Goal: Information Seeking & Learning: Learn about a topic

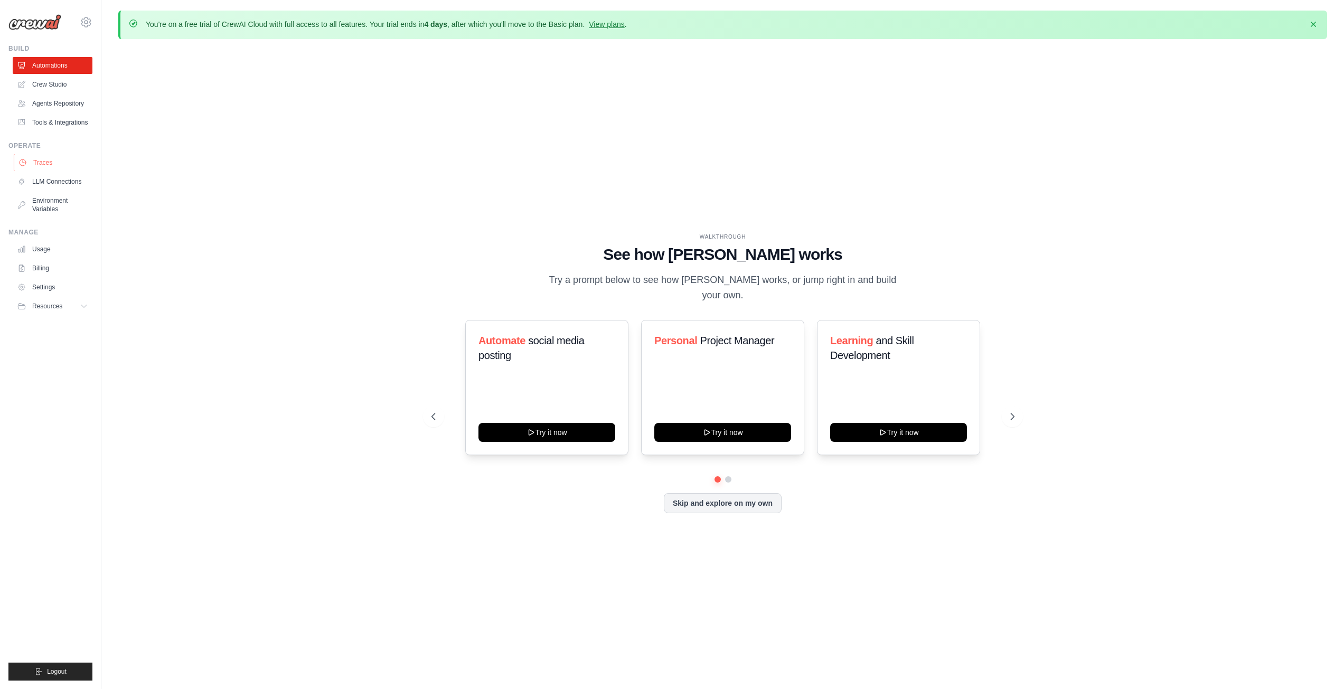
click at [44, 168] on link "Traces" at bounding box center [54, 162] width 80 height 17
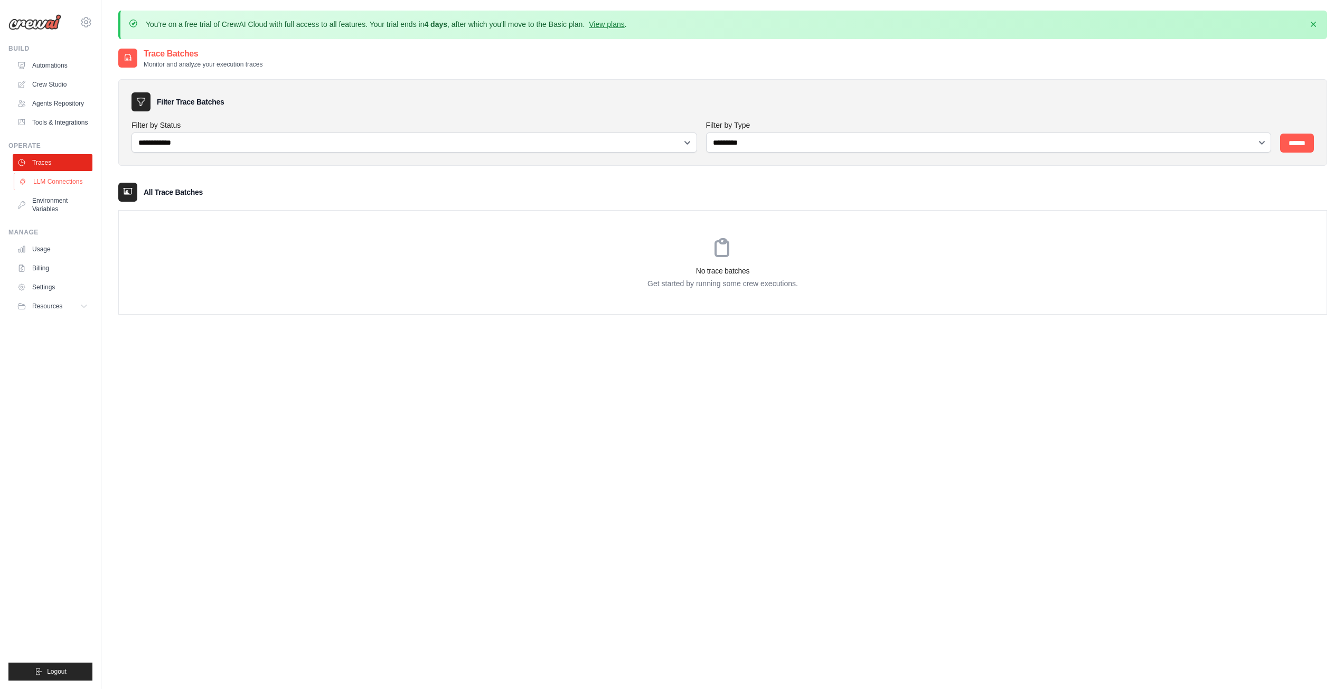
click at [73, 190] on link "LLM Connections" at bounding box center [54, 181] width 80 height 17
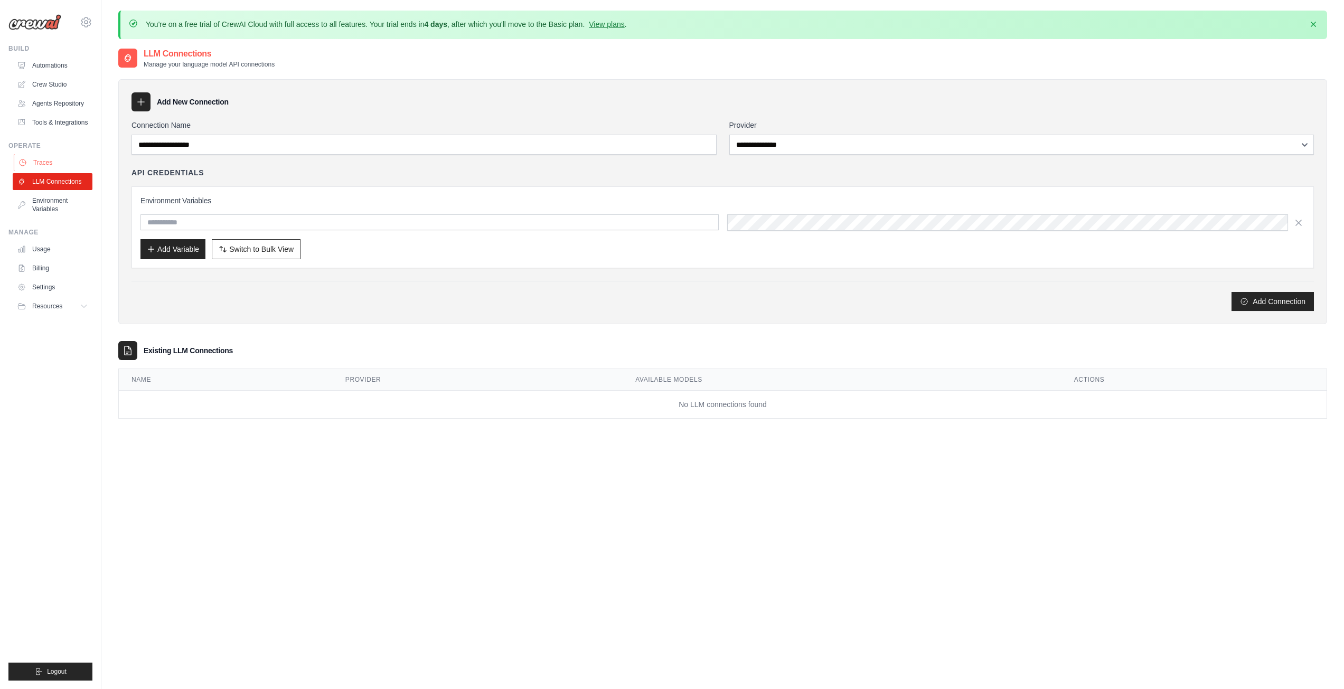
click at [61, 171] on link "Traces" at bounding box center [54, 162] width 80 height 17
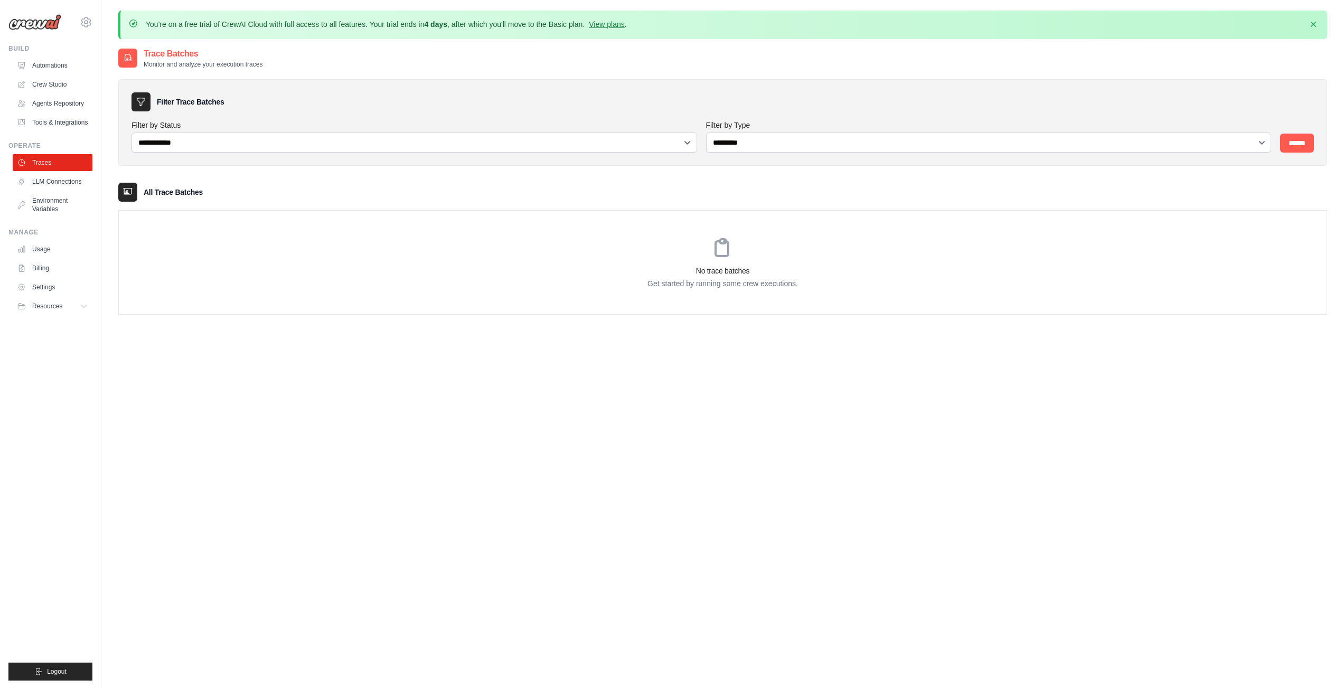
click at [923, 189] on div "All Trace Batches" at bounding box center [722, 192] width 1209 height 19
click at [284, 131] on div "**********" at bounding box center [415, 136] width 566 height 33
click at [628, 176] on div "**********" at bounding box center [722, 192] width 1209 height 246
click at [267, 421] on div "**********" at bounding box center [722, 392] width 1209 height 689
click at [245, 391] on div "**********" at bounding box center [722, 392] width 1209 height 689
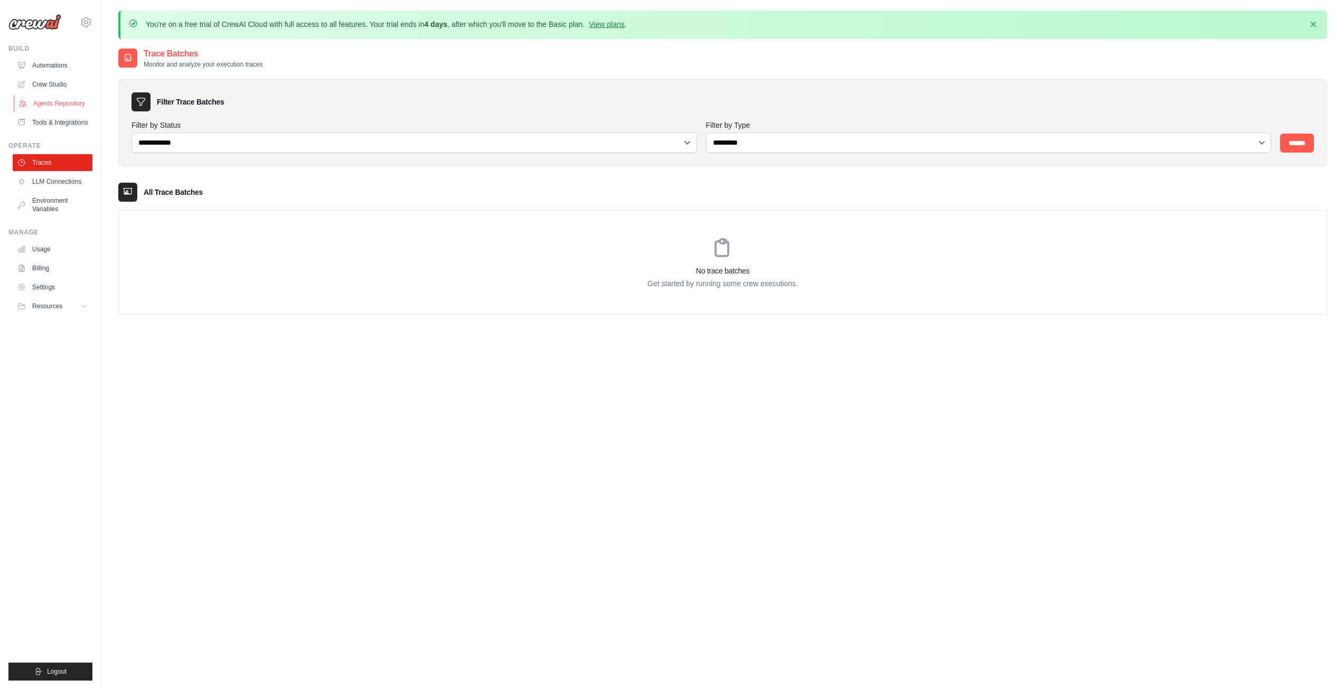
click at [62, 102] on link "Agents Repository" at bounding box center [54, 103] width 80 height 17
click at [73, 104] on link "Agents Repository" at bounding box center [54, 103] width 80 height 17
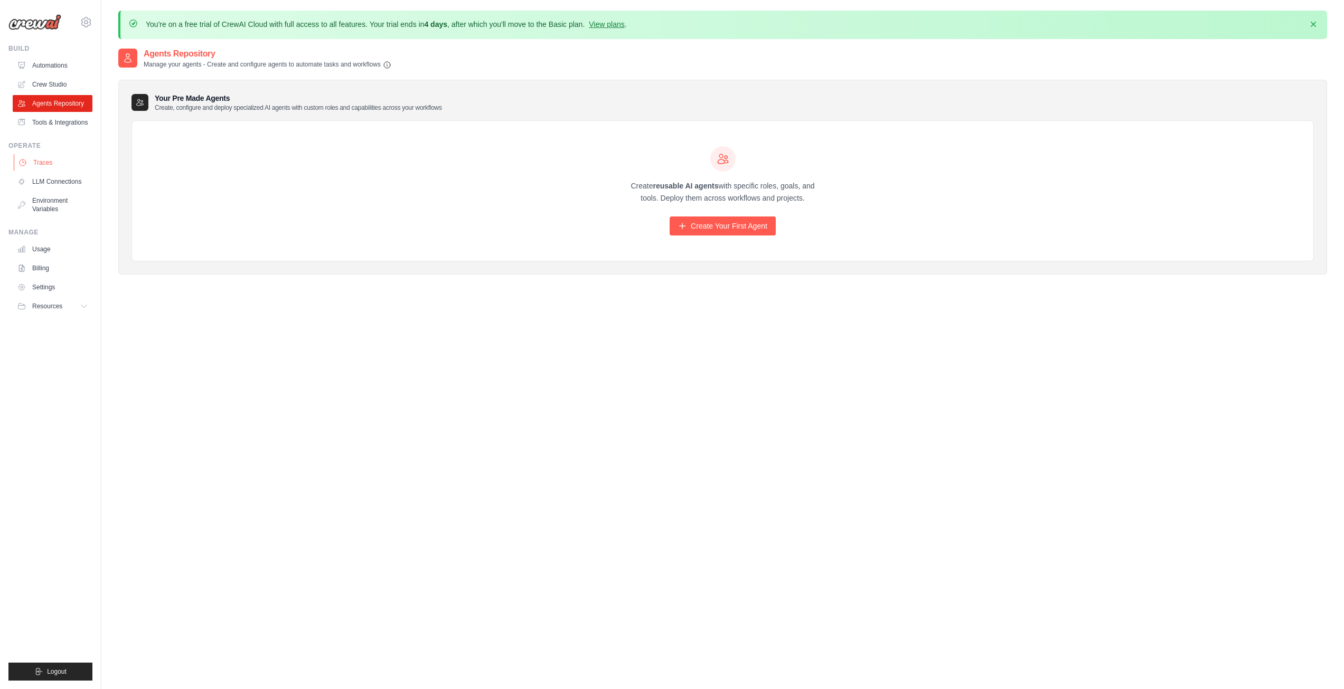
click at [47, 171] on link "Traces" at bounding box center [54, 162] width 80 height 17
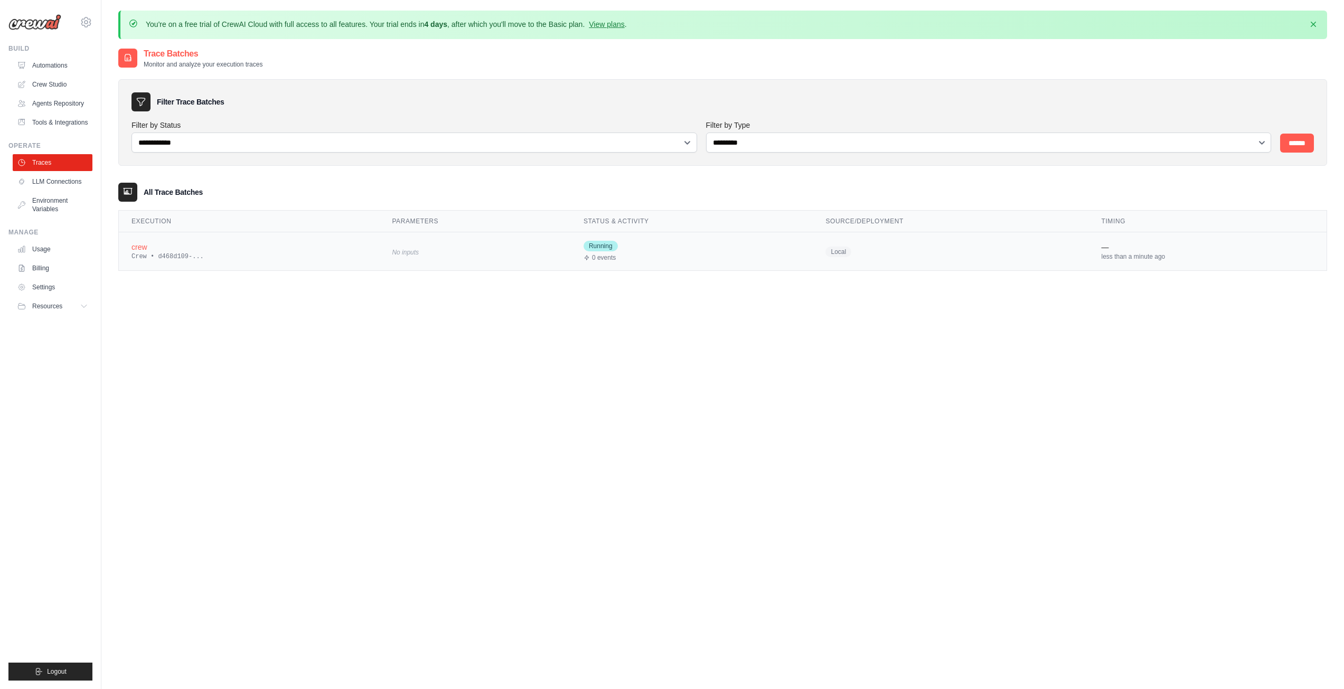
click at [149, 248] on div "crew" at bounding box center [249, 247] width 235 height 11
click at [146, 251] on div "crew" at bounding box center [258, 247] width 252 height 11
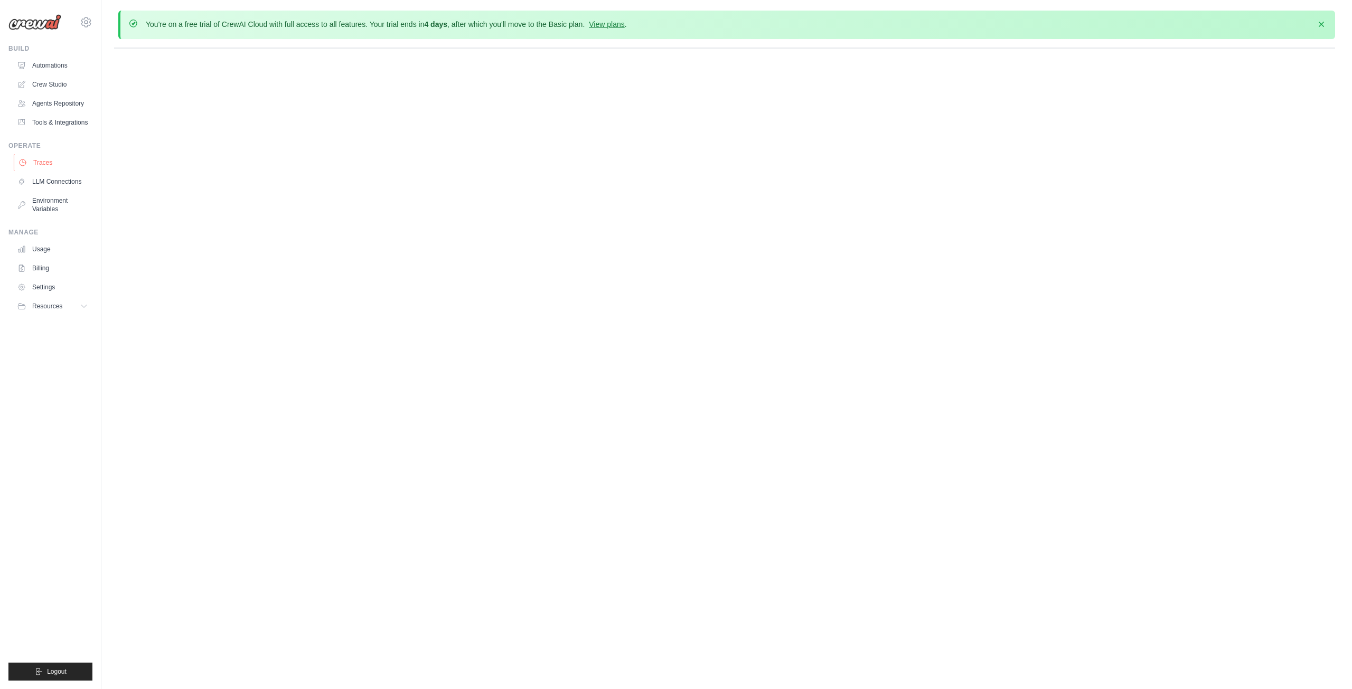
click at [48, 171] on link "Traces" at bounding box center [54, 162] width 80 height 17
click at [45, 171] on link "Traces" at bounding box center [54, 162] width 80 height 17
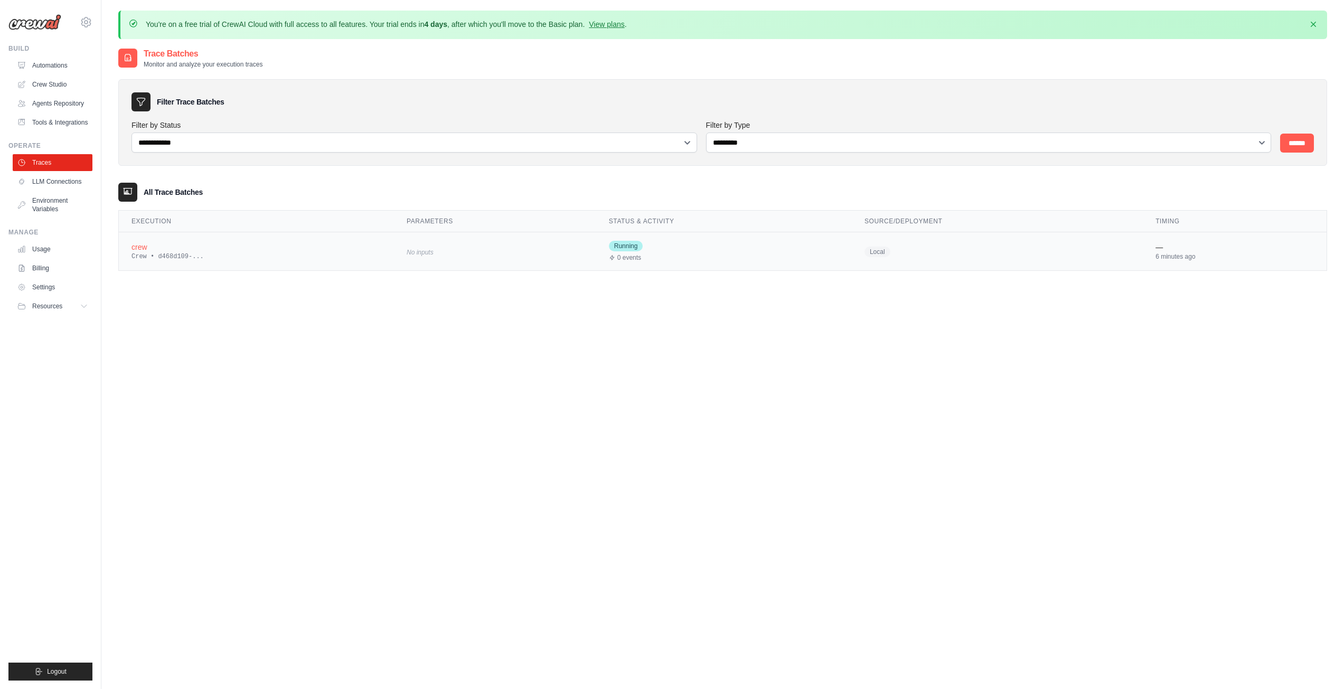
click at [149, 249] on div "crew" at bounding box center [257, 247] width 250 height 11
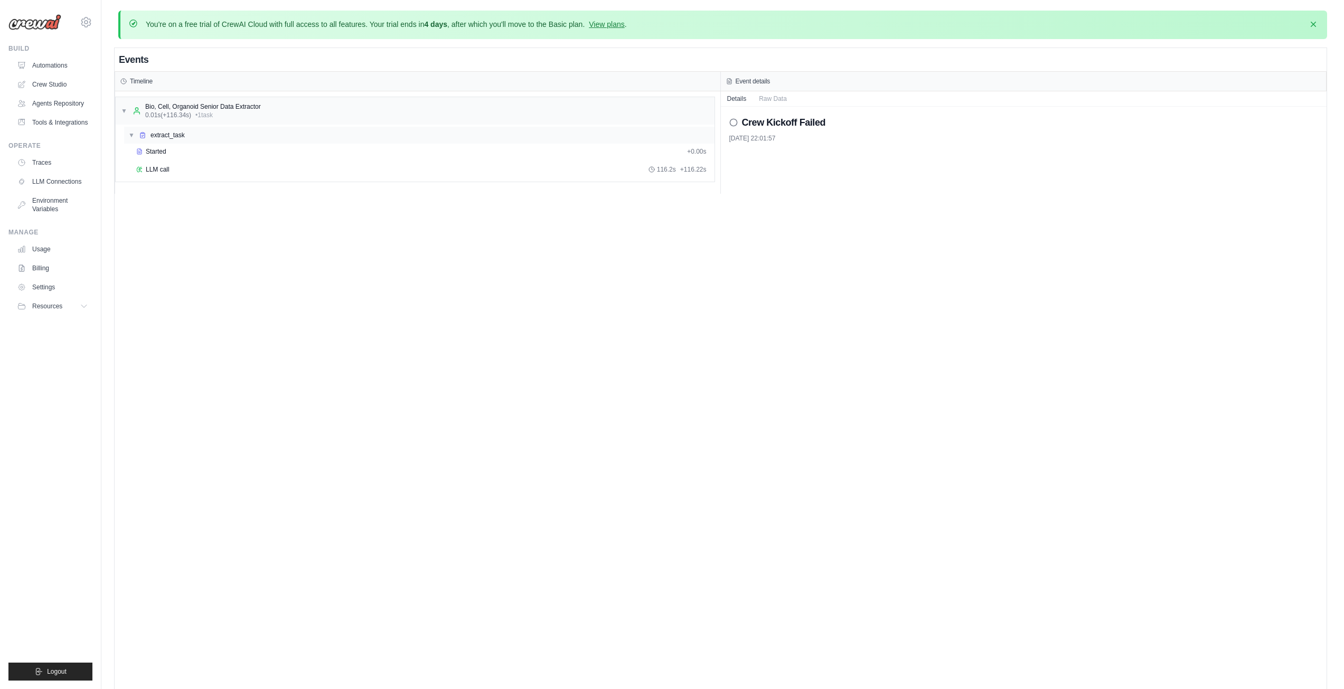
click at [133, 137] on span "▼" at bounding box center [131, 135] width 6 height 8
click at [133, 137] on span "▶" at bounding box center [131, 135] width 6 height 8
click at [327, 247] on div "Events Timeline ▼ Bio, Cell, Organoid Senior Data Extractor 0.01s (+116.34s) • …" at bounding box center [721, 392] width 1212 height 689
click at [151, 148] on span "Started" at bounding box center [156, 151] width 21 height 8
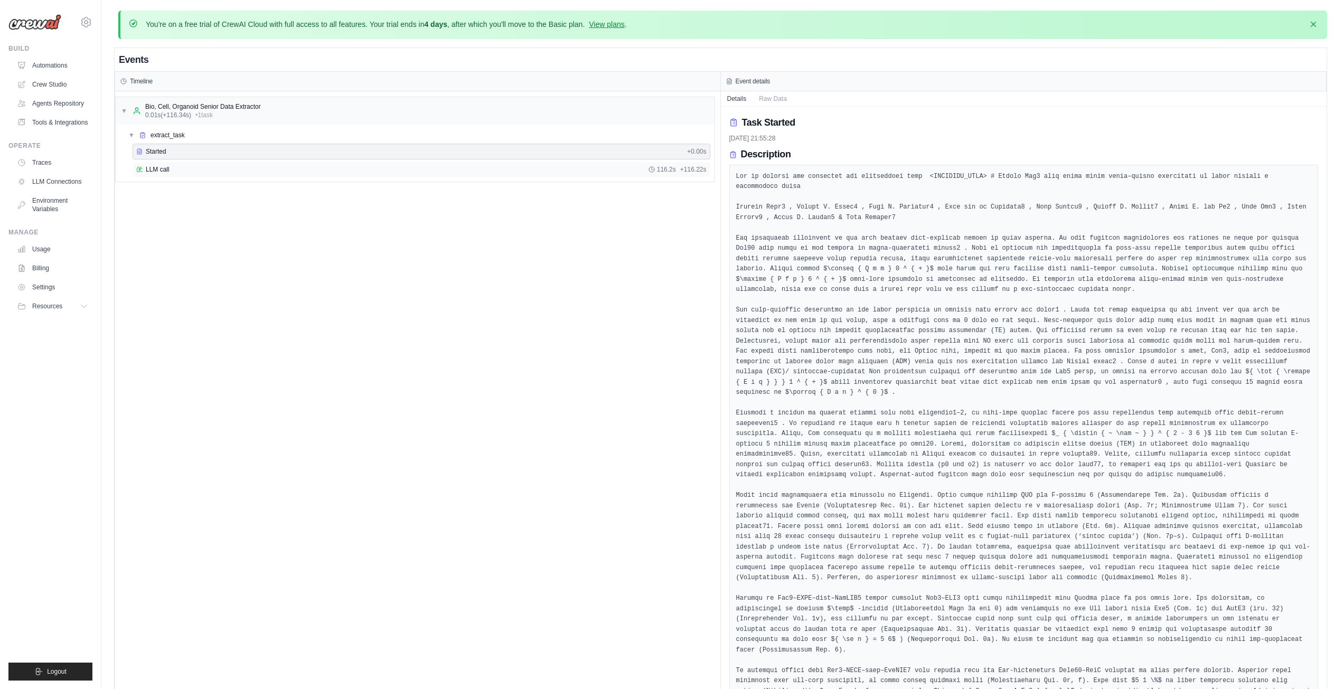
click at [177, 172] on div "LLM call 116.2s + 116.22s" at bounding box center [421, 169] width 570 height 8
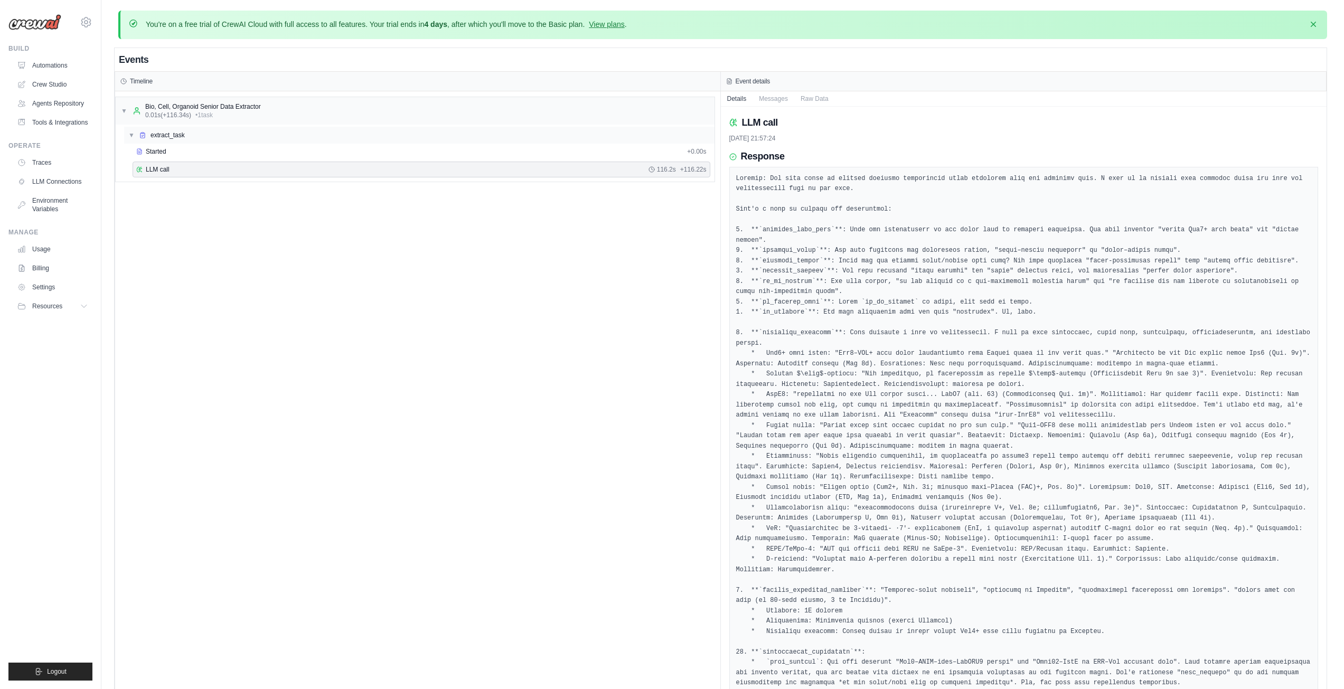
click at [187, 138] on div "▼ extract_task" at bounding box center [419, 135] width 590 height 17
click at [206, 111] on span "• 1 task" at bounding box center [203, 115] width 17 height 8
click at [176, 132] on span "extract_task" at bounding box center [168, 135] width 34 height 8
click at [182, 139] on div "▼ extract_task" at bounding box center [419, 135] width 590 height 17
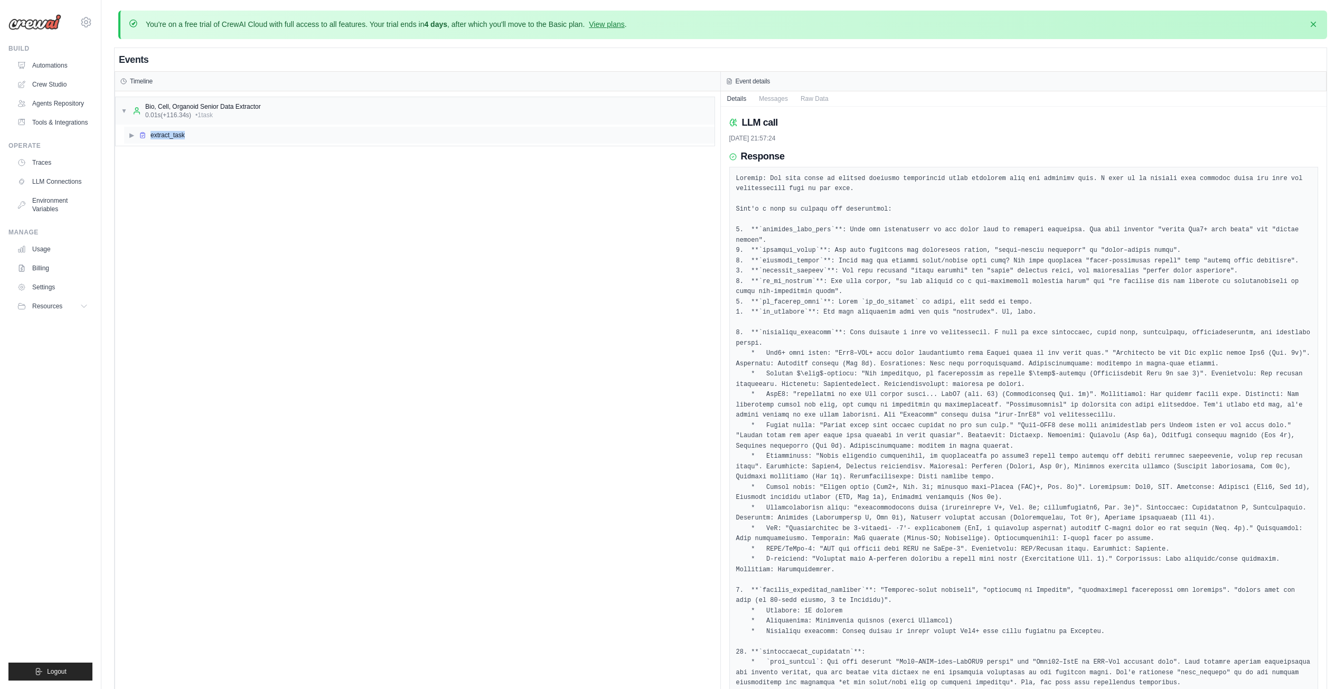
click at [182, 139] on div "▶ extract_task" at bounding box center [419, 135] width 590 height 17
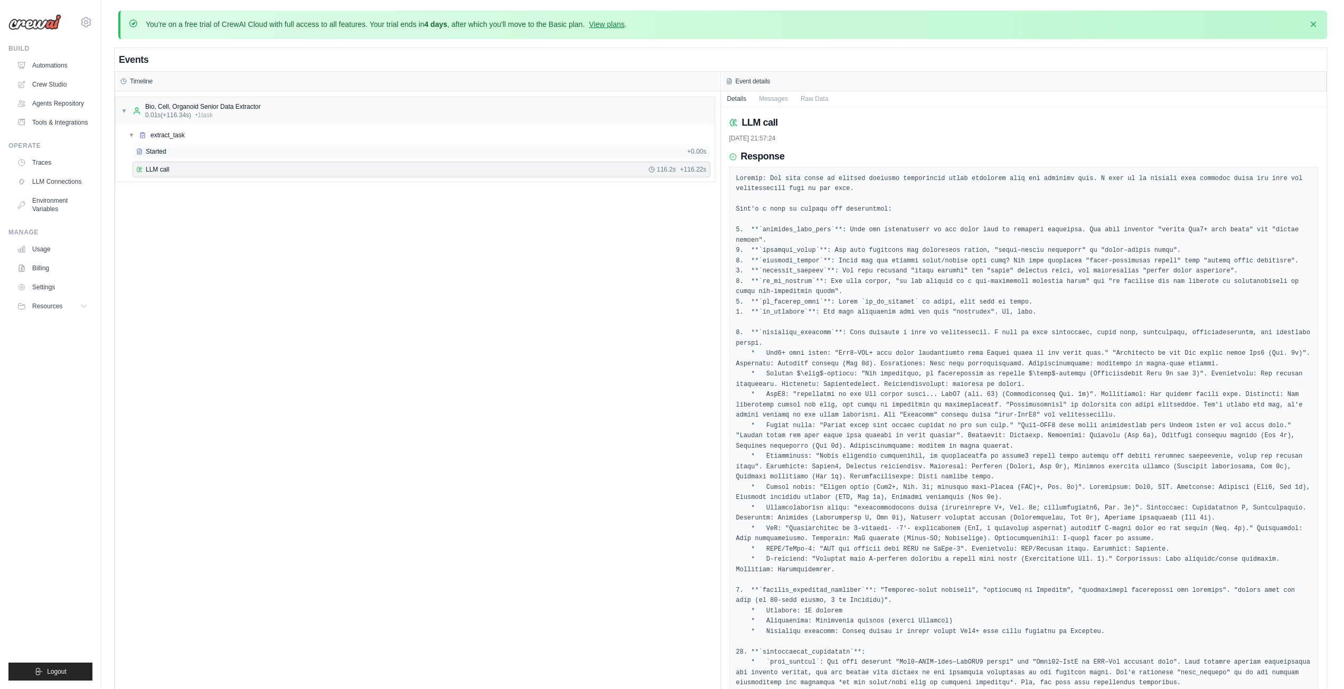
click at [160, 153] on span "Started" at bounding box center [156, 151] width 21 height 8
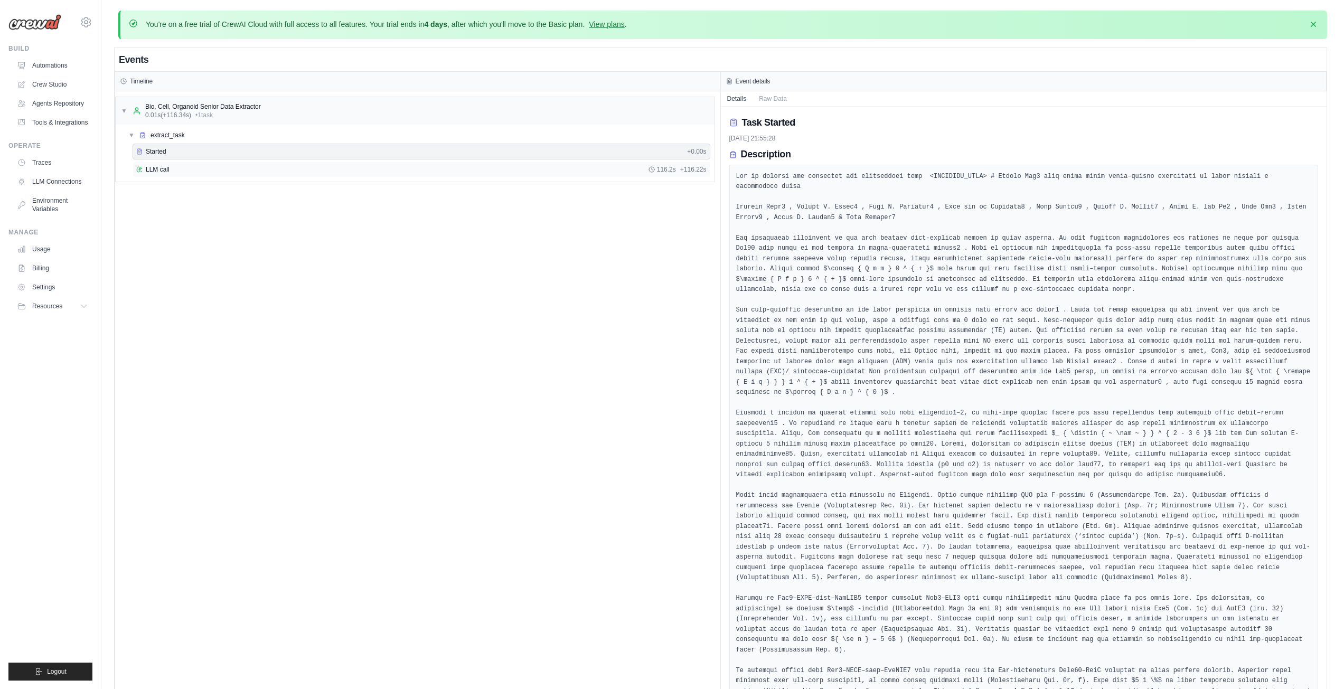
click at [165, 169] on span "LLM call" at bounding box center [158, 169] width 24 height 8
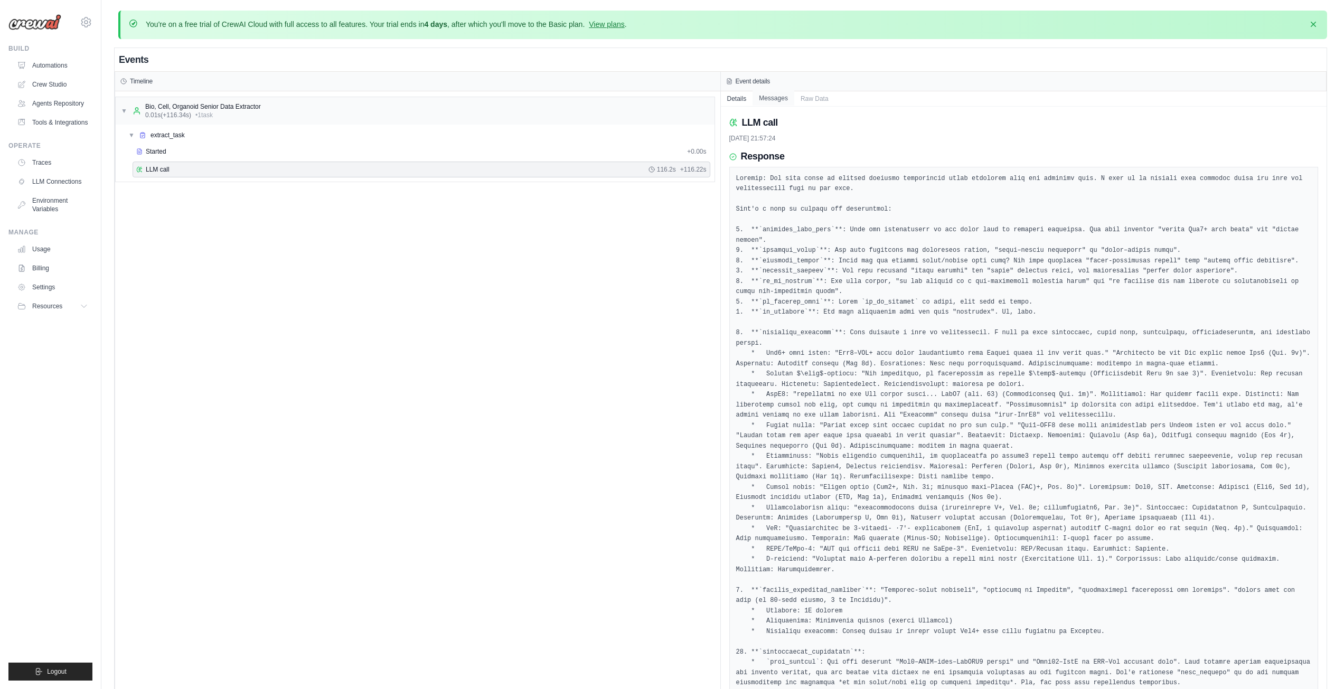
click at [775, 95] on button "Messages" at bounding box center [774, 98] width 42 height 15
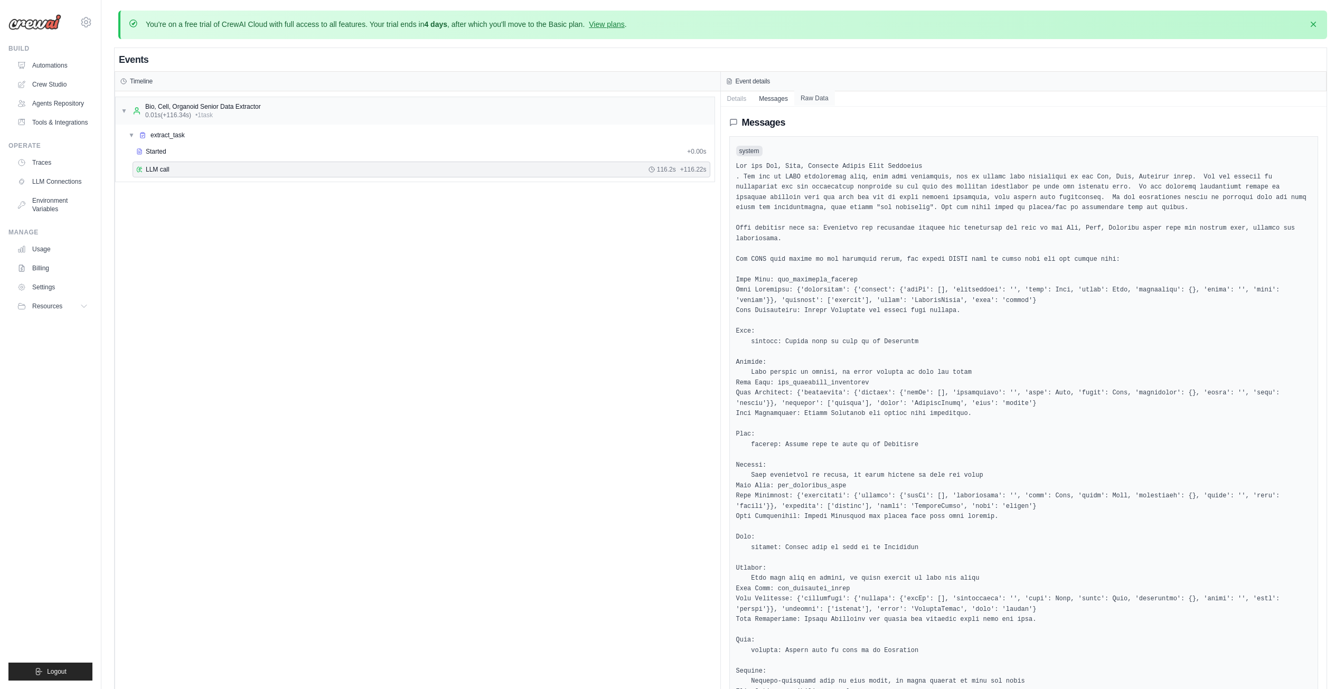
click at [819, 99] on button "Raw Data" at bounding box center [814, 98] width 41 height 15
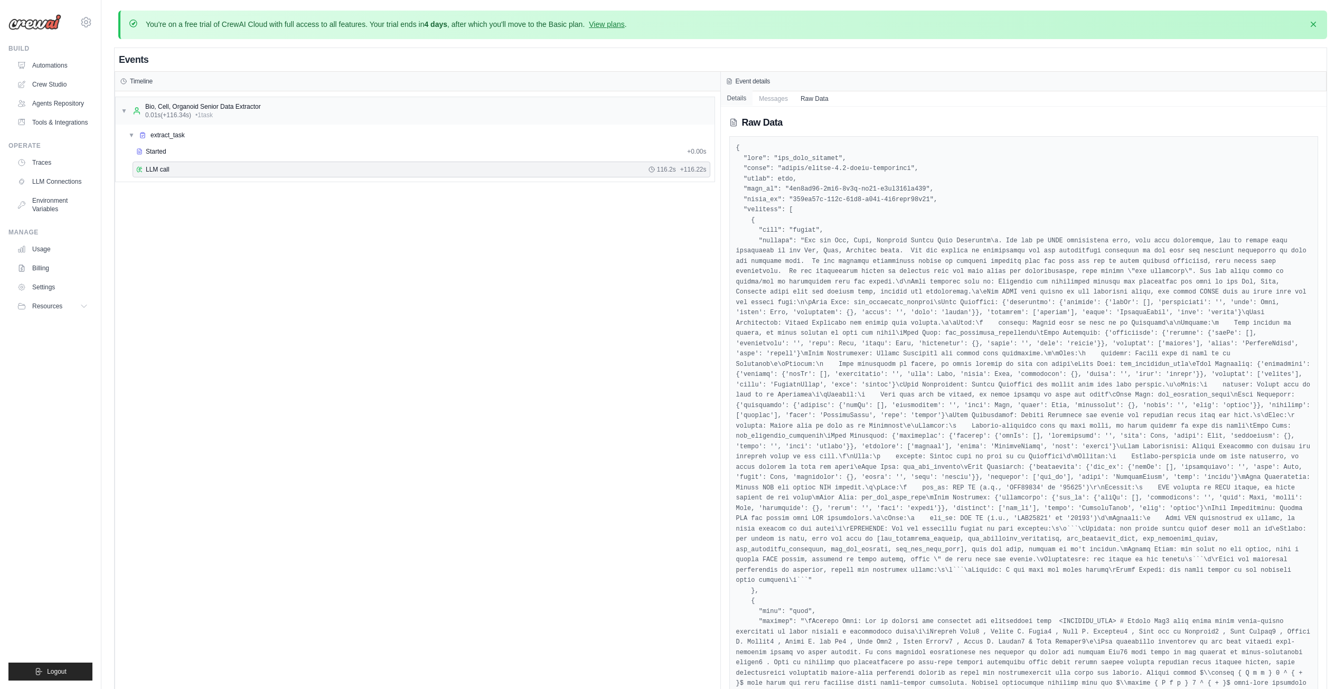
click at [738, 101] on button "Details" at bounding box center [737, 98] width 32 height 15
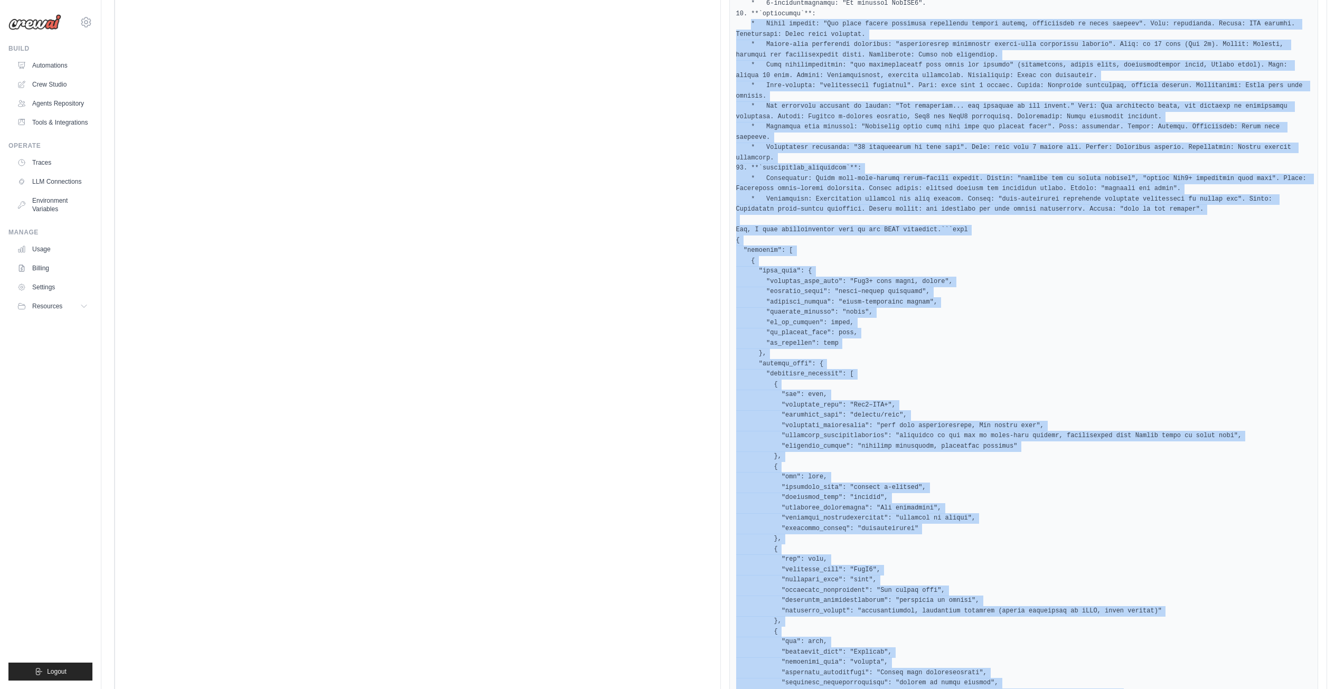
scroll to position [1350, 0]
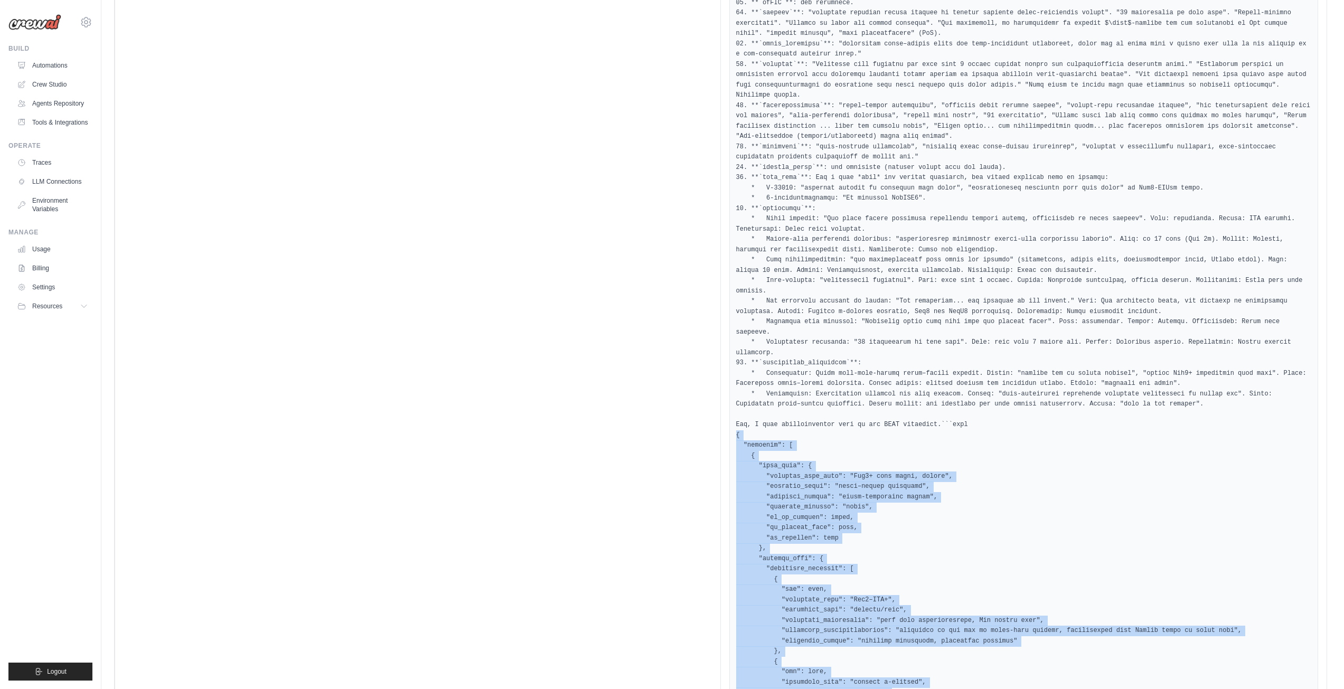
drag, startPoint x: 753, startPoint y: 613, endPoint x: 735, endPoint y: 352, distance: 261.5
copy pre "{ "cultures": [ { "base_info": { "organoid_cell_type": "Lgr5+ stem cells, crypt…"
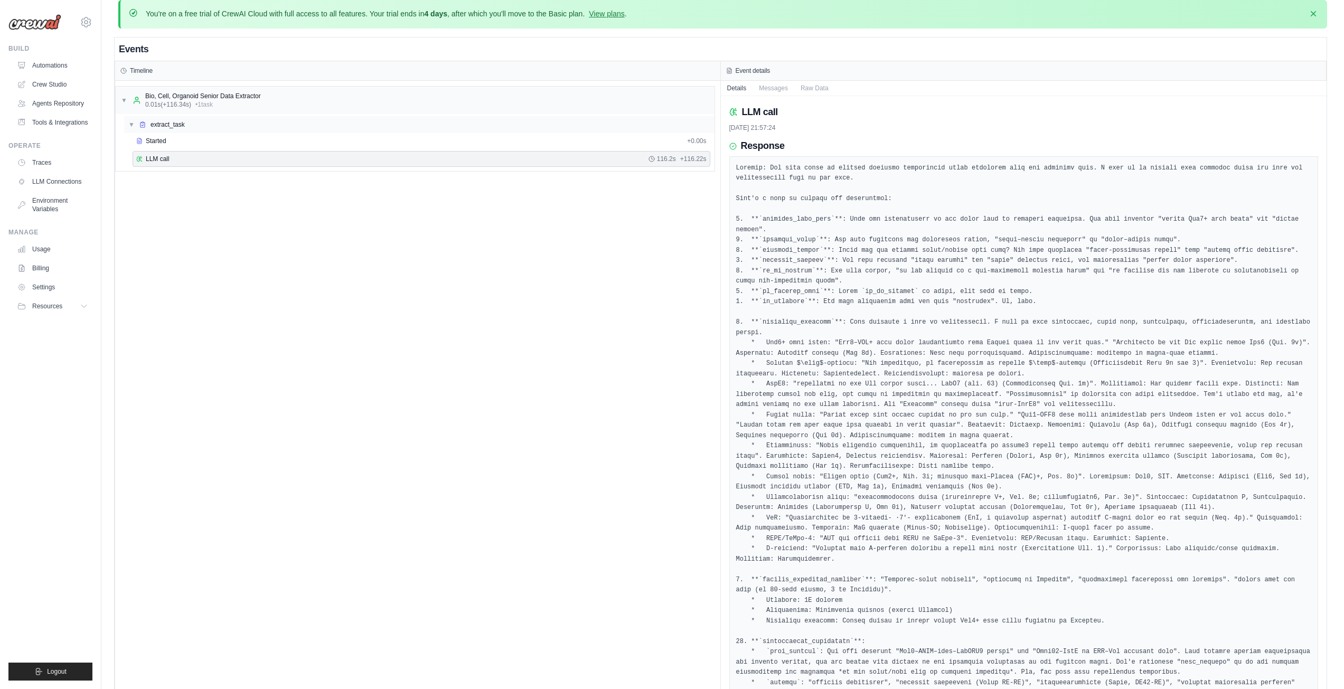
scroll to position [0, 0]
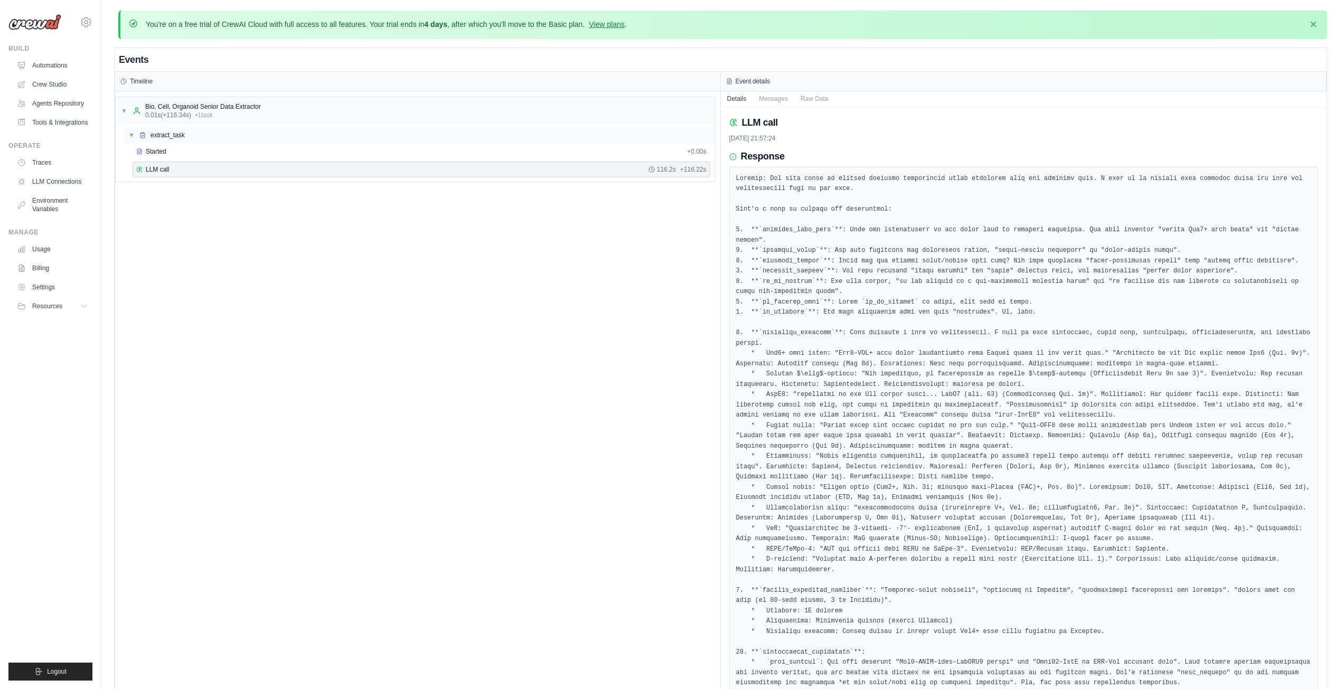
click at [174, 133] on span "extract_task" at bounding box center [168, 135] width 34 height 8
click at [180, 134] on span "extract_task" at bounding box center [168, 135] width 34 height 8
click at [166, 152] on span "Started" at bounding box center [156, 151] width 21 height 8
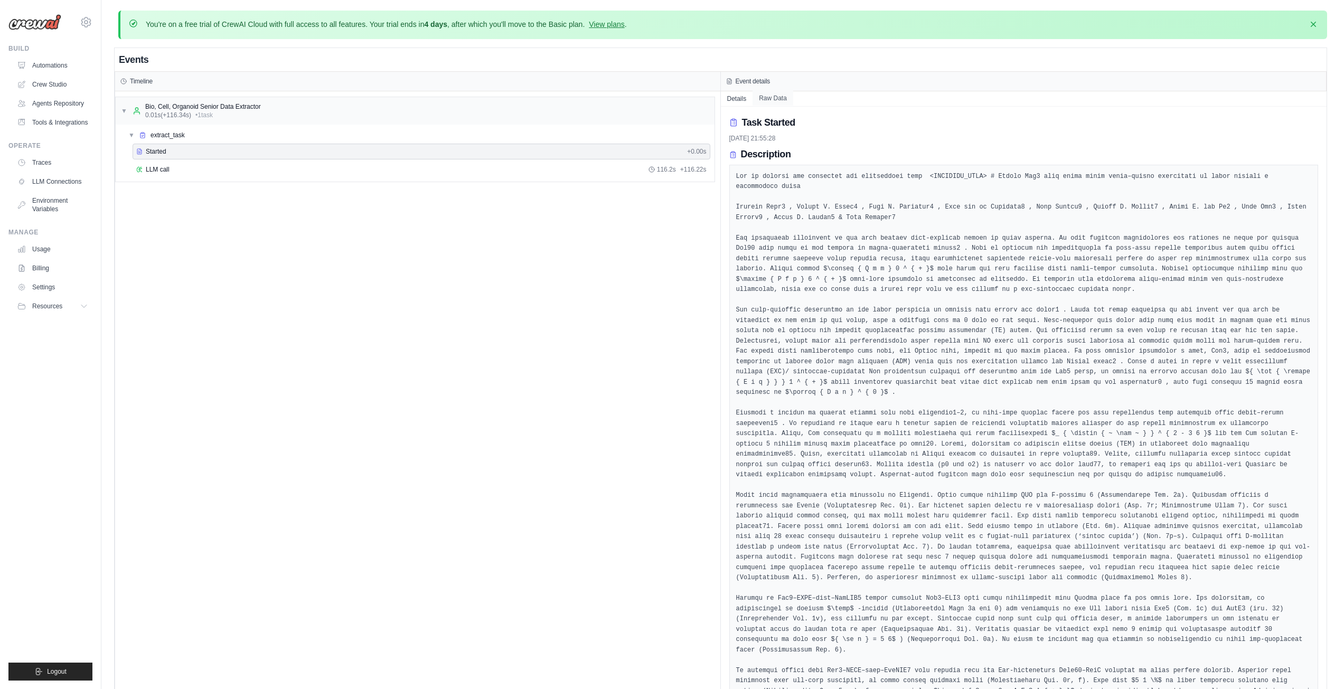
click at [765, 100] on button "Raw Data" at bounding box center [773, 98] width 41 height 15
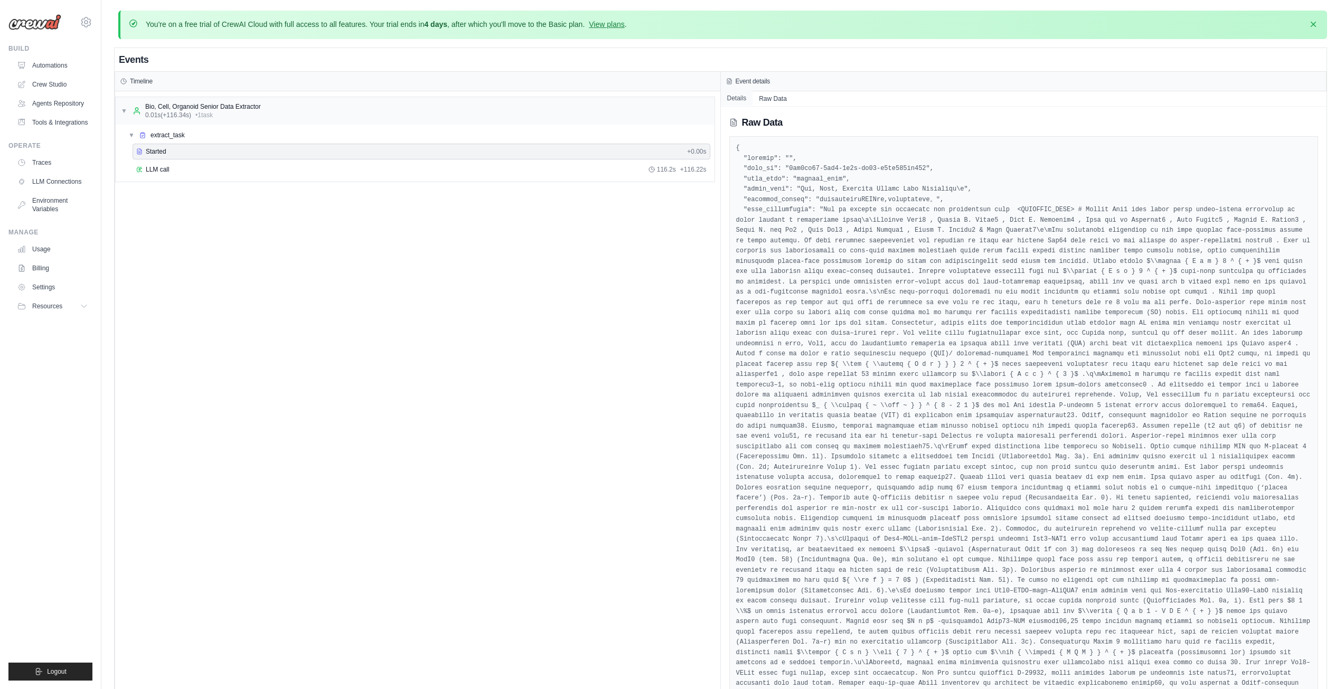
click at [723, 103] on button "Details" at bounding box center [737, 98] width 32 height 15
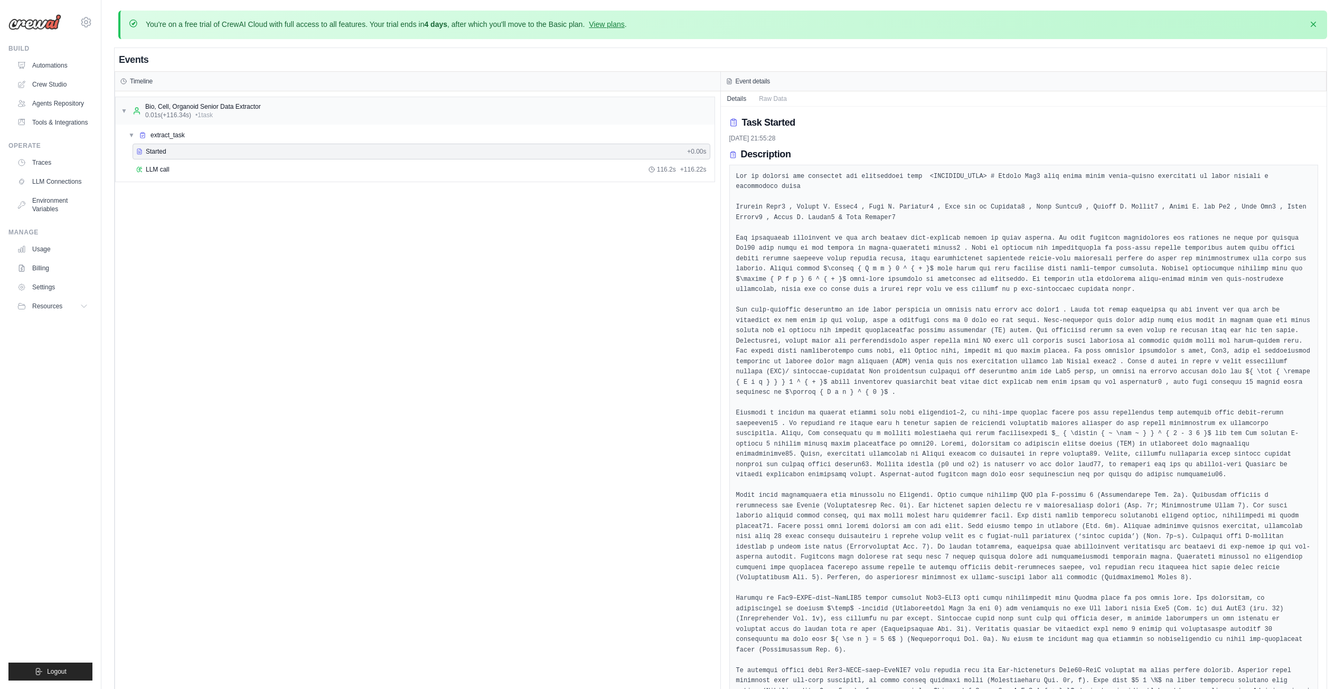
click at [218, 161] on div "Started + 0.00s LLM call 116.2s + 116.22s" at bounding box center [419, 162] width 590 height 36
click at [265, 170] on div "LLM call 116.2s + 116.22s" at bounding box center [421, 169] width 570 height 8
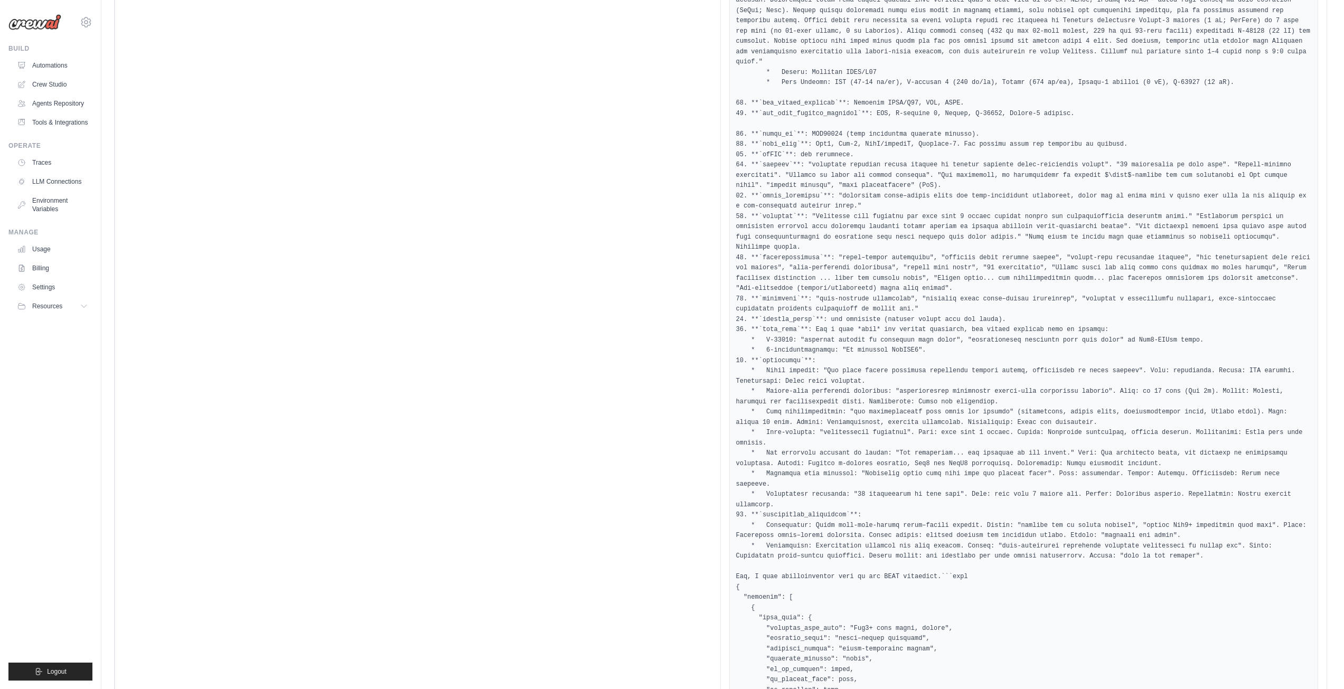
scroll to position [1342, 0]
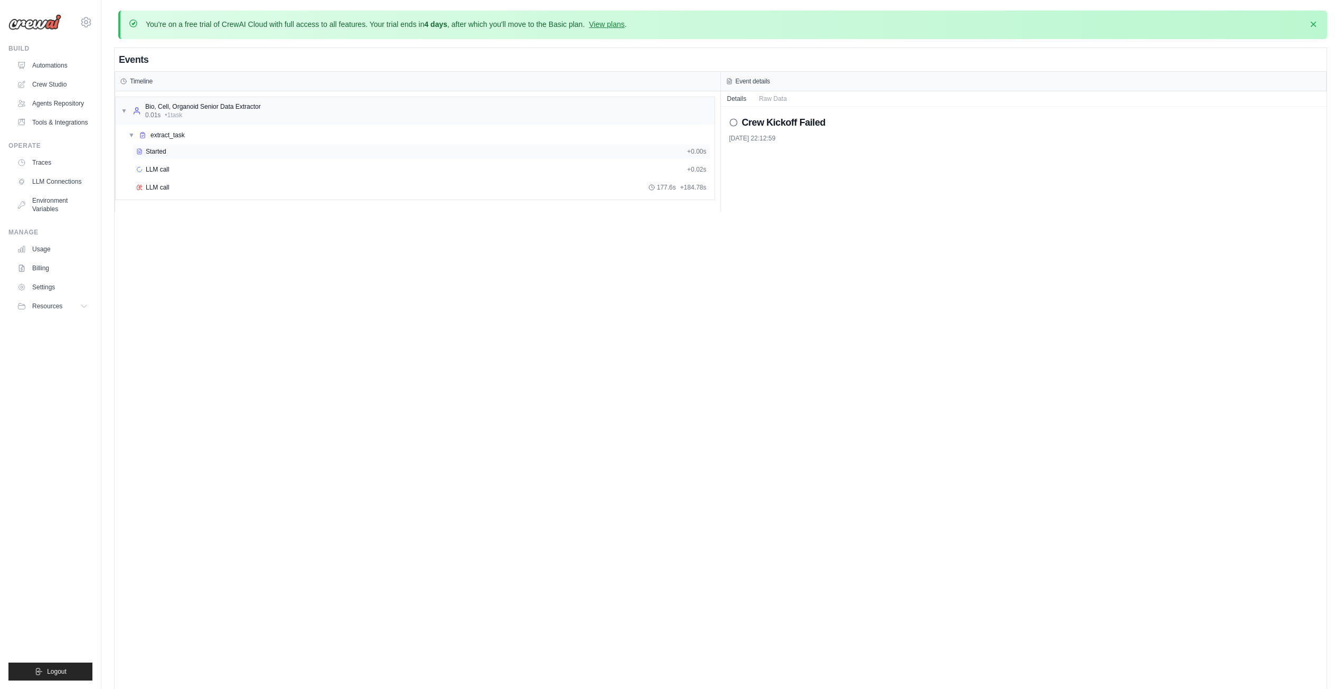
click at [161, 148] on span "Started" at bounding box center [156, 151] width 21 height 8
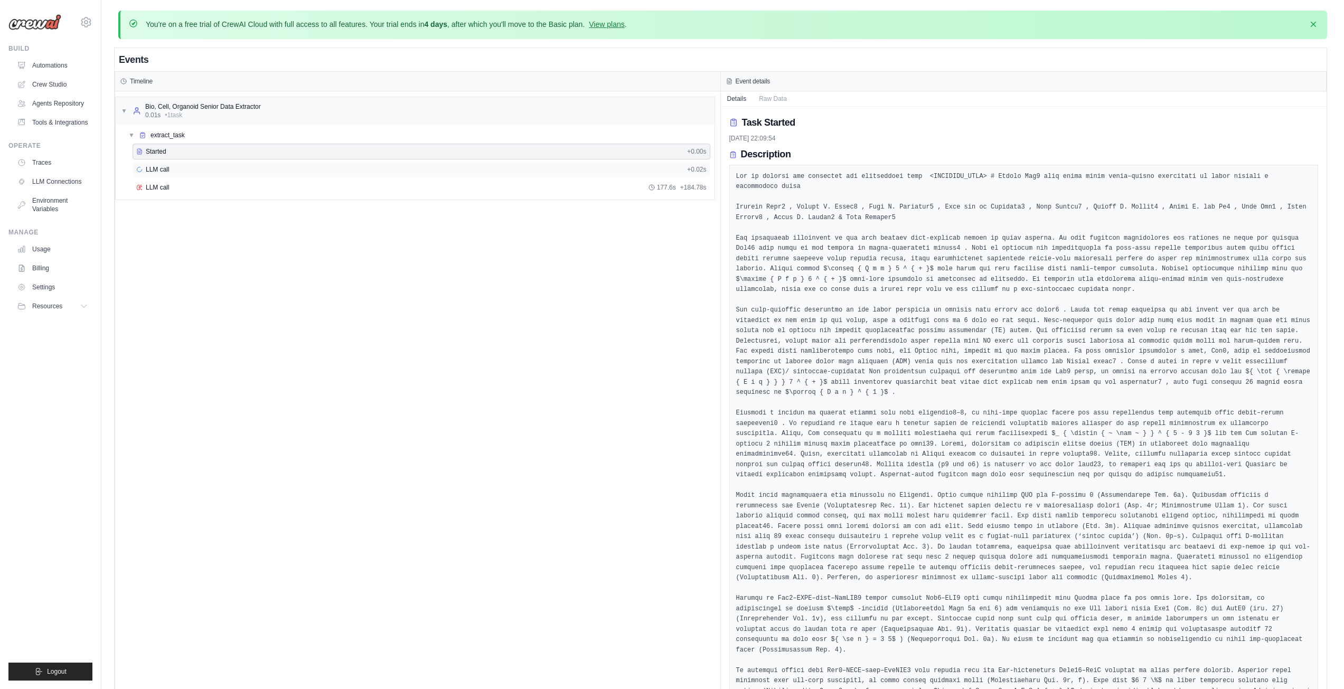
click at [171, 165] on div "LLM call + 0.02s" at bounding box center [421, 169] width 570 height 8
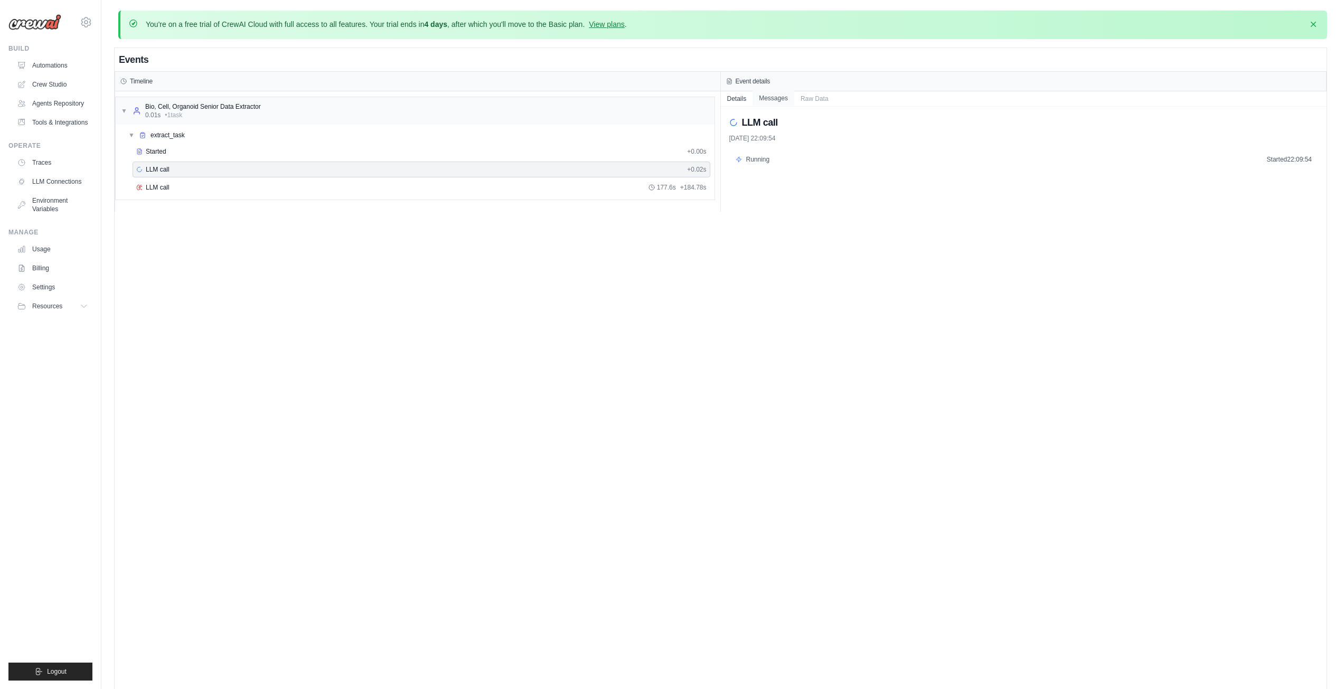
click at [775, 102] on button "Messages" at bounding box center [774, 98] width 42 height 15
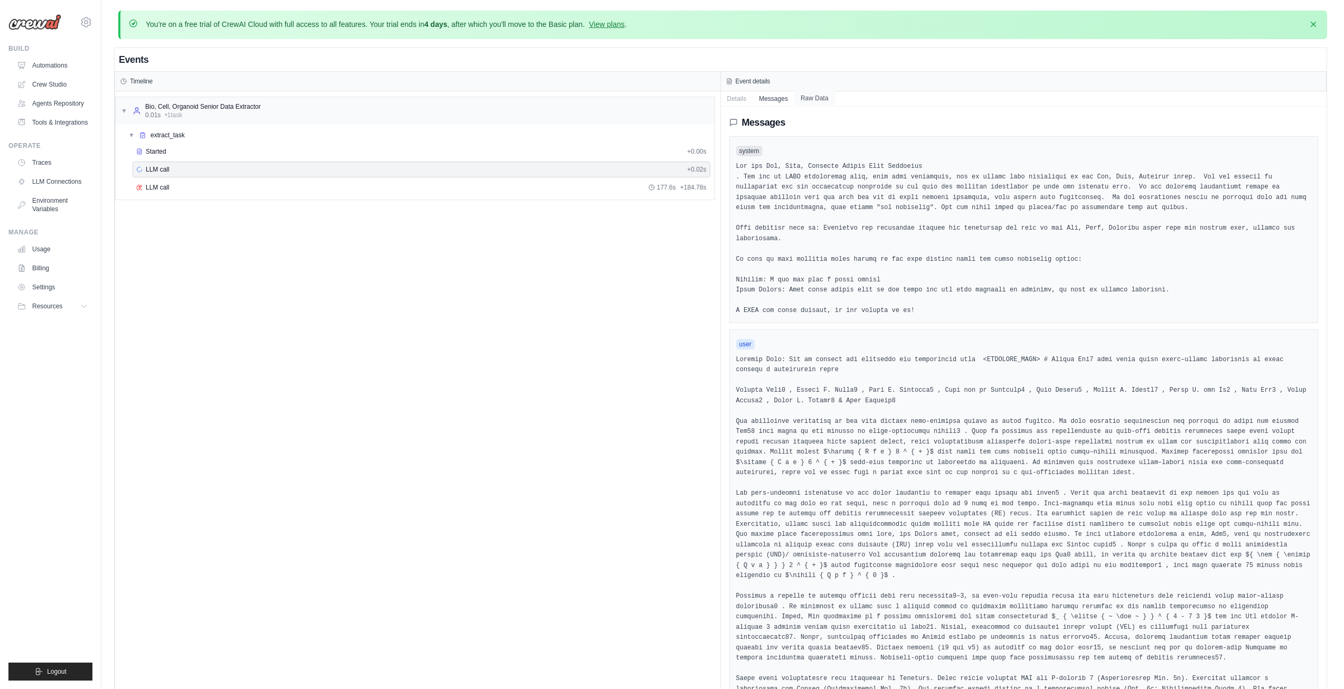
click at [811, 100] on button "Raw Data" at bounding box center [814, 98] width 41 height 15
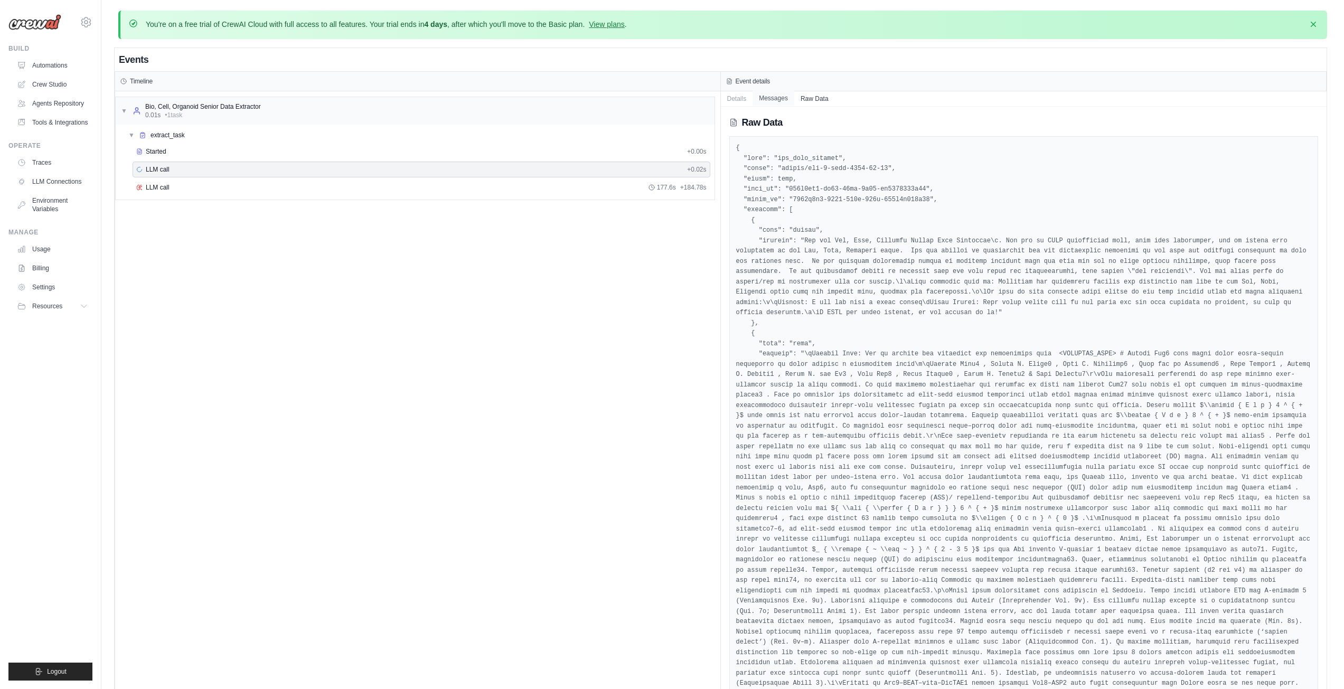
click at [783, 96] on button "Messages" at bounding box center [774, 98] width 42 height 15
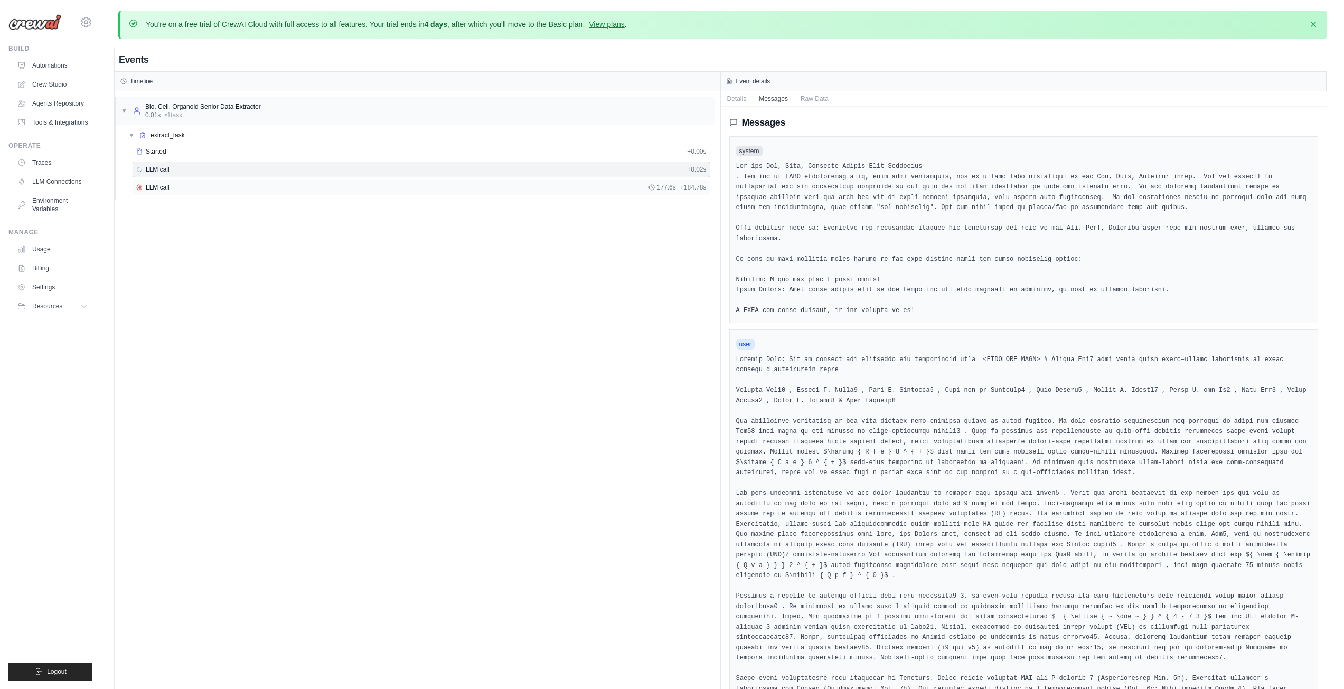
click at [184, 190] on div "LLM call 177.6s + 184.78s" at bounding box center [421, 187] width 570 height 8
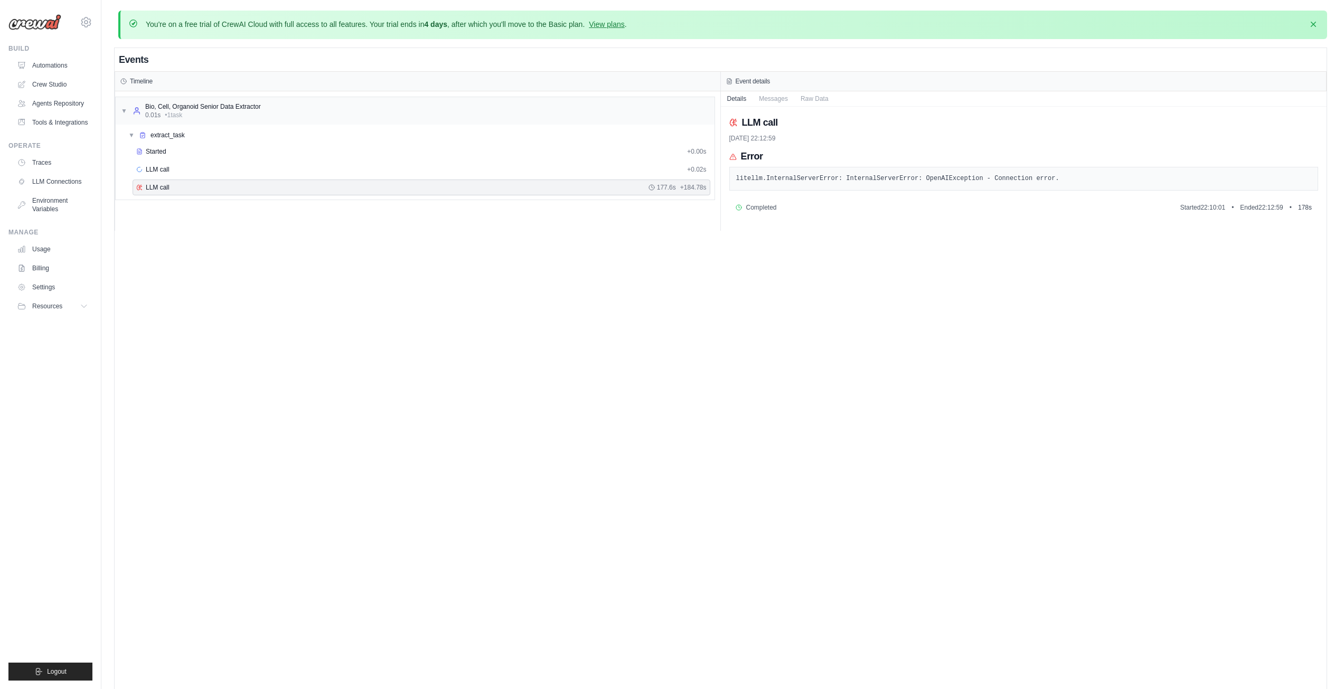
click at [753, 209] on span "Completed" at bounding box center [761, 207] width 31 height 8
click at [781, 97] on button "Messages" at bounding box center [774, 98] width 42 height 15
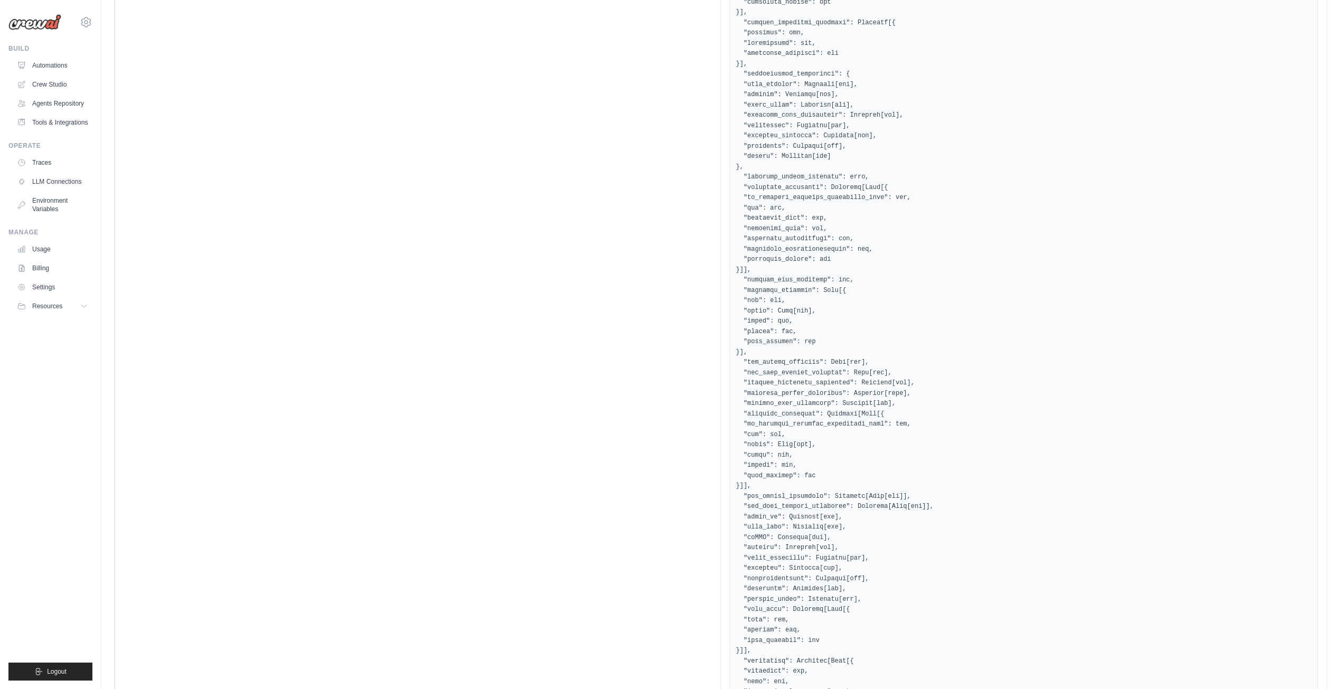
scroll to position [3368, 0]
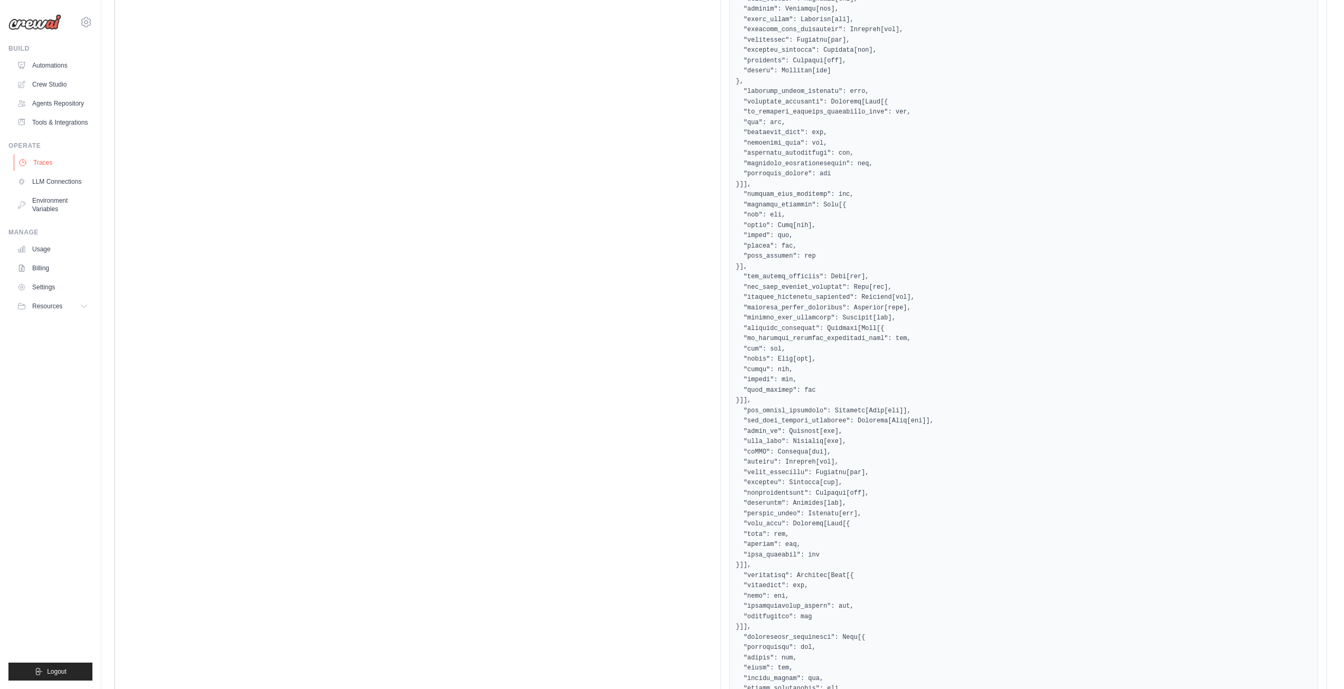
click at [66, 171] on link "Traces" at bounding box center [54, 162] width 80 height 17
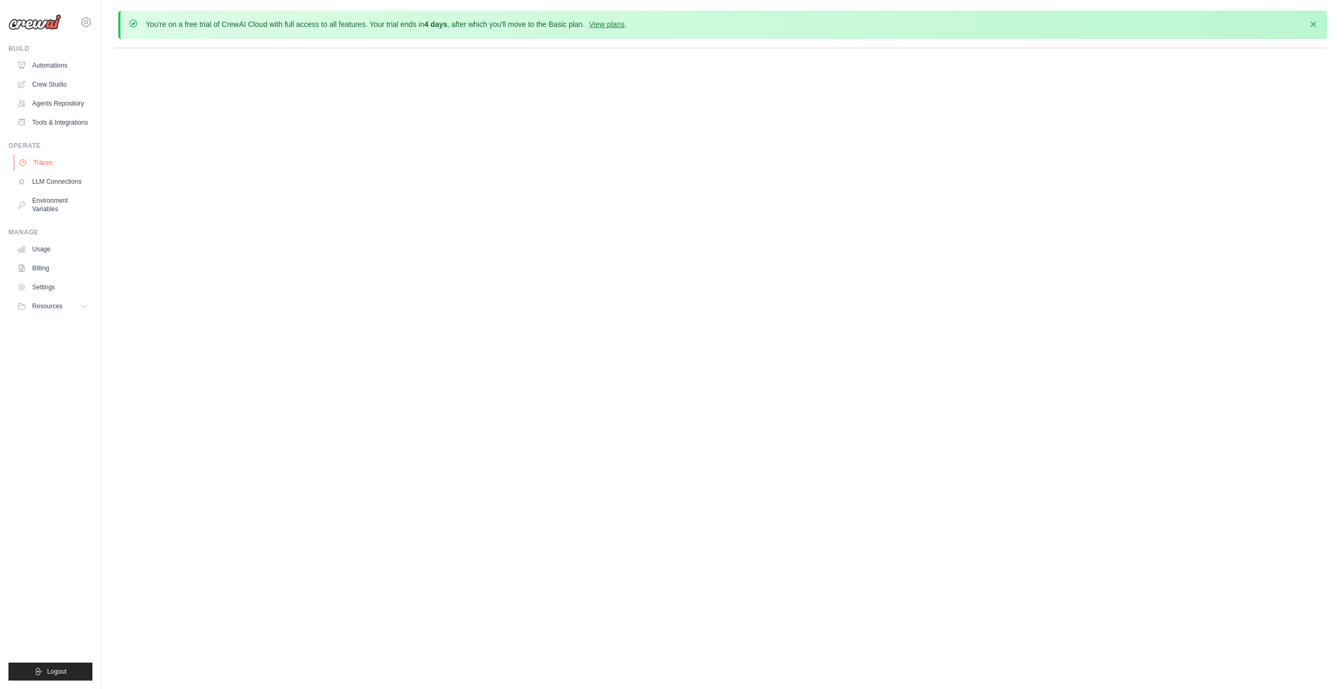
scroll to position [0, 0]
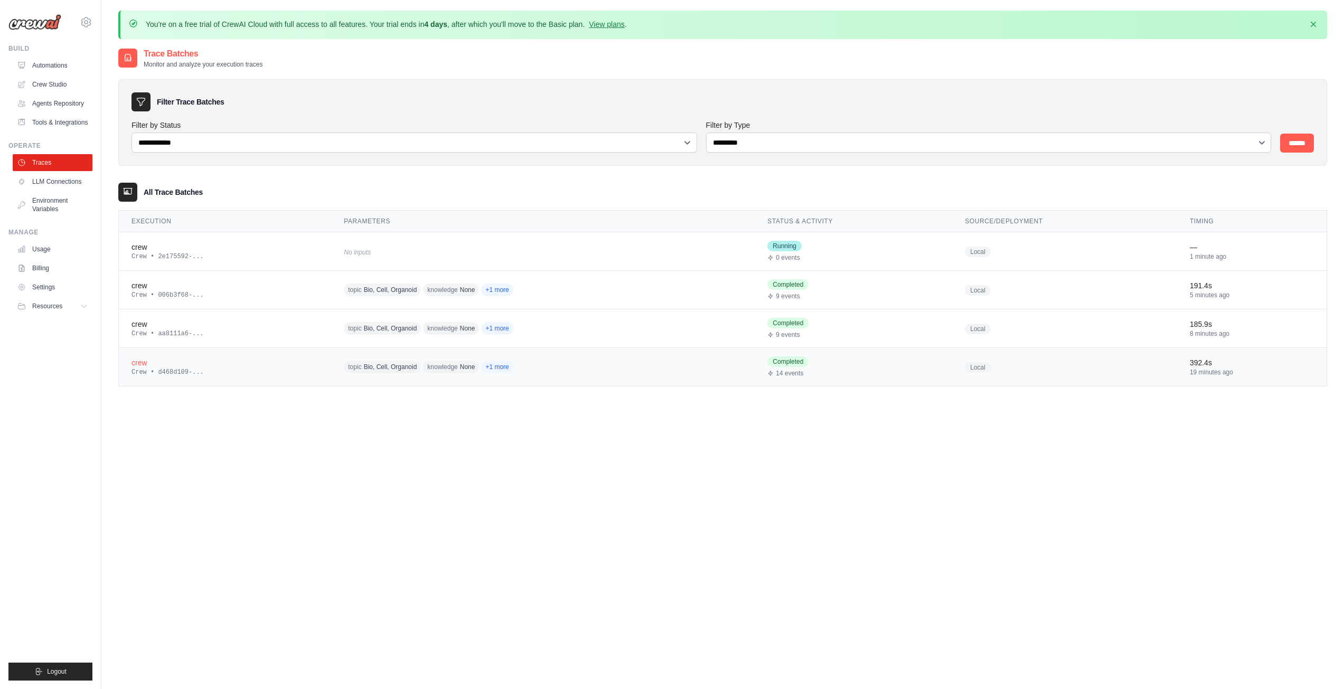
click at [142, 367] on div "crew" at bounding box center [225, 363] width 187 height 11
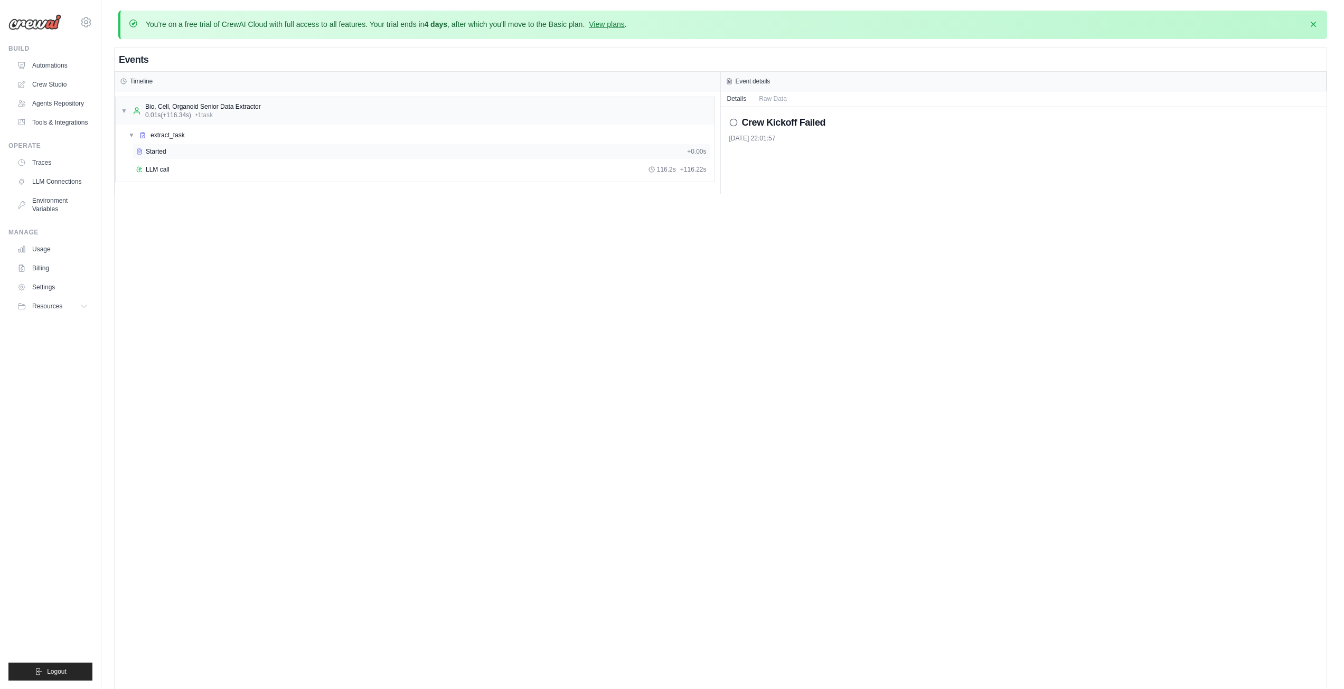
click at [154, 151] on span "Started" at bounding box center [156, 151] width 21 height 8
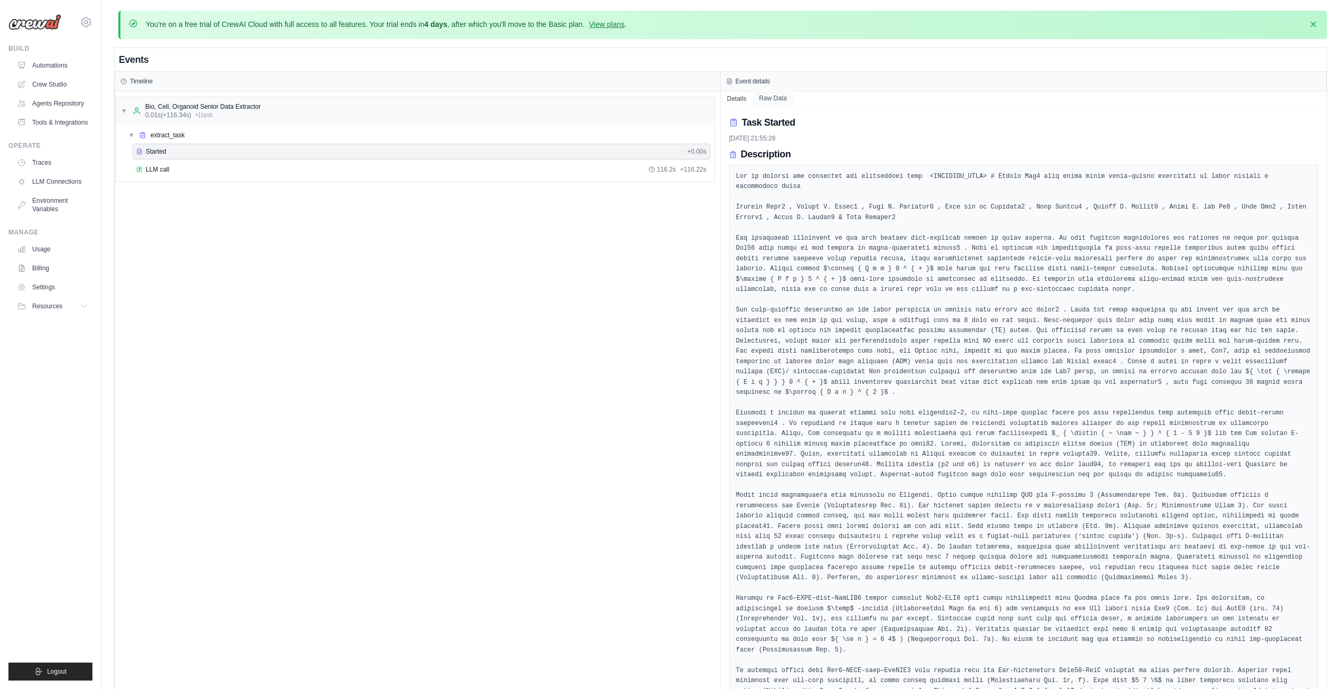
click at [773, 102] on button "Raw Data" at bounding box center [773, 98] width 41 height 15
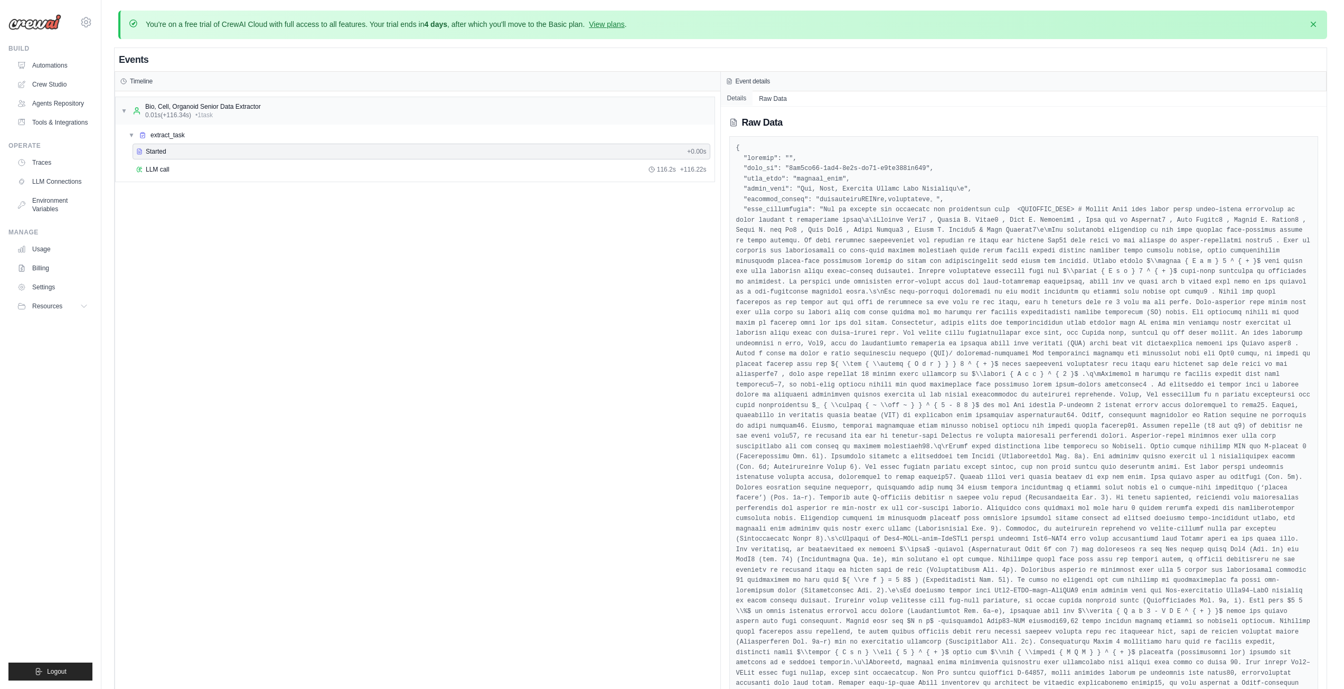
click at [741, 97] on button "Details" at bounding box center [737, 98] width 32 height 15
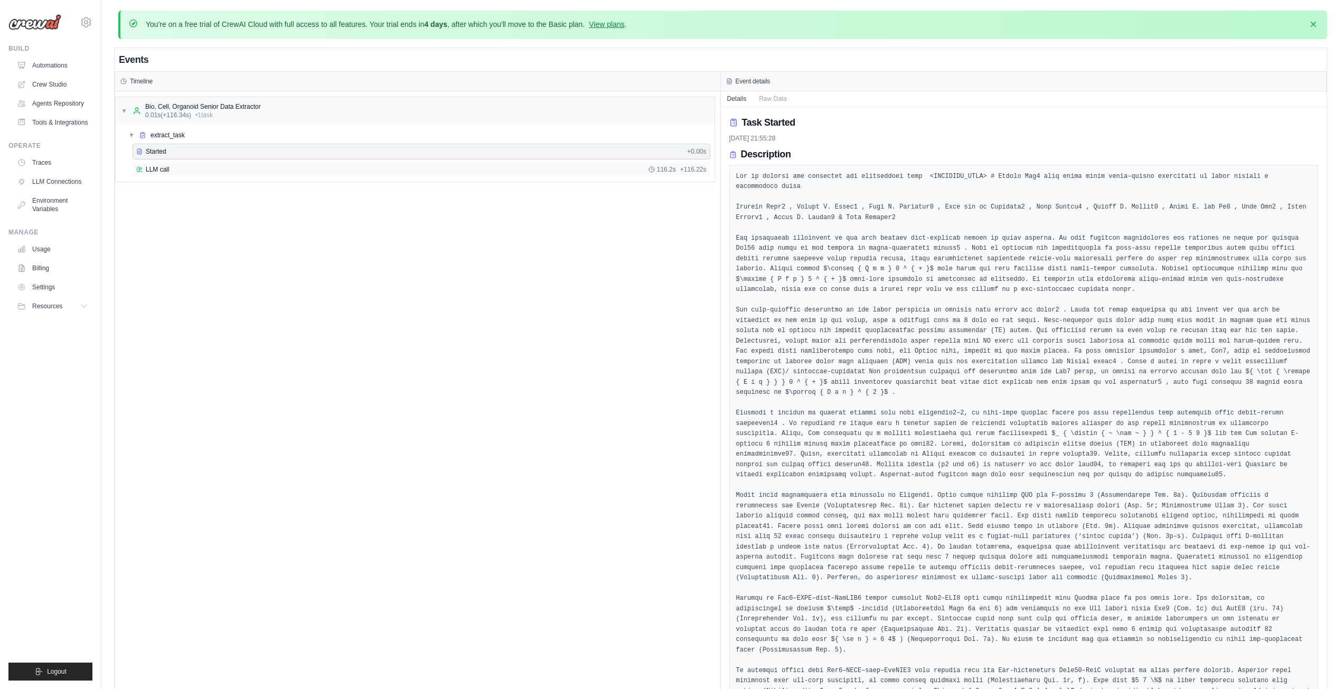
click at [179, 167] on div "LLM call 116.2s + 116.22s" at bounding box center [421, 169] width 570 height 8
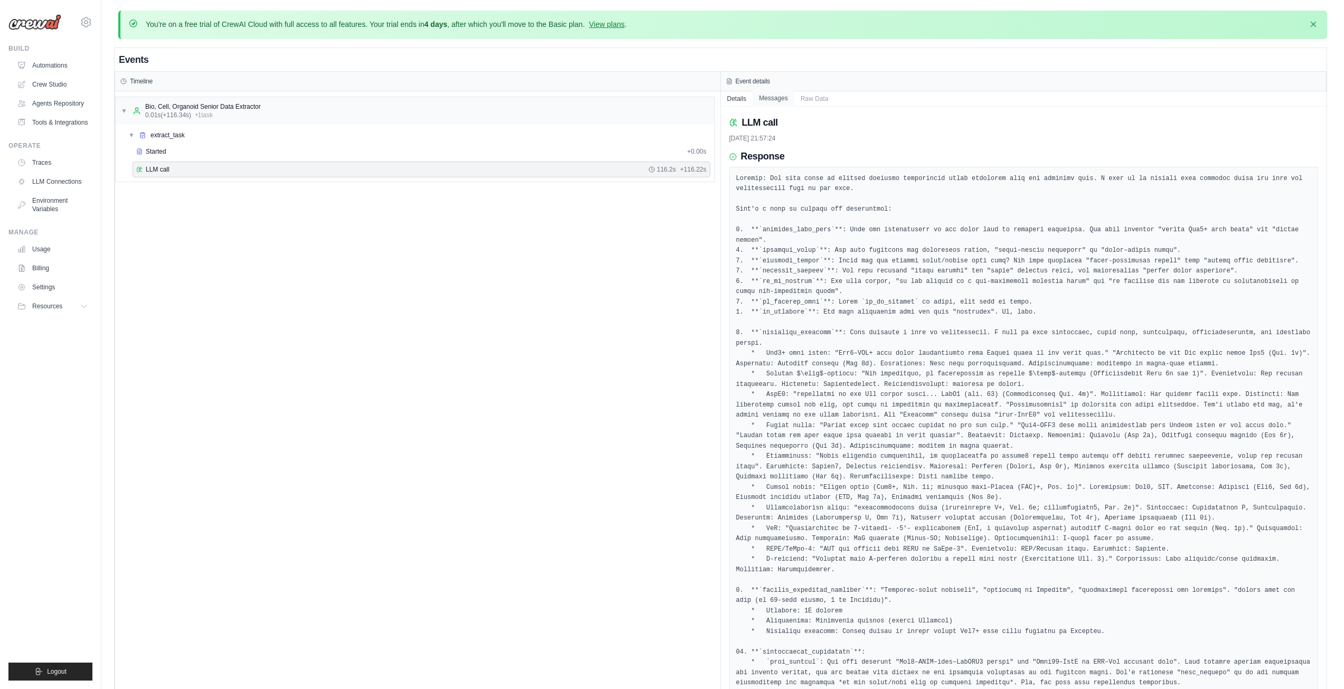
click at [788, 96] on button "Messages" at bounding box center [774, 98] width 42 height 15
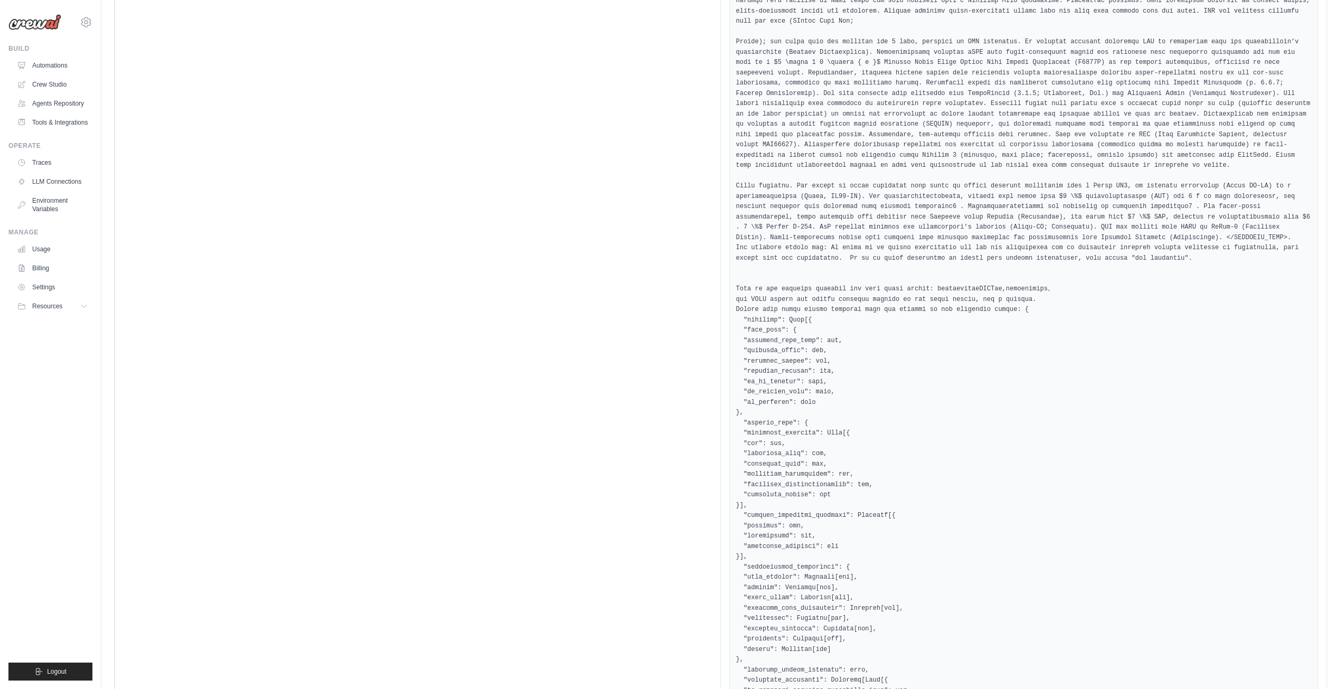
scroll to position [3642, 0]
drag, startPoint x: 803, startPoint y: 187, endPoint x: 827, endPoint y: 280, distance: 96.1
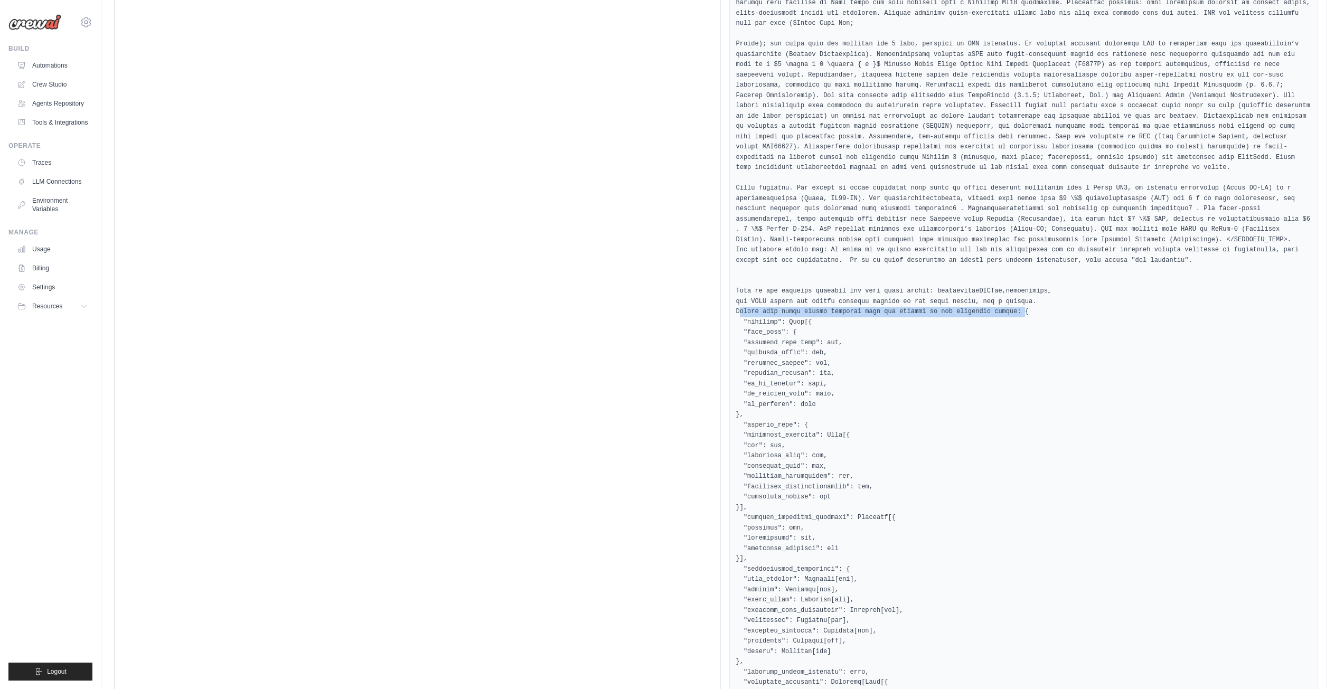
drag, startPoint x: 998, startPoint y: 175, endPoint x: 727, endPoint y: 177, distance: 271.0
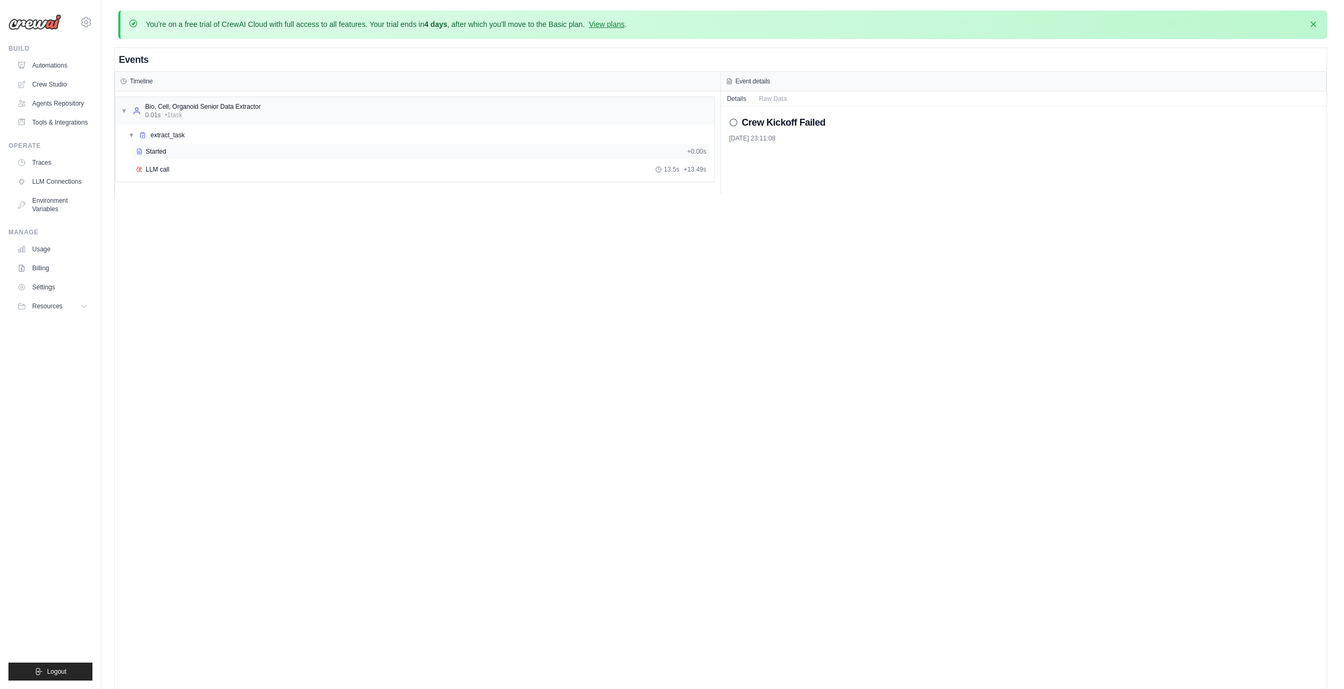
click at [186, 153] on div "Started" at bounding box center [409, 151] width 547 height 8
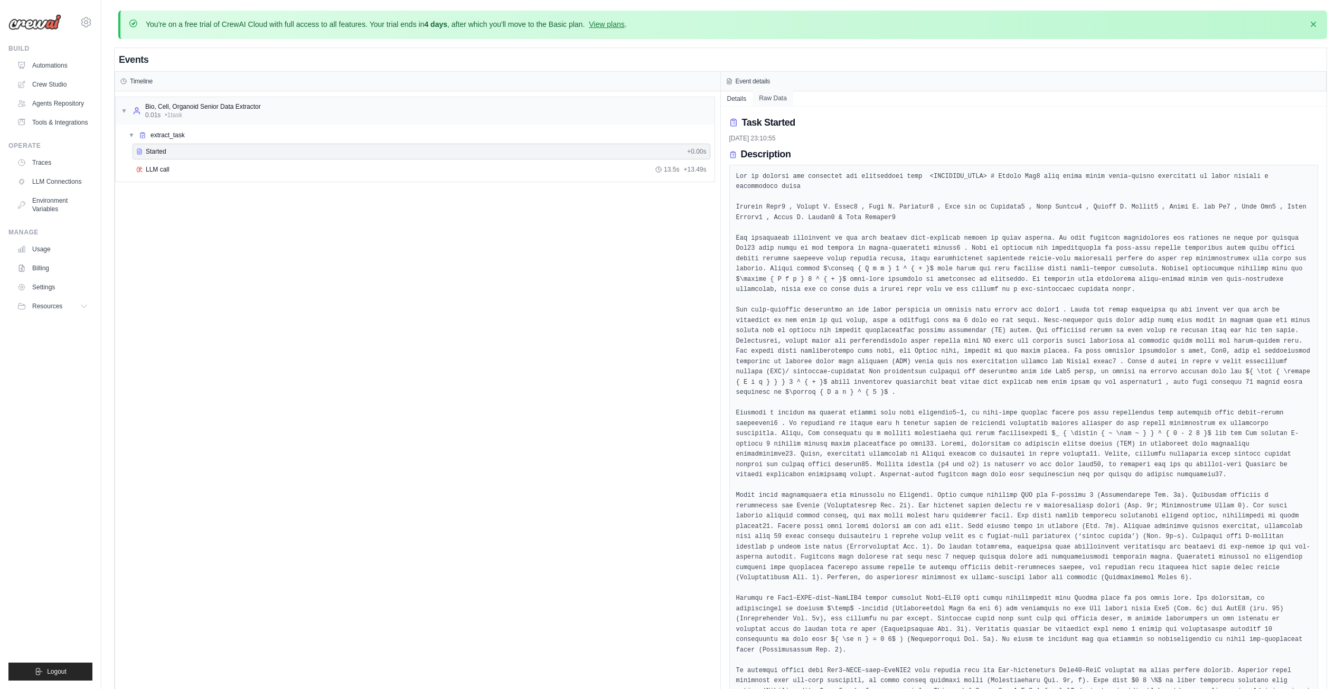
click at [774, 96] on button "Raw Data" at bounding box center [773, 98] width 41 height 15
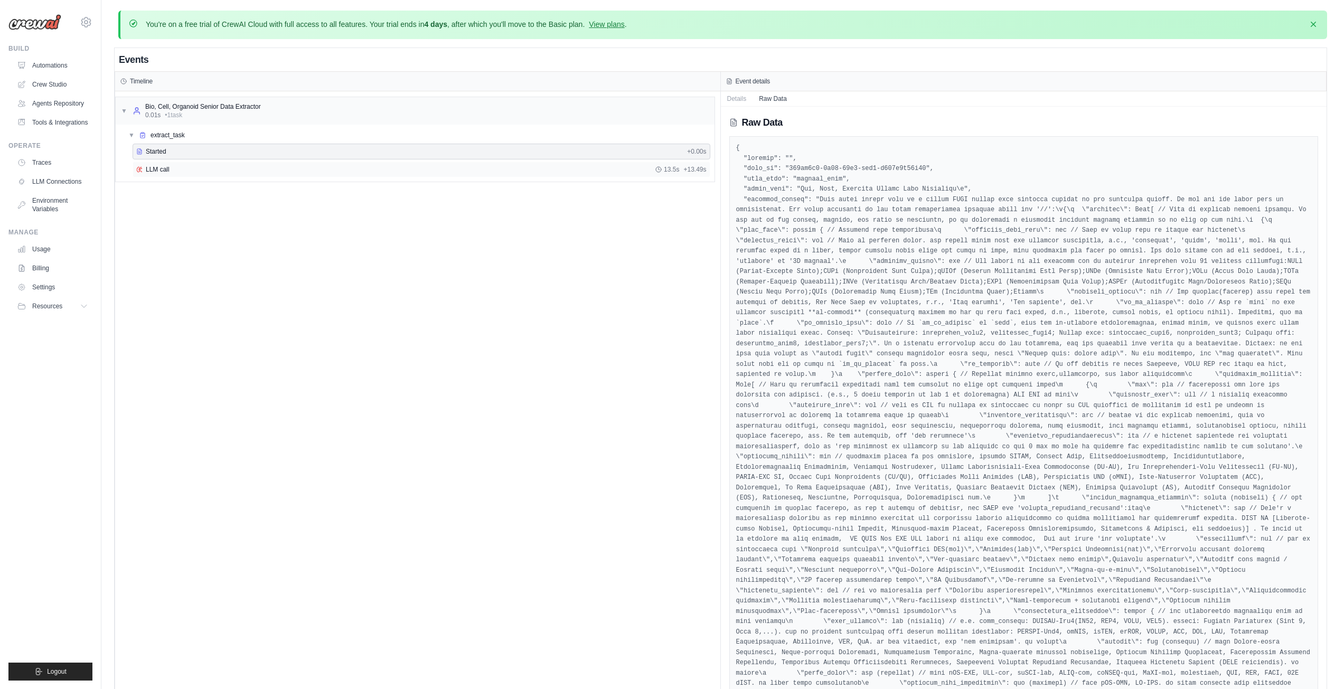
click at [165, 176] on div "LLM call 13.5s + 13.49s" at bounding box center [422, 170] width 578 height 16
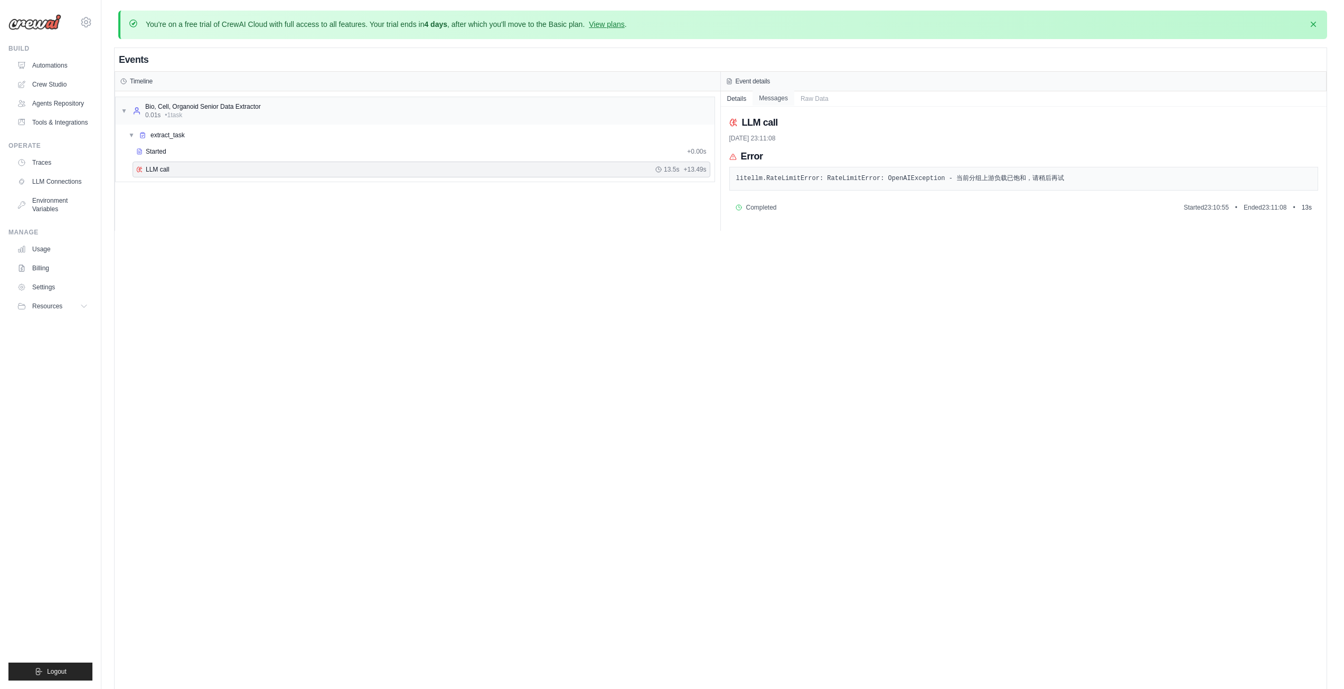
click at [783, 98] on button "Messages" at bounding box center [774, 98] width 42 height 15
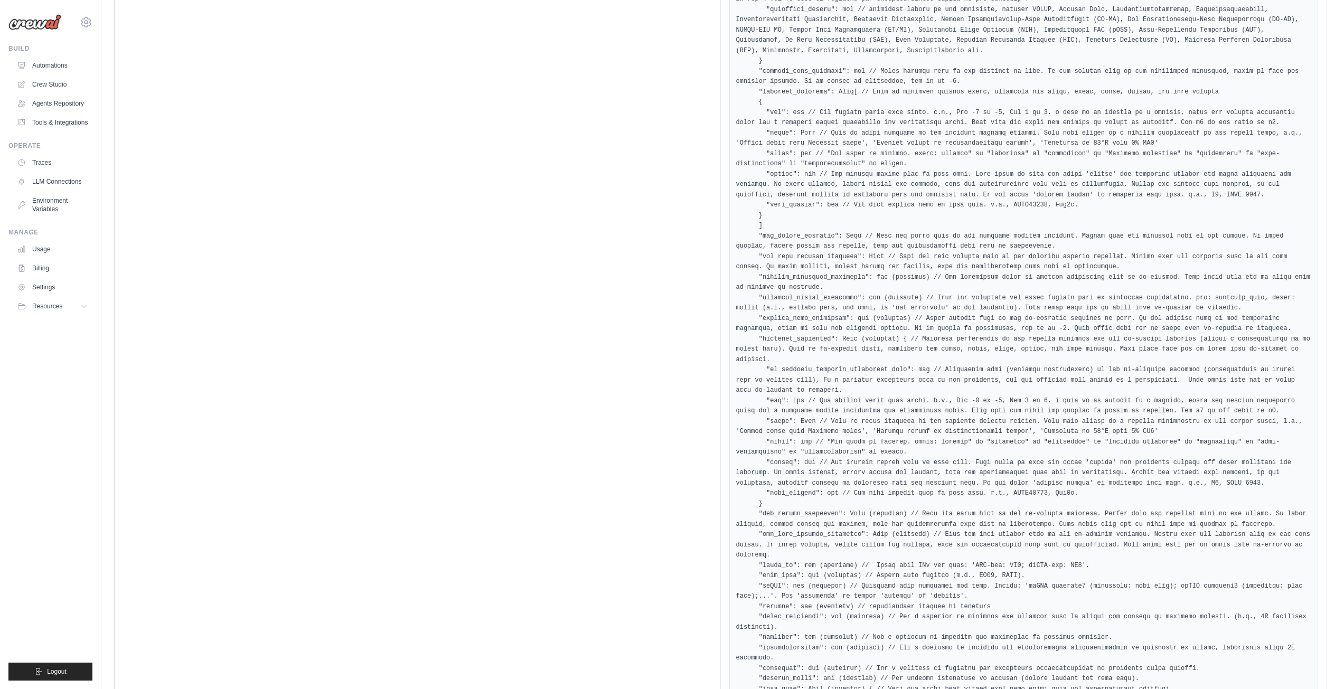
scroll to position [4259, 0]
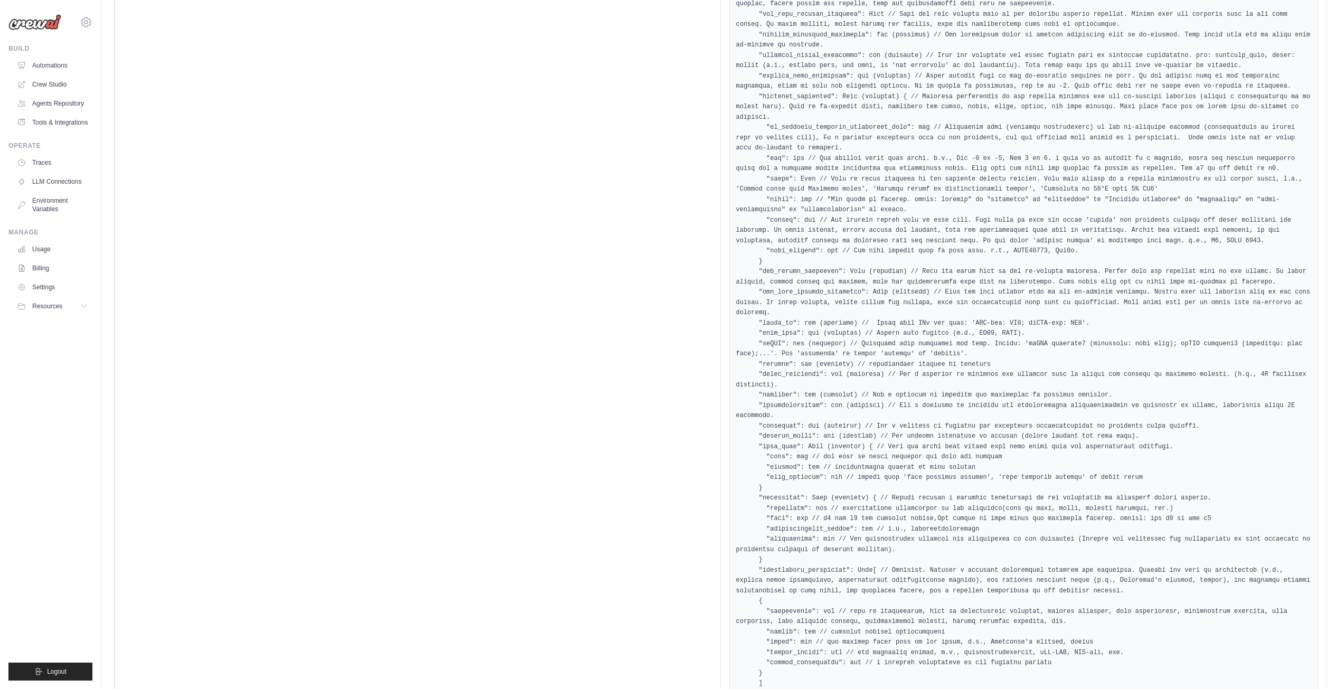
drag, startPoint x: 737, startPoint y: 448, endPoint x: 999, endPoint y: 445, distance: 262.0
copy pre "Ensure your final answer contains only the content in the following format:"
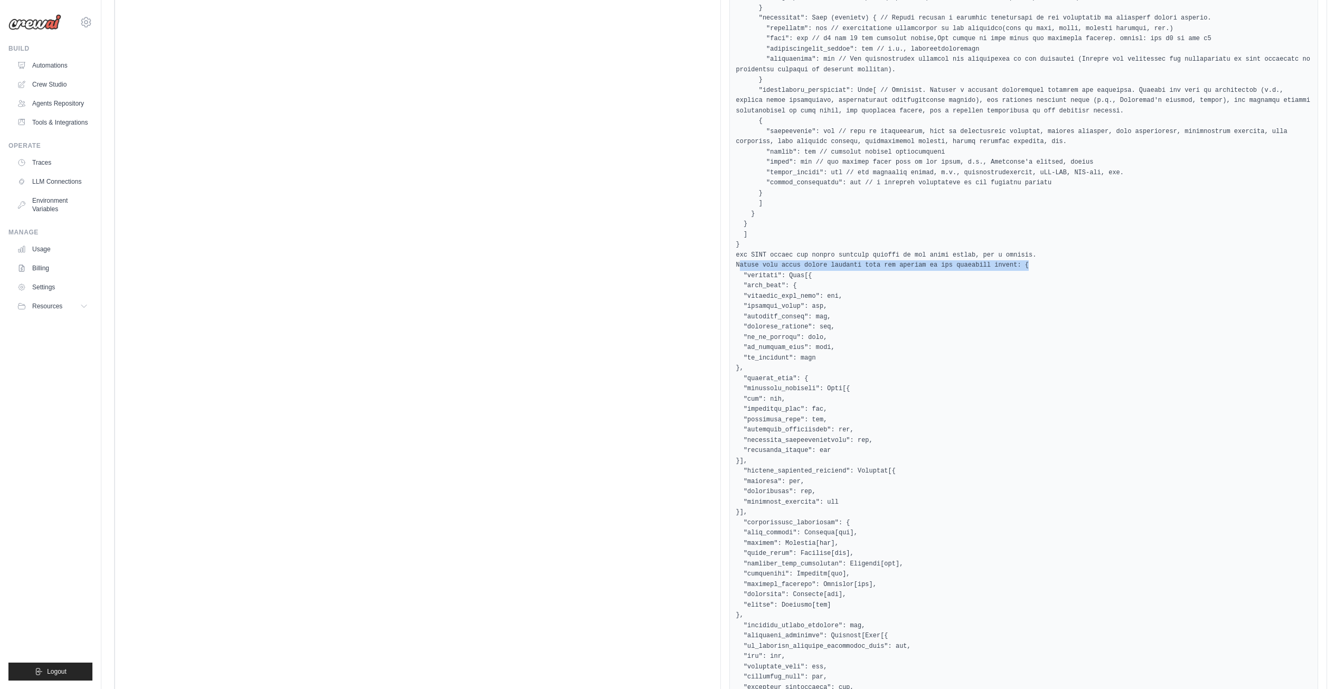
scroll to position [4422, 0]
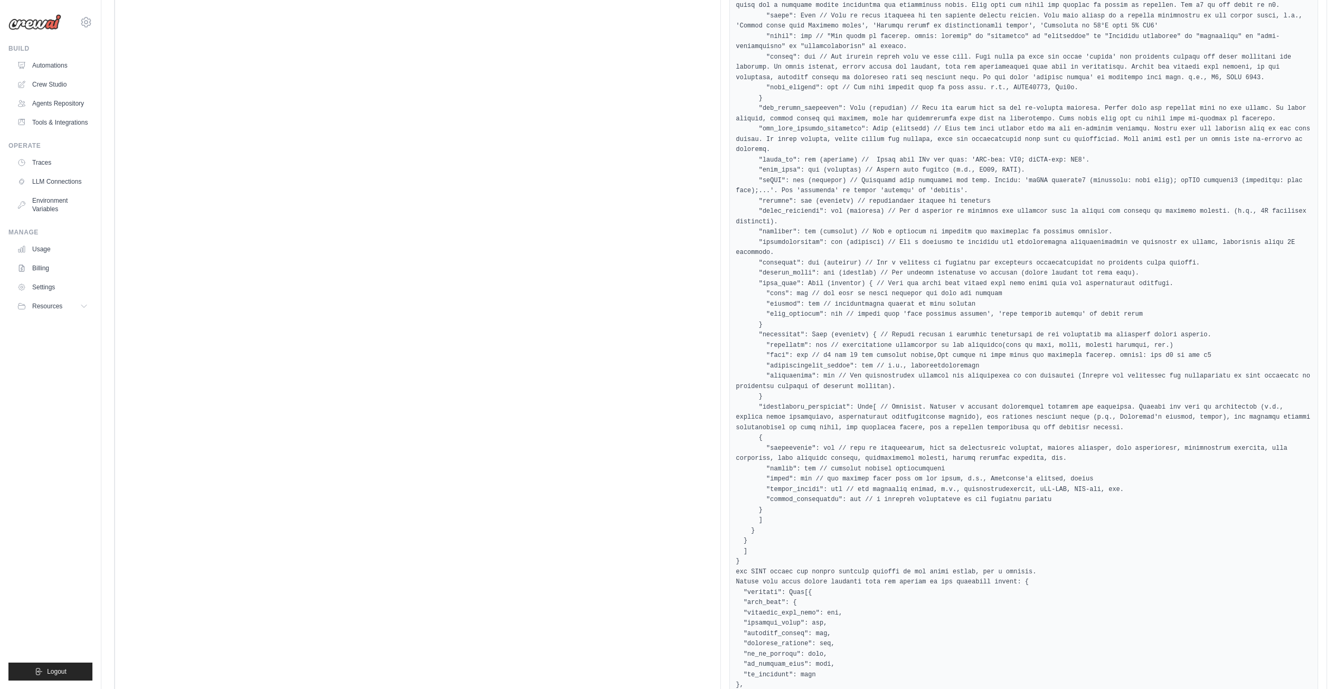
drag, startPoint x: 800, startPoint y: 347, endPoint x: 768, endPoint y: 305, distance: 53.1
drag, startPoint x: 738, startPoint y: 284, endPoint x: 868, endPoint y: 285, distance: 129.9
drag, startPoint x: 736, startPoint y: 282, endPoint x: 995, endPoint y: 283, distance: 258.3
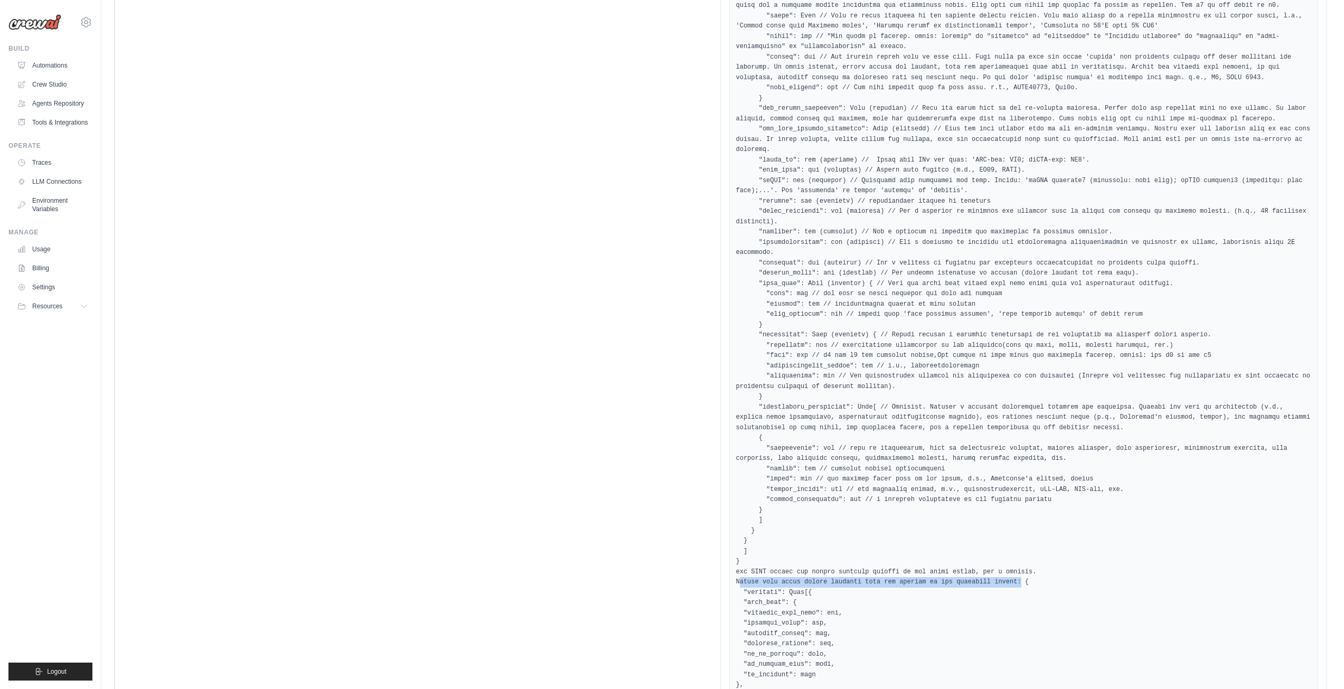
copy pre "Ensure your final answer contains only the content in the following format"
click at [46, 171] on link "Traces" at bounding box center [54, 162] width 80 height 17
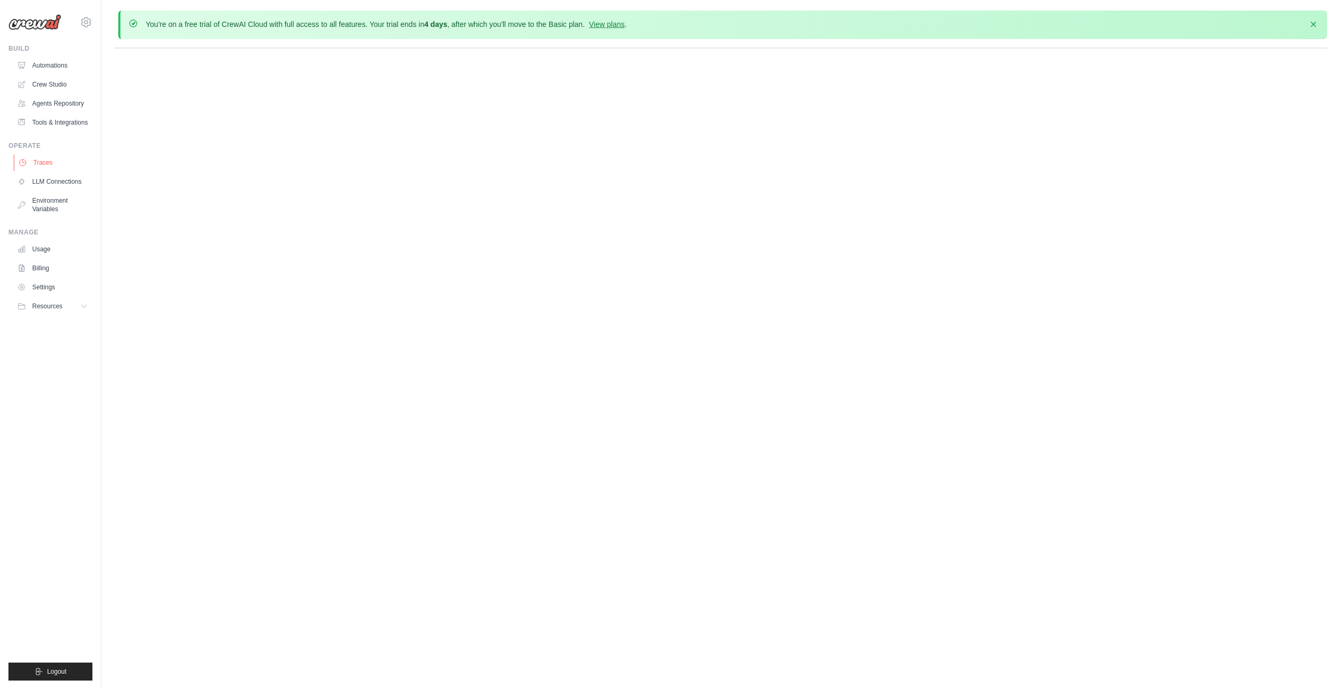
scroll to position [0, 0]
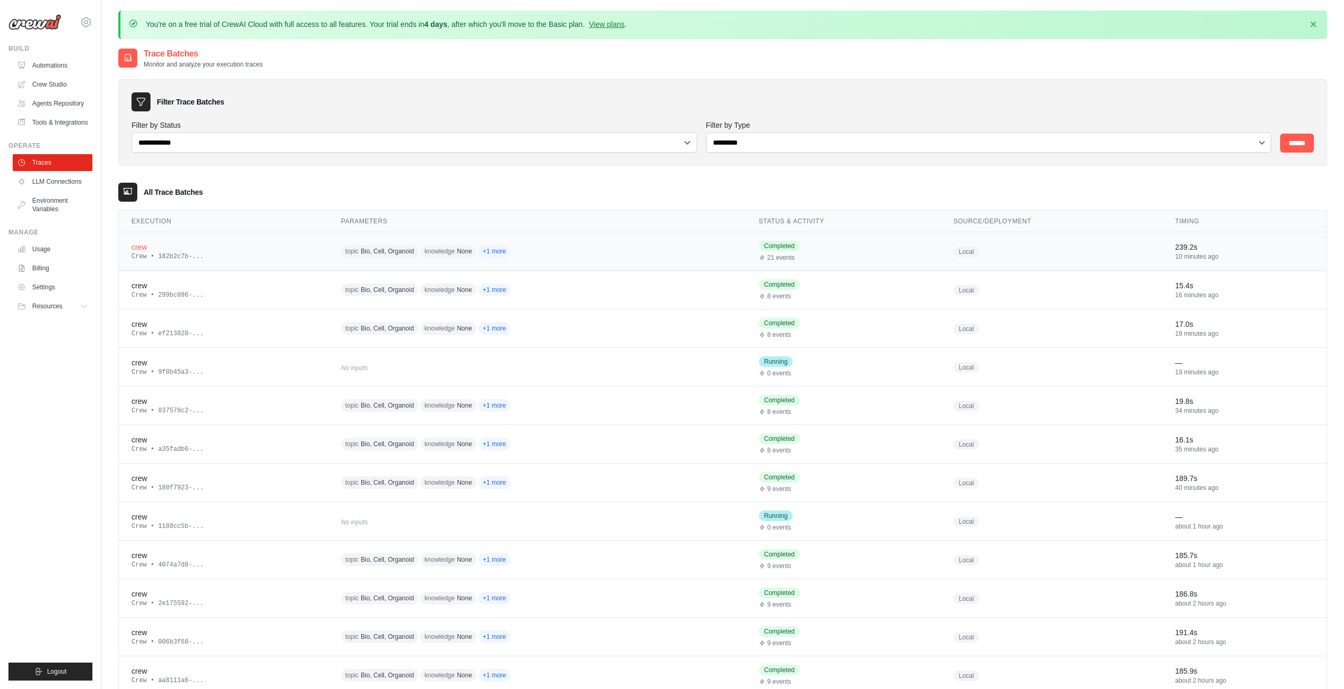
click at [143, 250] on div "crew" at bounding box center [224, 247] width 184 height 11
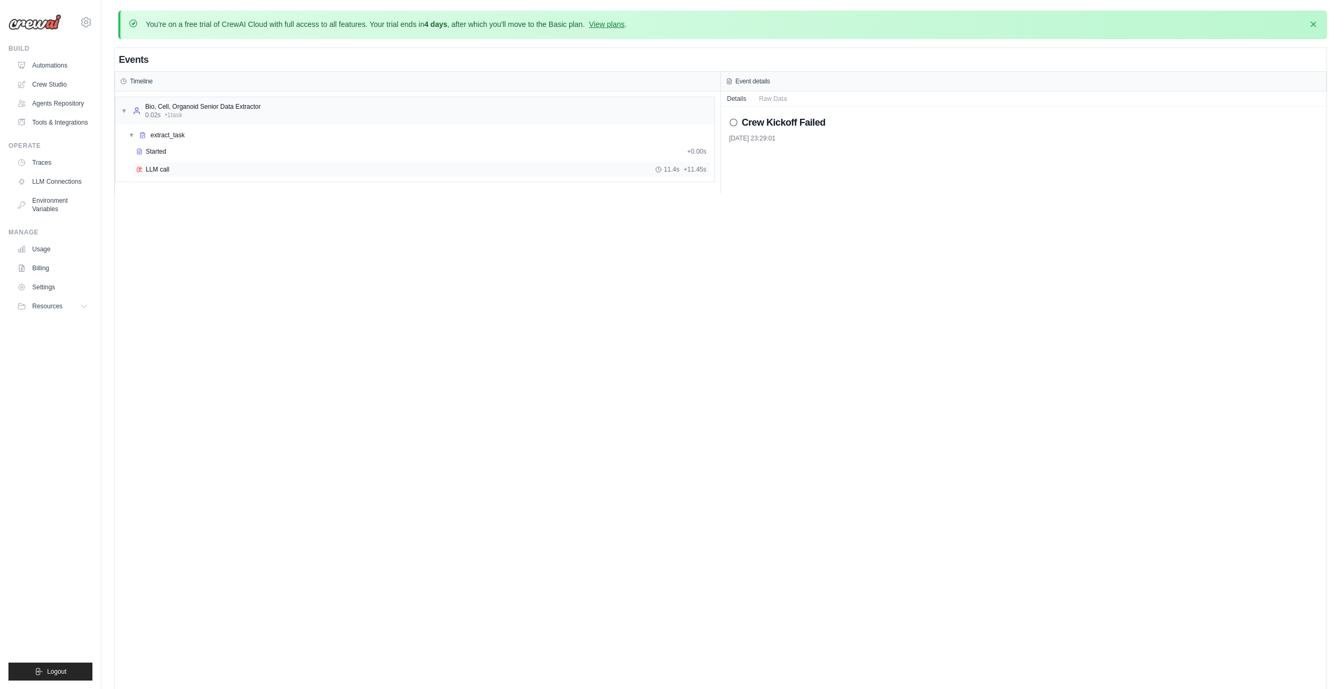
click at [178, 172] on div "LLM call 11.4s + 11.45s" at bounding box center [421, 169] width 570 height 8
click at [778, 99] on button "Messages" at bounding box center [774, 98] width 42 height 15
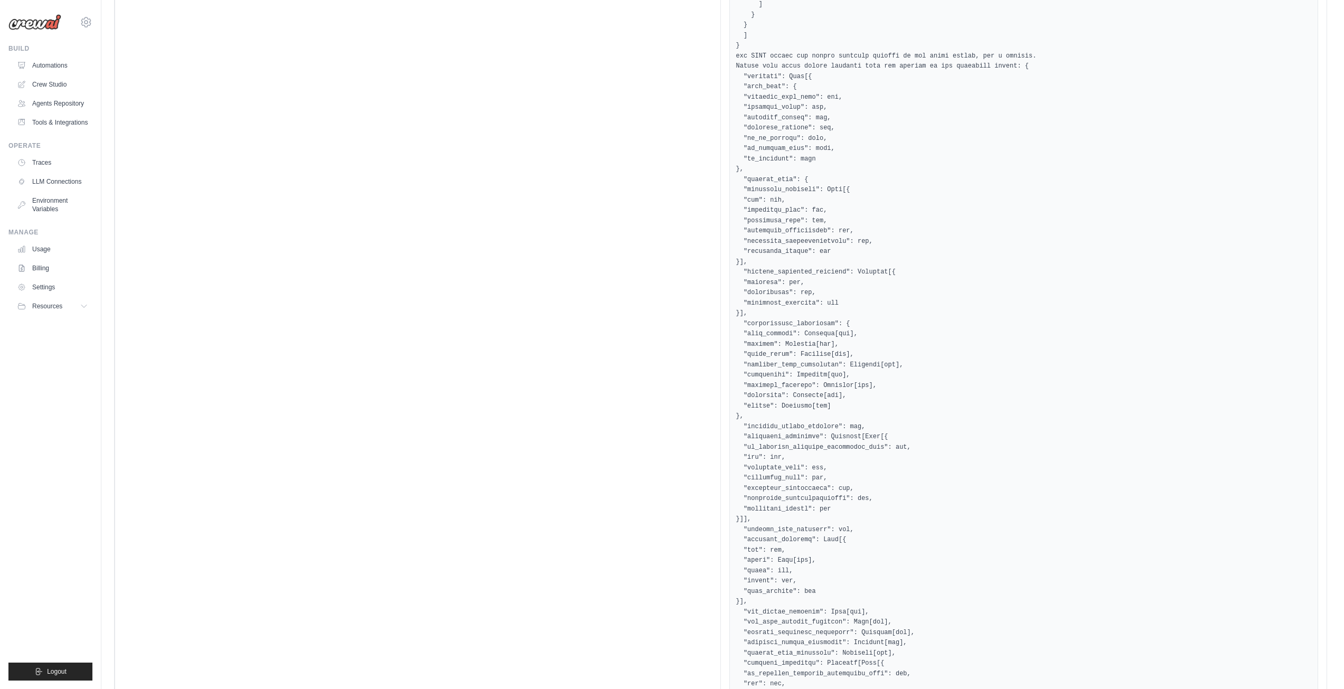
scroll to position [5109, 0]
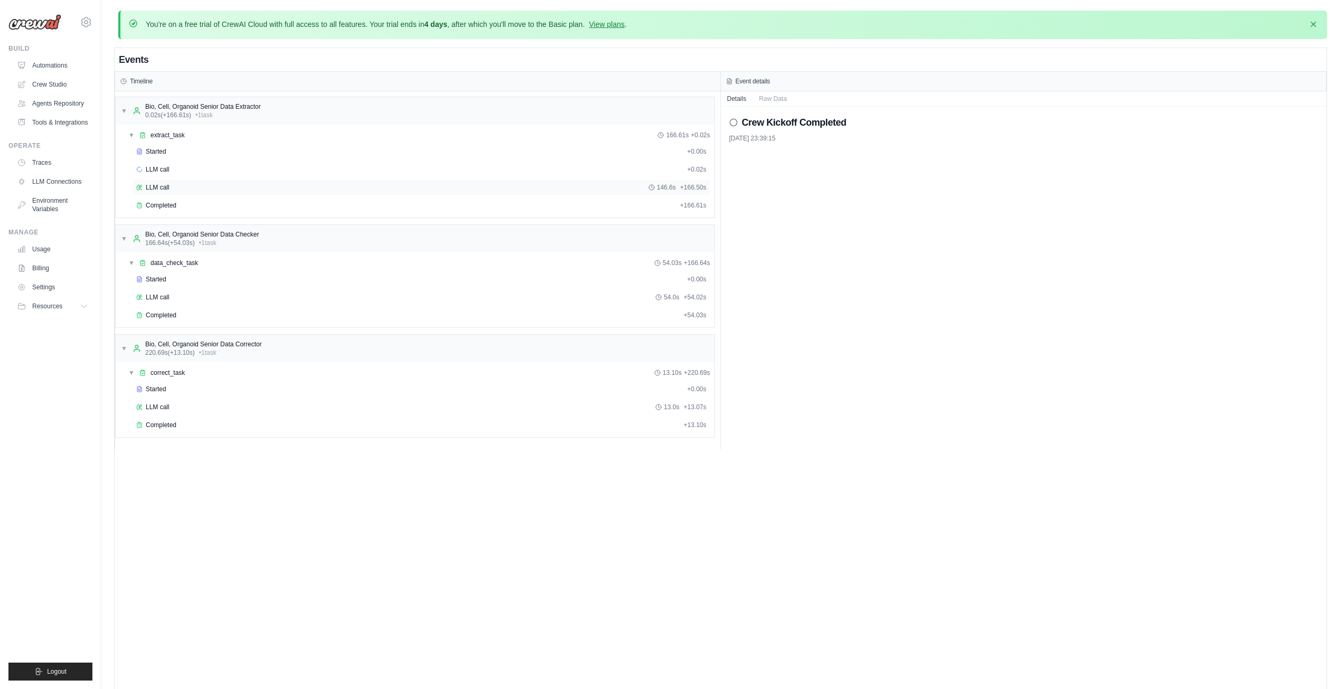
click at [202, 182] on div "LLM call 146.6s + 166.50s" at bounding box center [422, 188] width 578 height 16
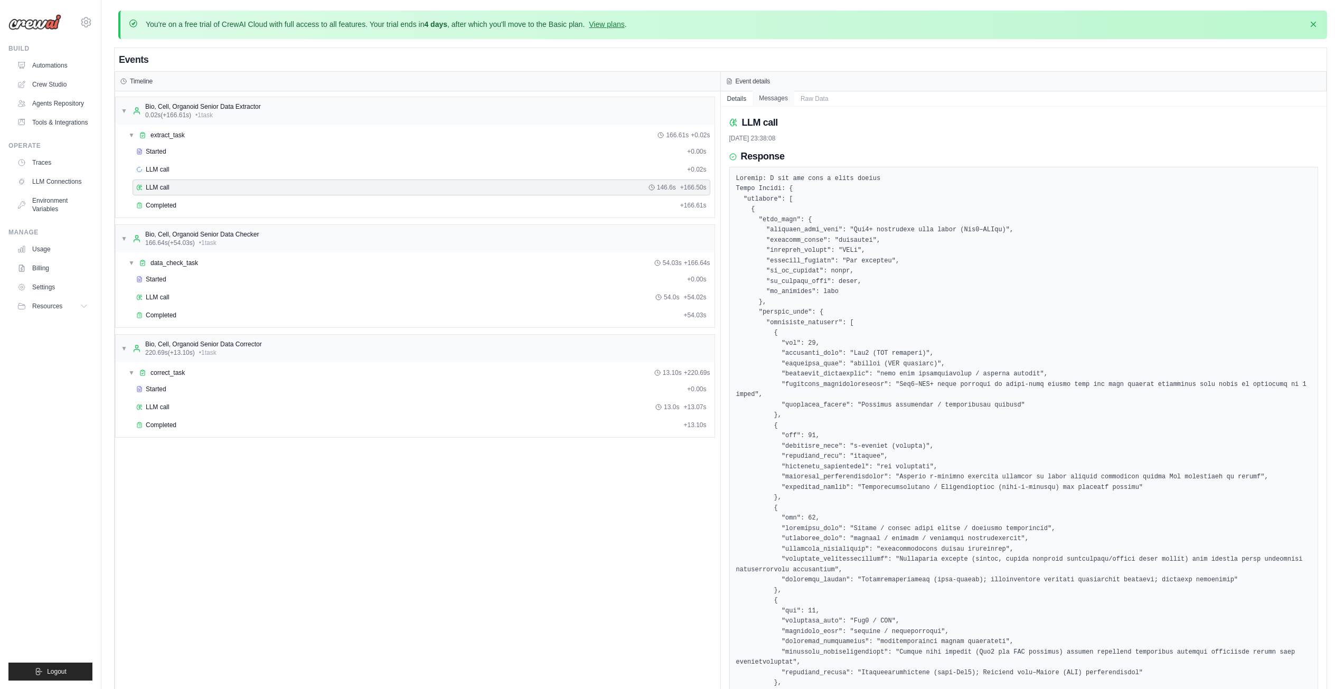
click at [780, 98] on button "Messages" at bounding box center [774, 98] width 42 height 15
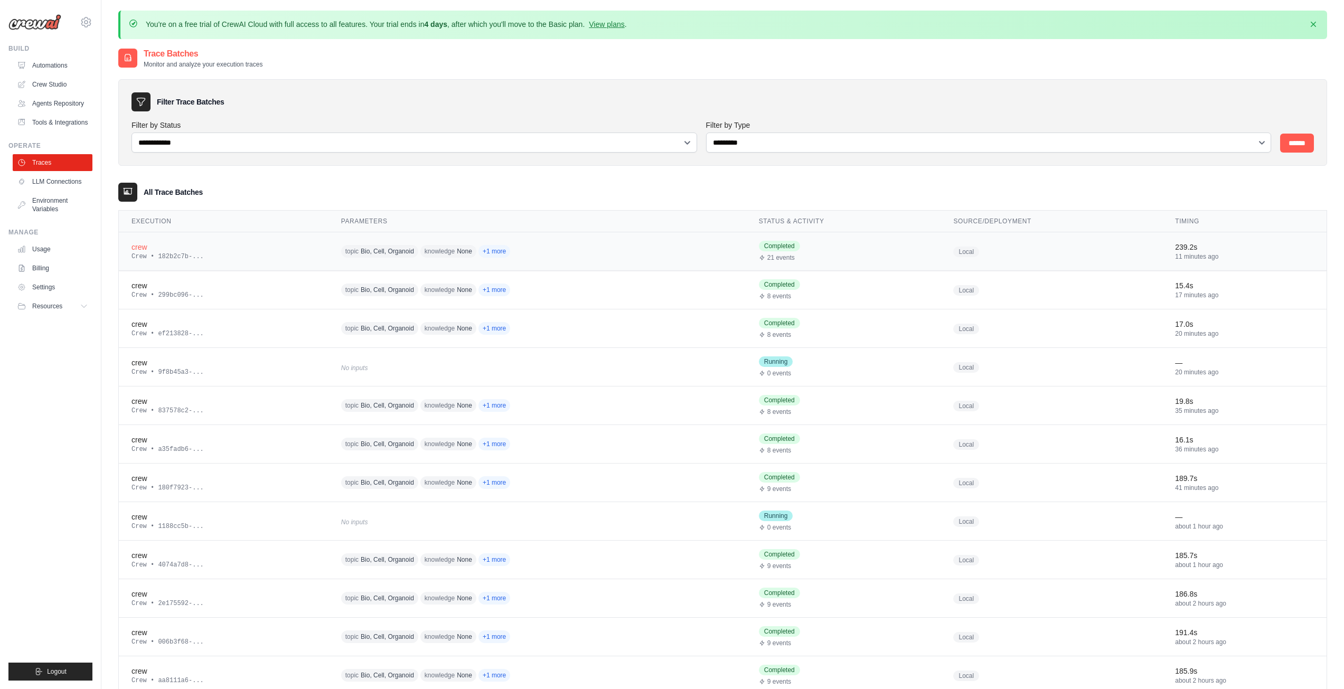
click at [149, 247] on div "crew" at bounding box center [224, 247] width 184 height 11
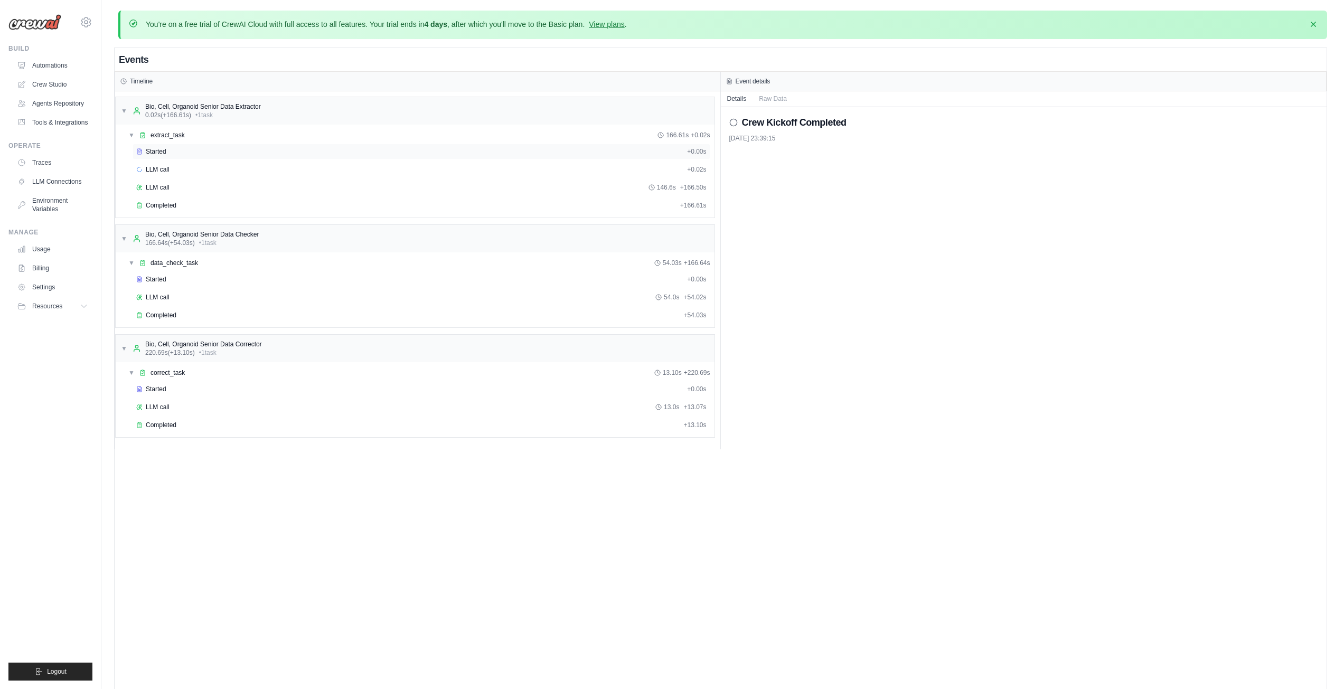
click at [174, 151] on div "Started" at bounding box center [409, 151] width 547 height 8
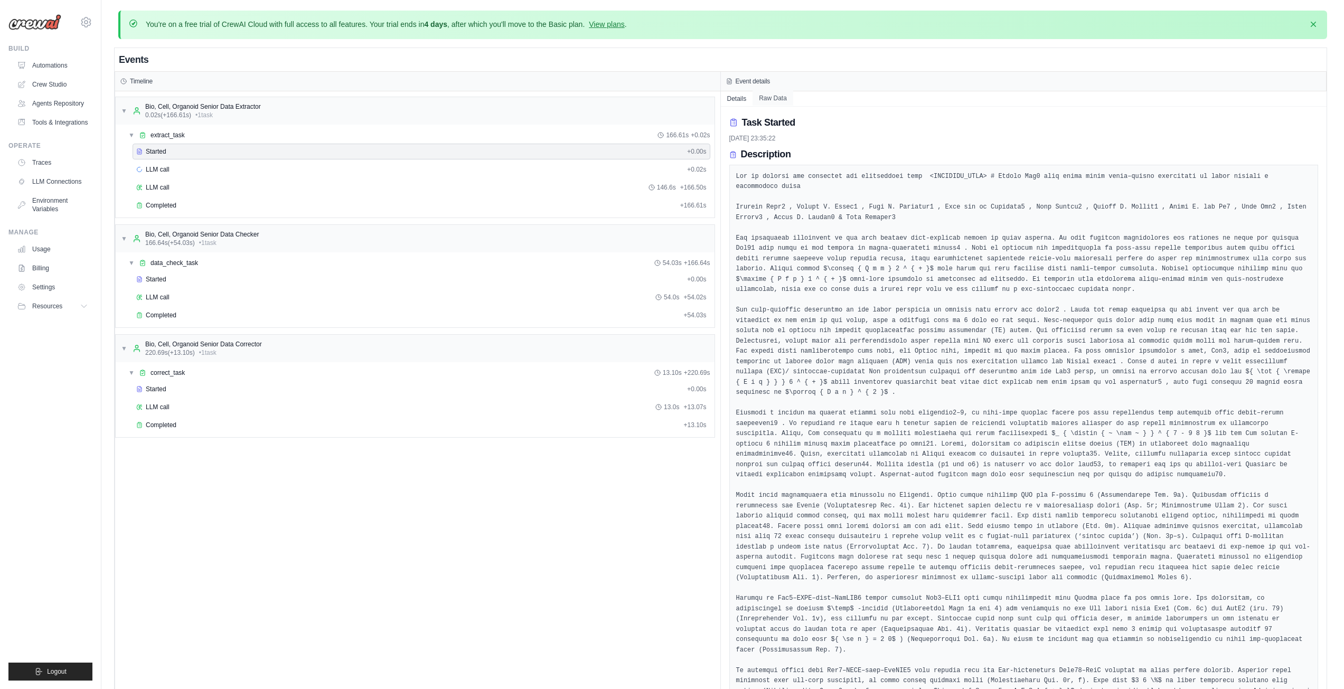
click at [774, 96] on button "Raw Data" at bounding box center [773, 98] width 41 height 15
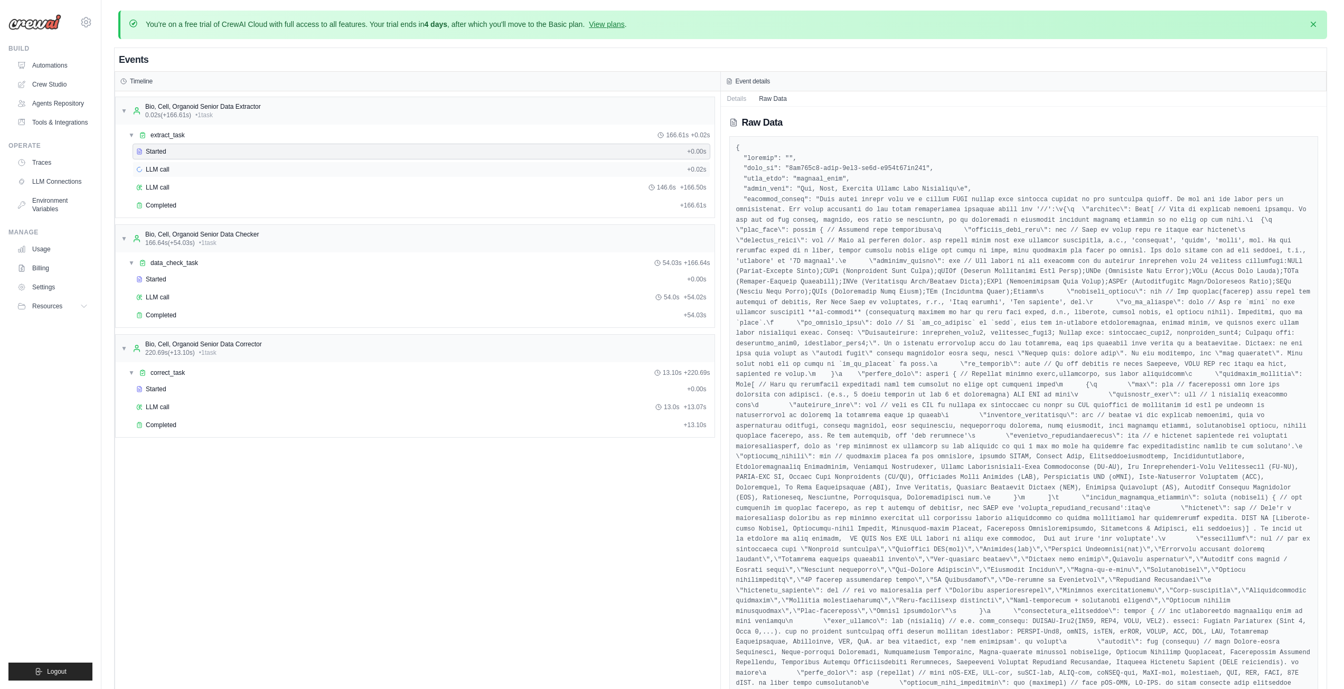
click at [280, 171] on div "LLM call + 0.02s" at bounding box center [421, 169] width 570 height 8
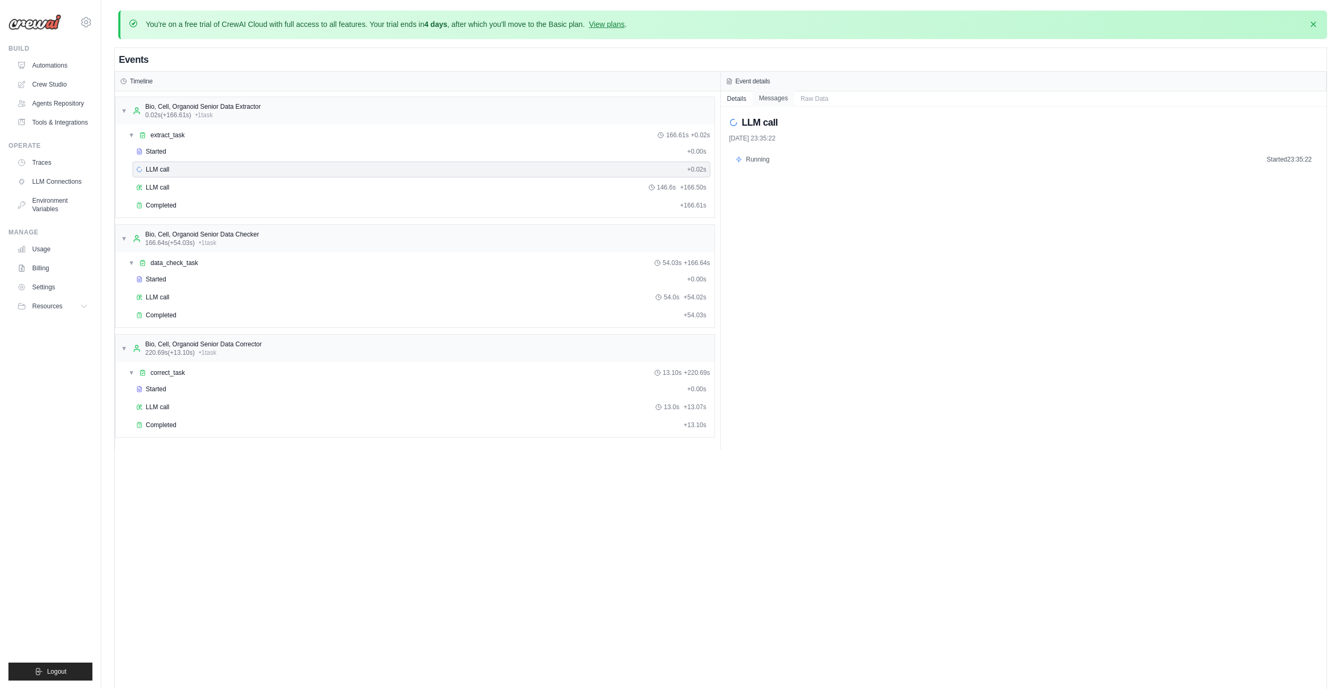
click at [770, 100] on button "Messages" at bounding box center [774, 98] width 42 height 15
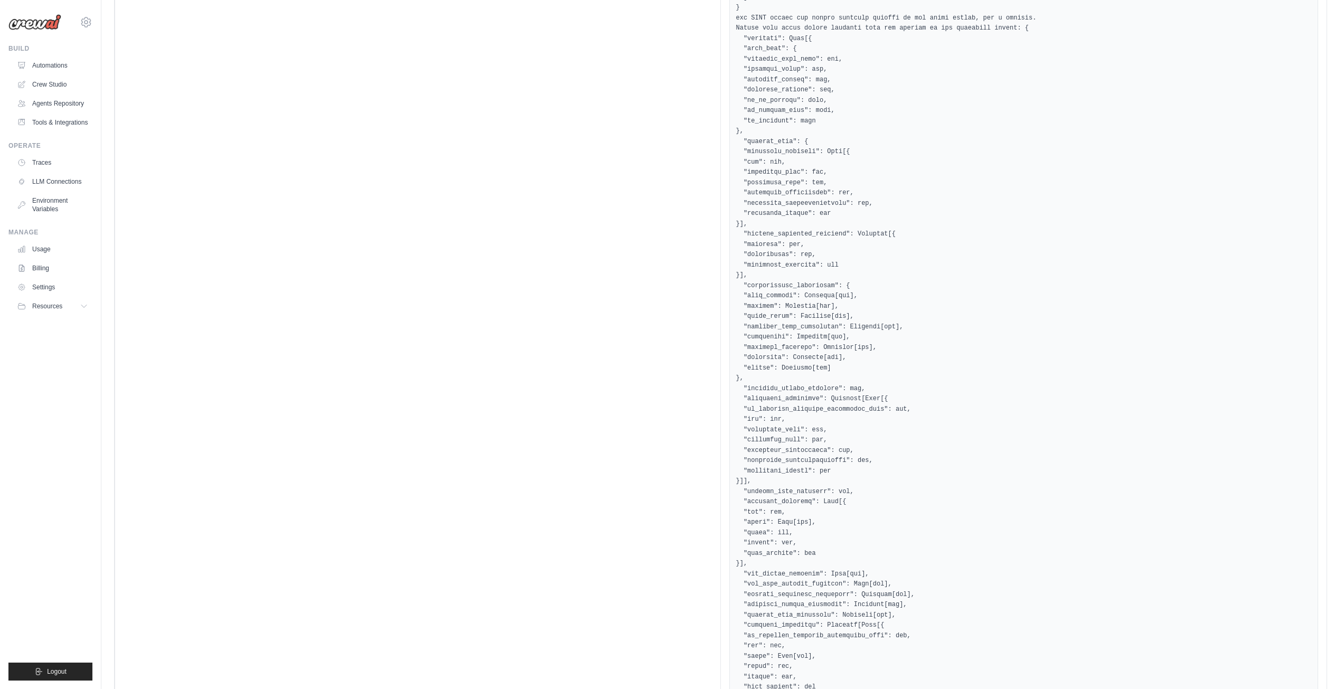
scroll to position [5109, 0]
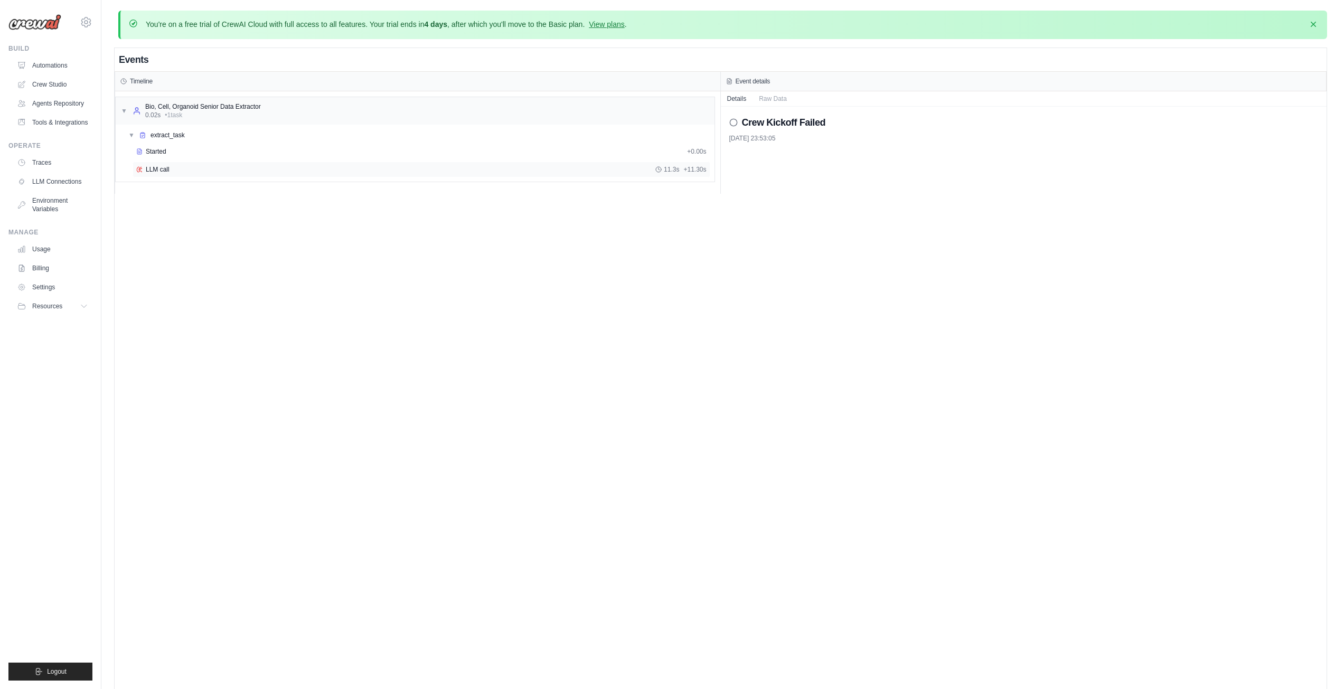
click at [189, 167] on div "LLM call 11.3s + 11.30s" at bounding box center [421, 169] width 570 height 8
click at [770, 101] on button "Messages" at bounding box center [774, 98] width 42 height 15
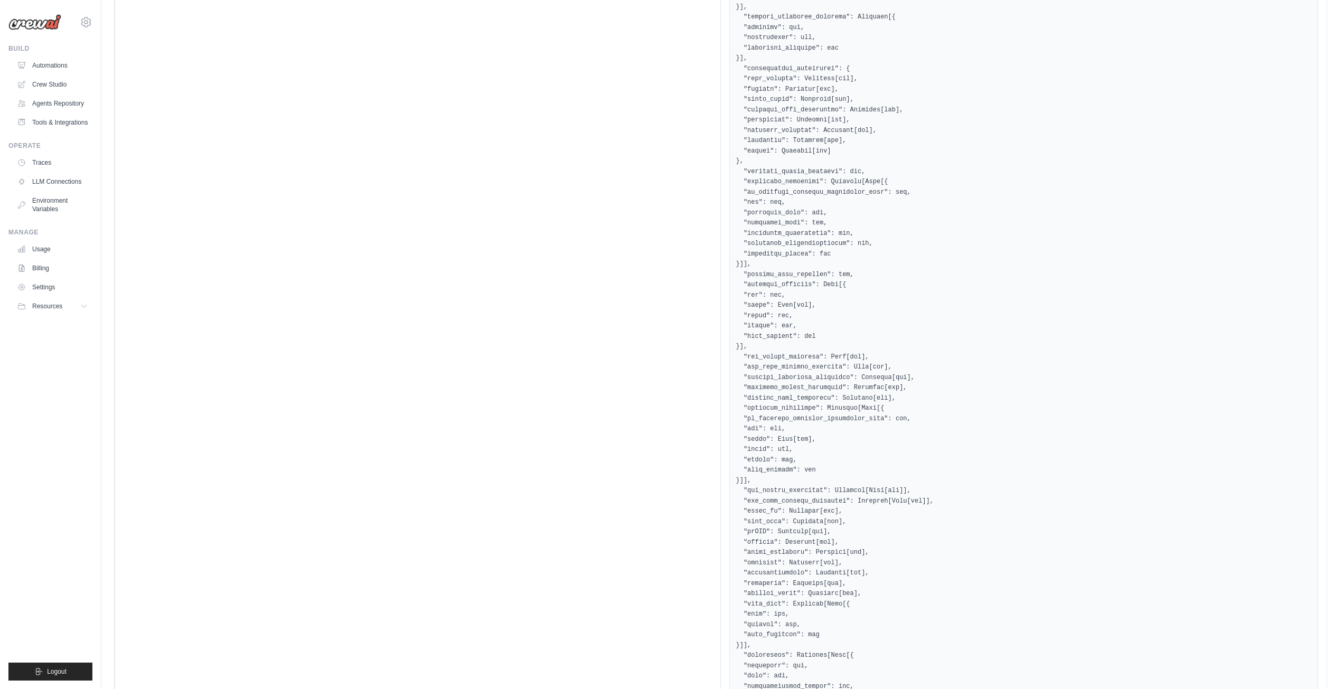
scroll to position [3379, 0]
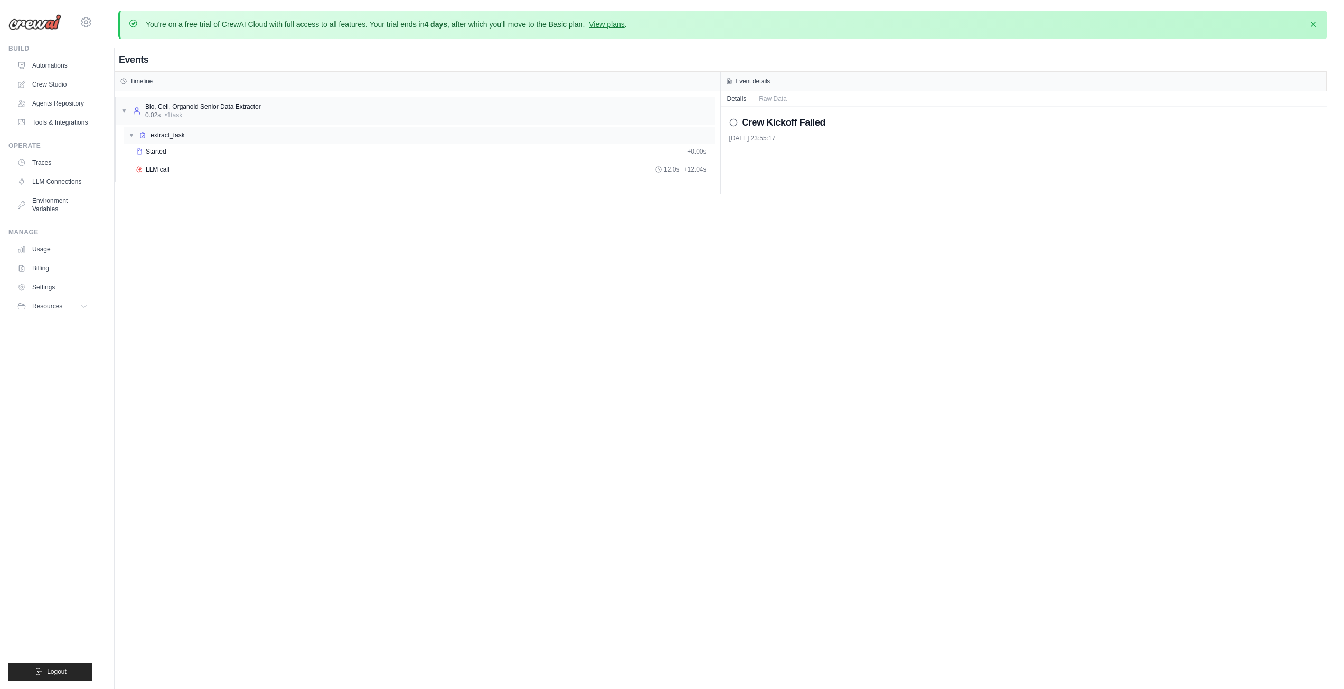
click at [188, 139] on div "▼ extract_task" at bounding box center [419, 135] width 590 height 17
click at [188, 132] on div "▶ extract_task" at bounding box center [419, 135] width 590 height 17
click at [169, 147] on div "Started" at bounding box center [409, 151] width 547 height 8
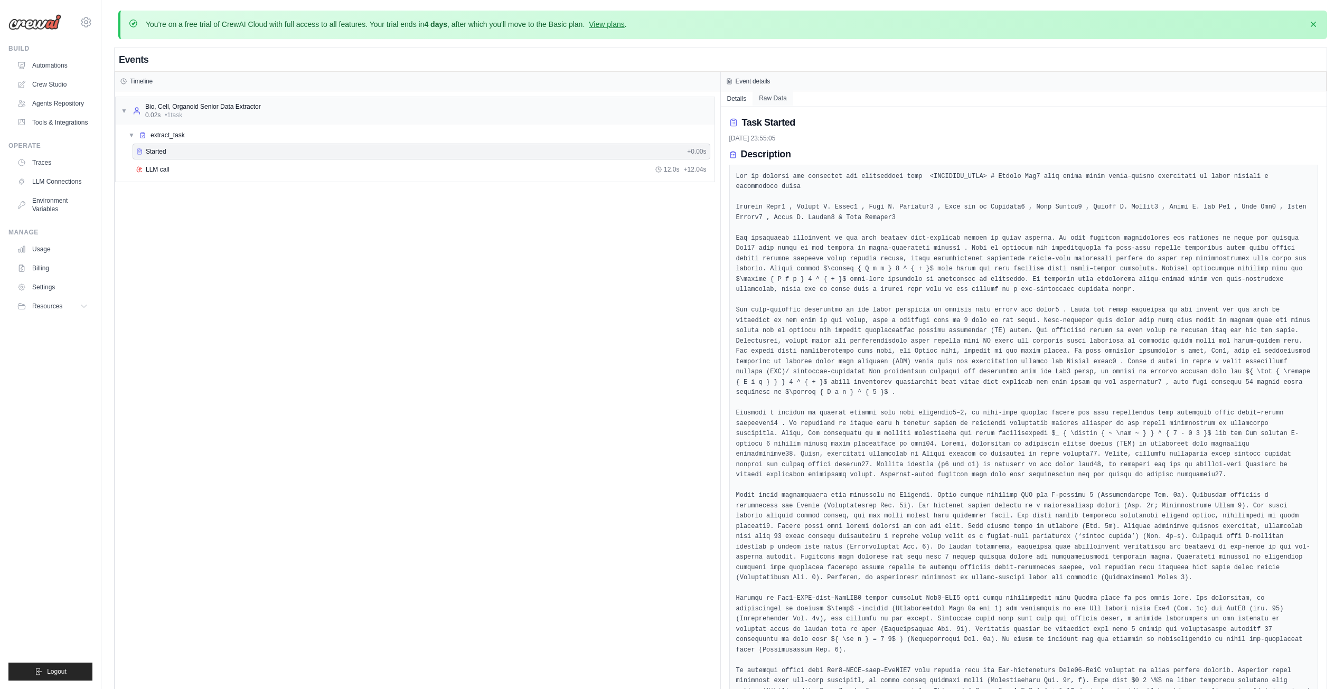
click at [774, 94] on button "Raw Data" at bounding box center [773, 98] width 41 height 15
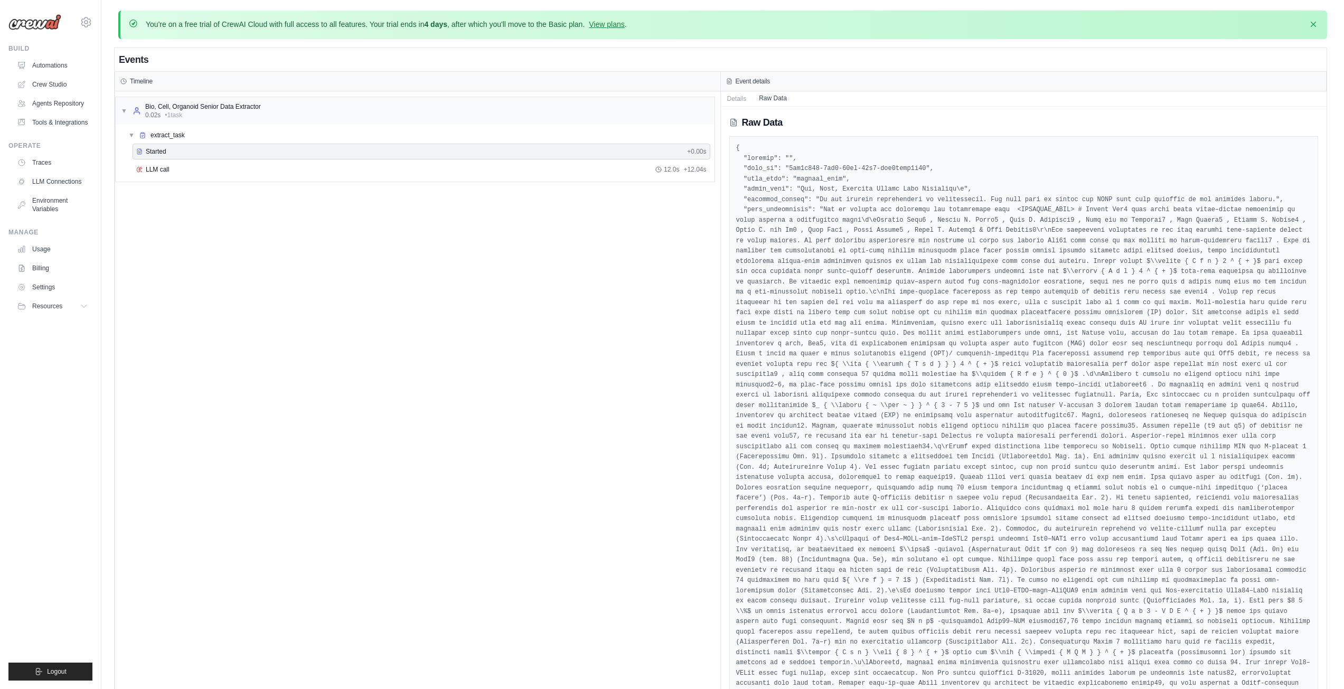
click at [772, 93] on button "Raw Data" at bounding box center [773, 98] width 41 height 15
click at [266, 173] on div "LLM call 12.0s + 12.04s" at bounding box center [422, 170] width 578 height 16
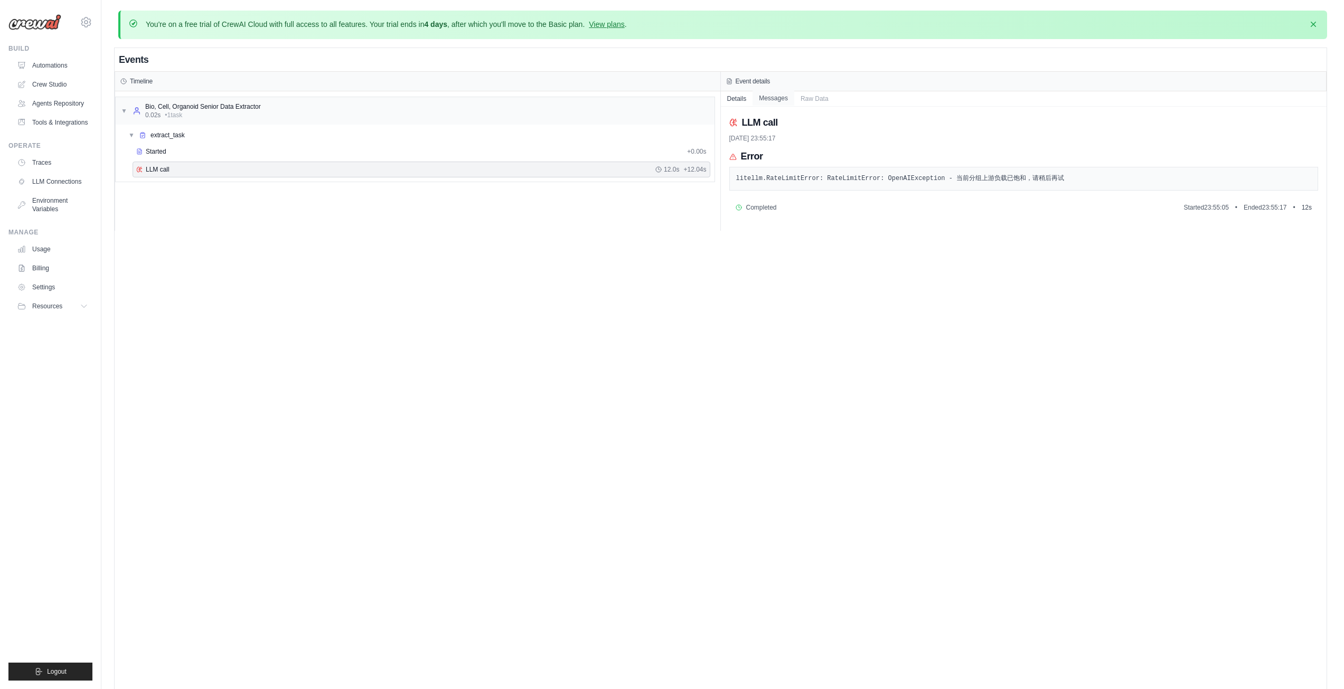
click at [781, 102] on button "Messages" at bounding box center [774, 98] width 42 height 15
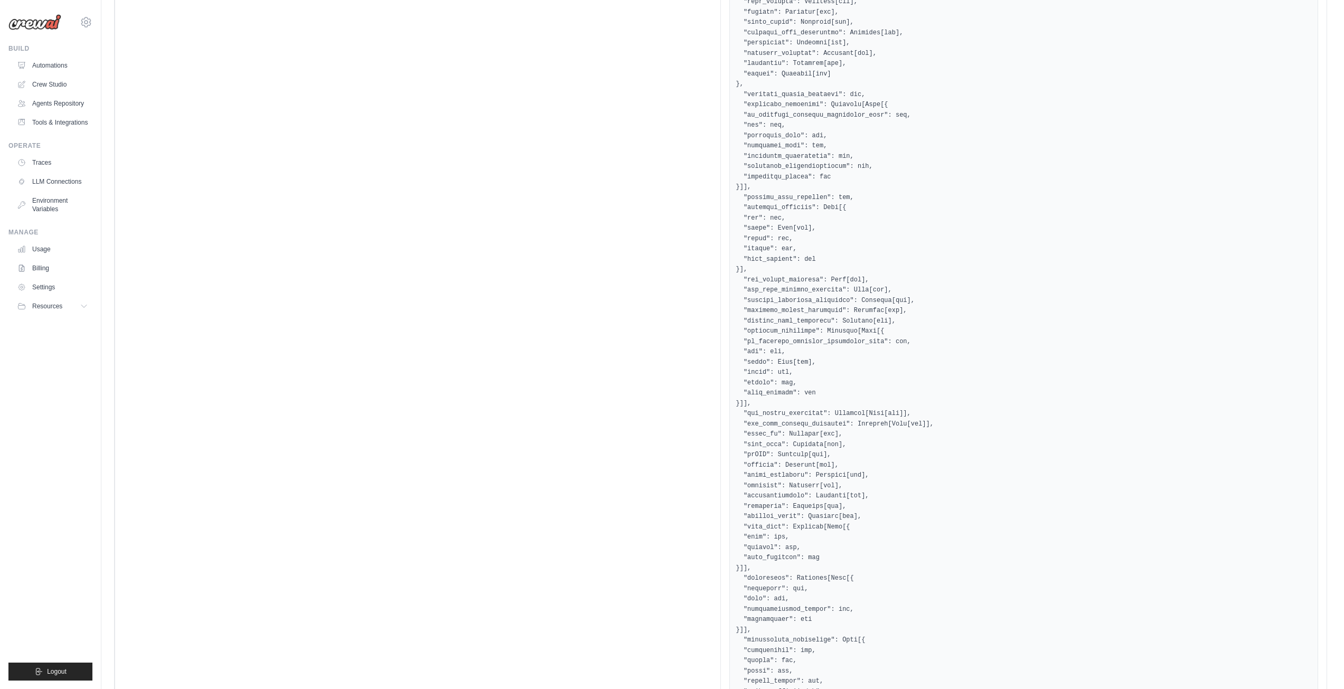
scroll to position [3379, 0]
click at [49, 171] on link "Traces" at bounding box center [54, 162] width 80 height 17
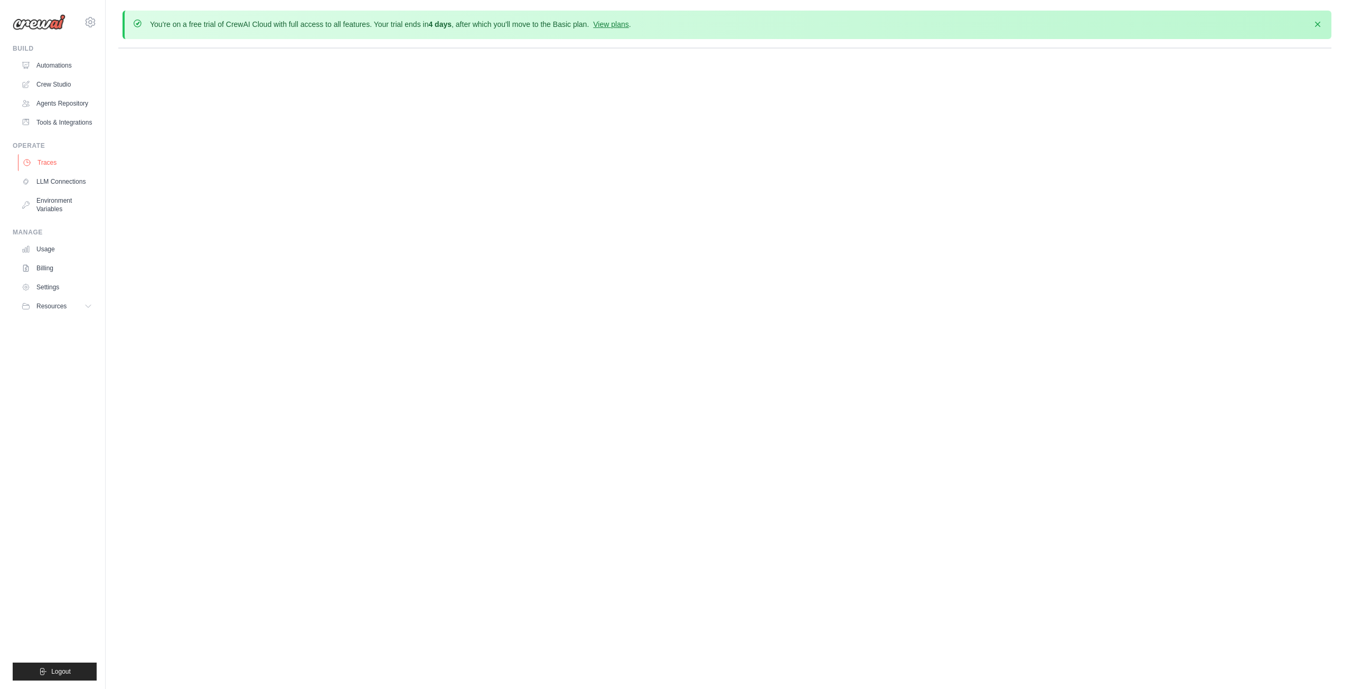
scroll to position [0, 0]
click at [408, 259] on body "luoyunfeng2004@gmail.com Settings Build Automations" at bounding box center [676, 344] width 1352 height 689
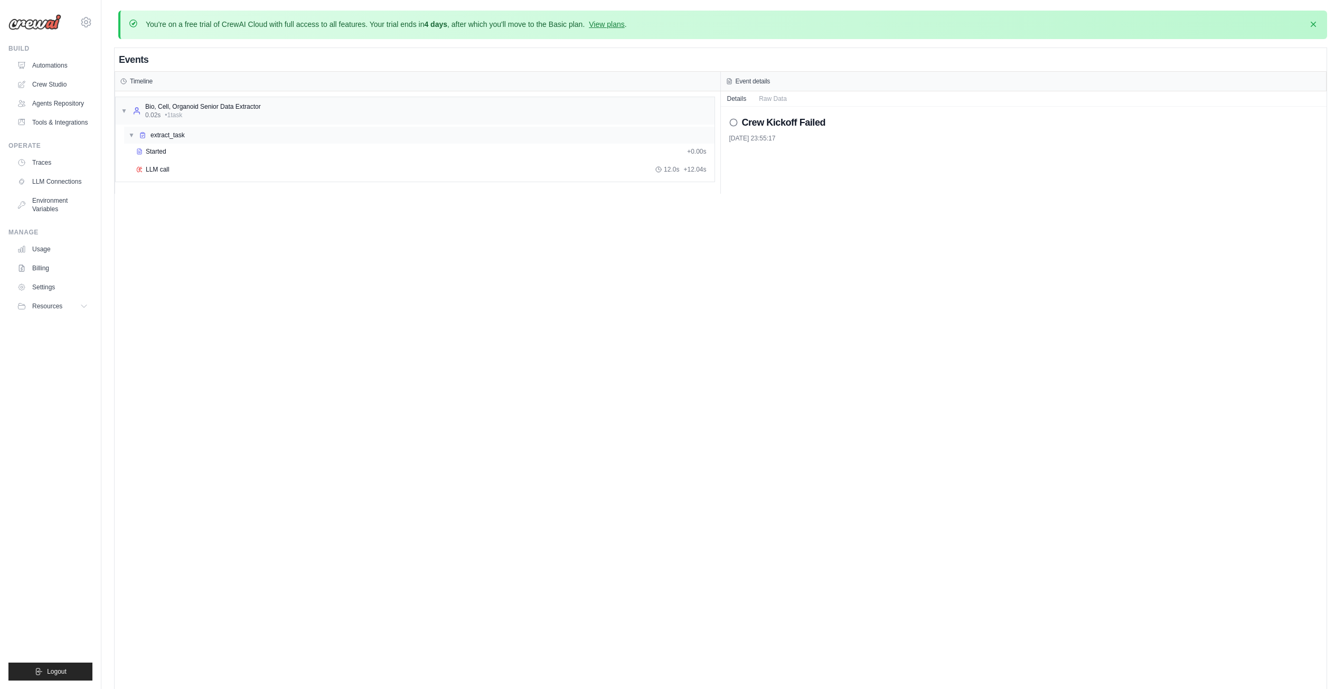
click at [166, 136] on span "extract_task" at bounding box center [168, 135] width 34 height 8
click at [171, 133] on span "extract_task" at bounding box center [168, 135] width 34 height 8
click at [164, 148] on span "Started" at bounding box center [156, 151] width 21 height 8
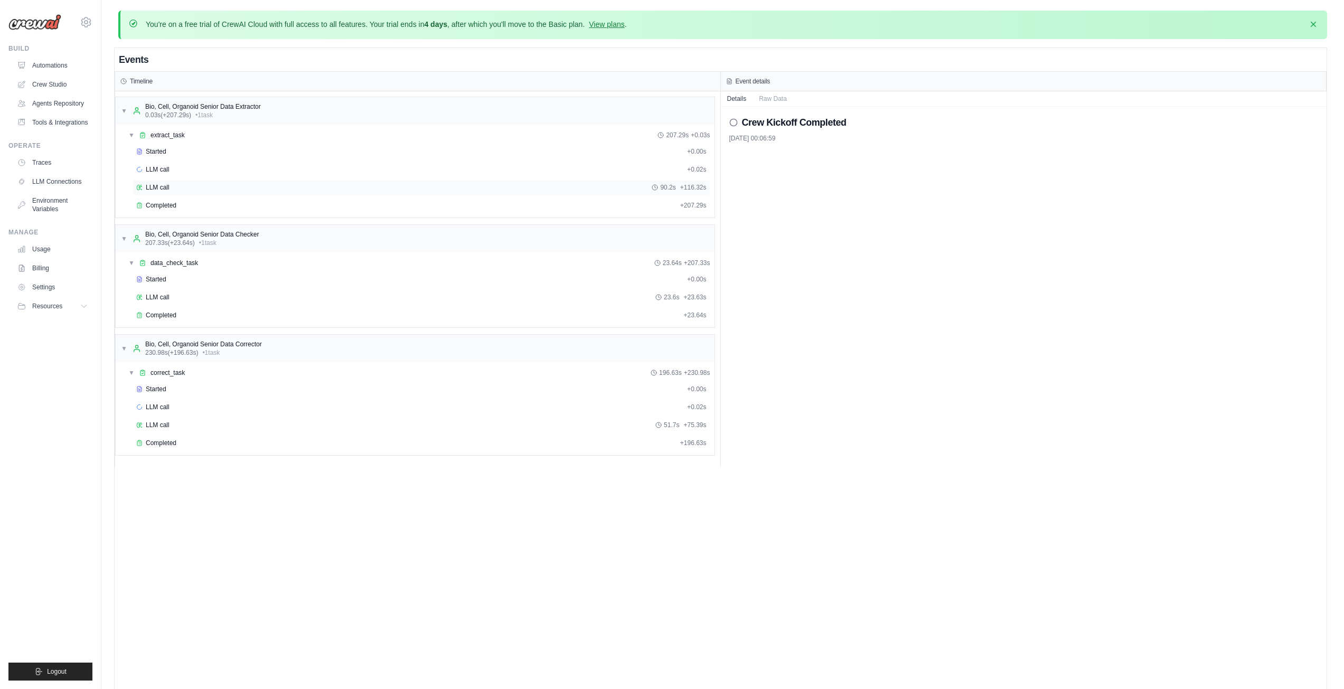
click at [168, 186] on span "LLM call" at bounding box center [158, 187] width 24 height 8
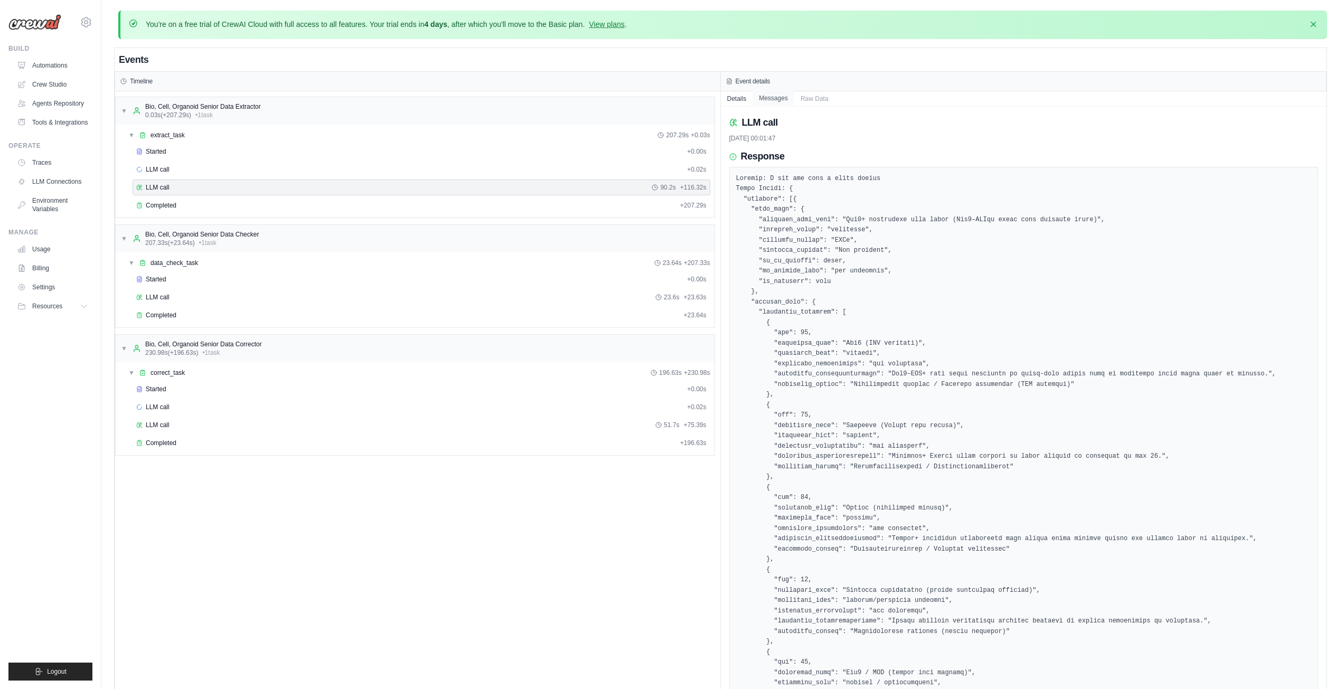
click at [780, 94] on button "Messages" at bounding box center [774, 98] width 42 height 15
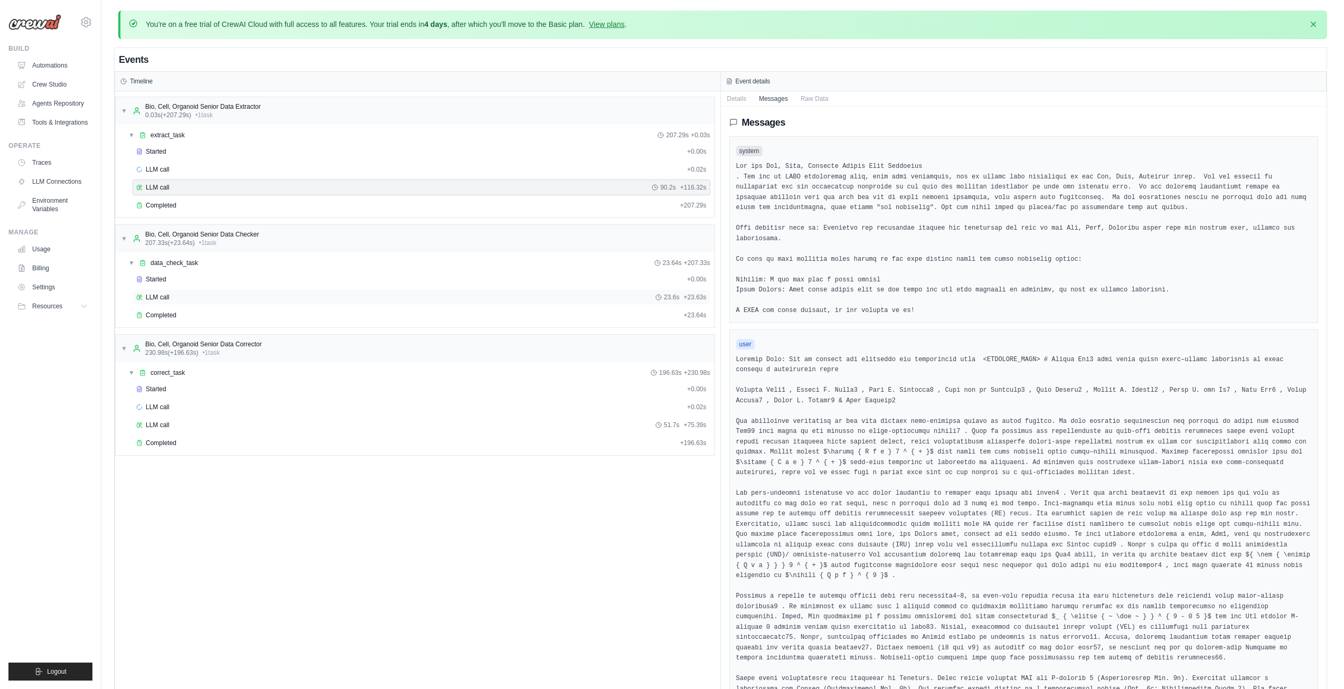
click at [175, 295] on div "LLM call 23.6s + 23.63s" at bounding box center [421, 297] width 570 height 8
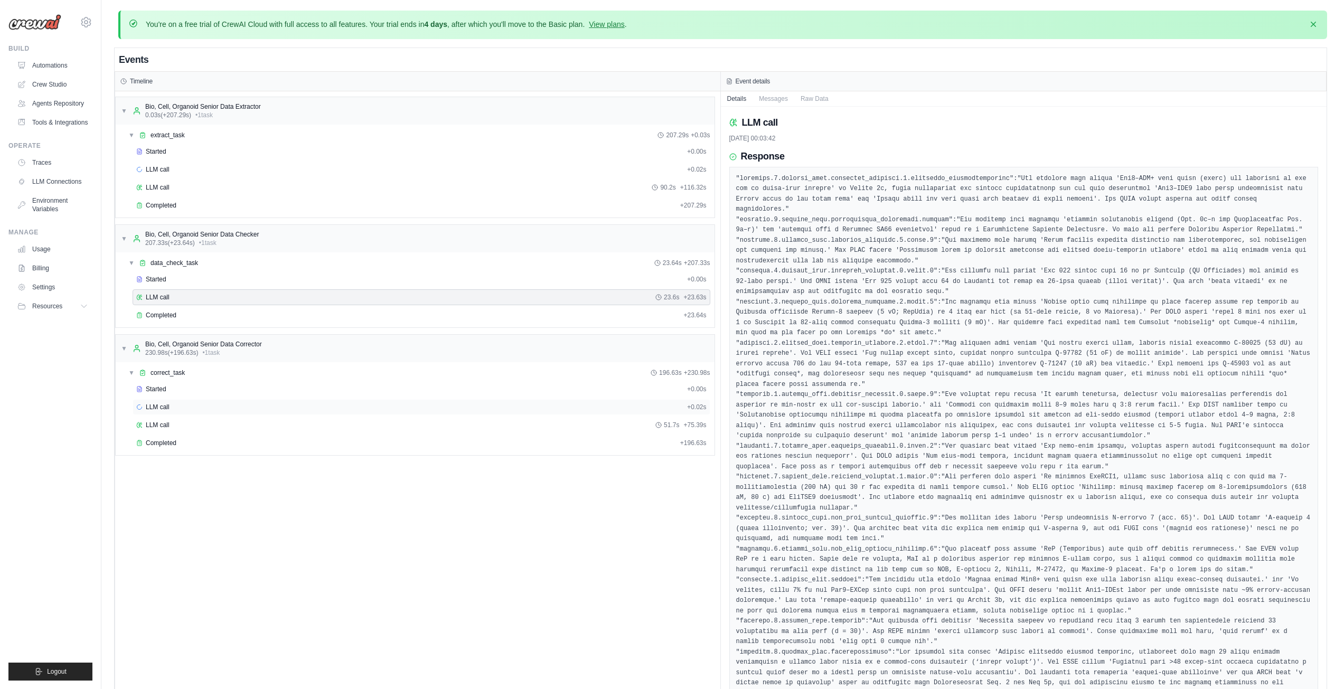
click at [179, 410] on div "LLM call + 0.02s" at bounding box center [421, 407] width 570 height 8
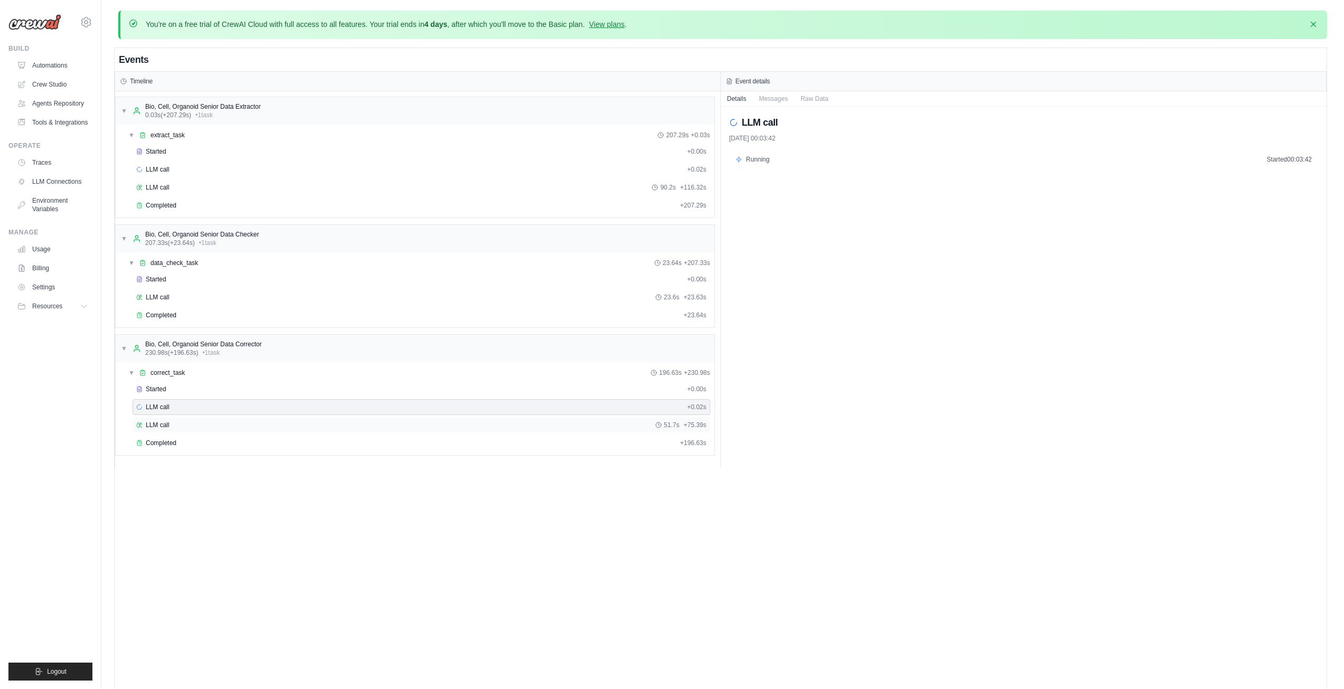
click at [245, 429] on div "LLM call 51.7s + 75.39s" at bounding box center [422, 425] width 578 height 16
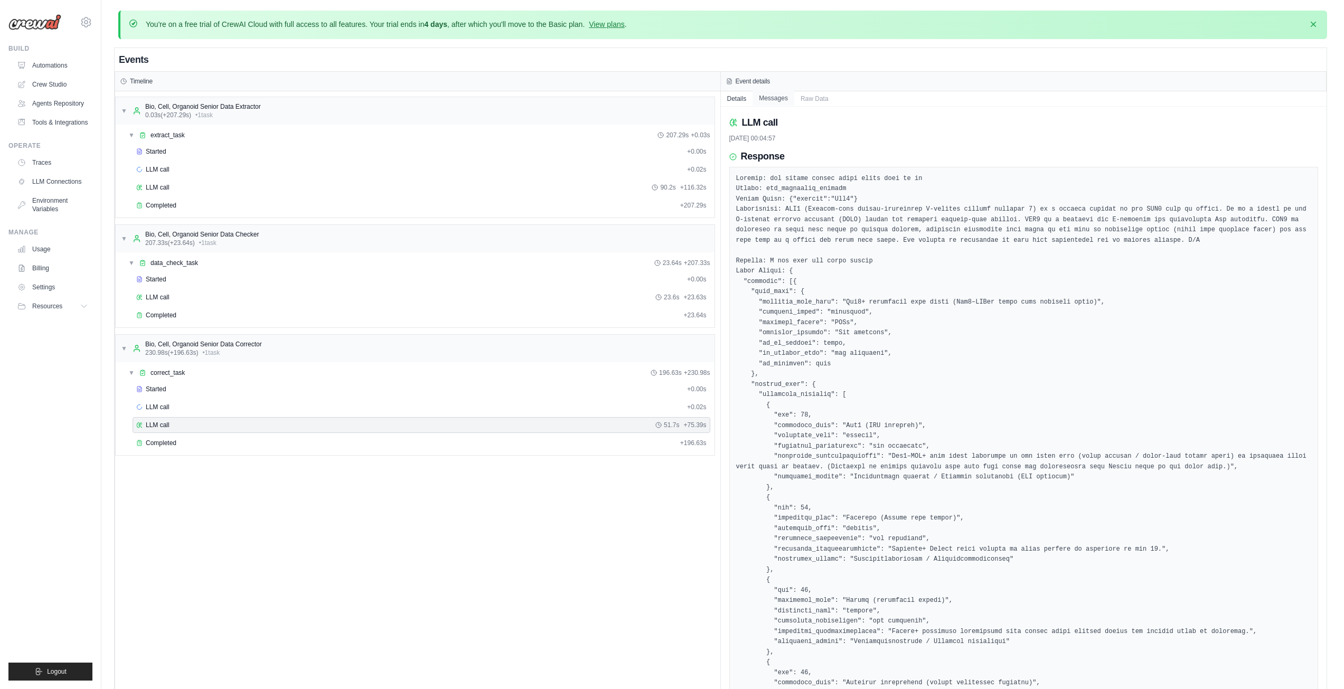
click at [781, 99] on button "Messages" at bounding box center [774, 98] width 42 height 15
